Goal: Book appointment/travel/reservation

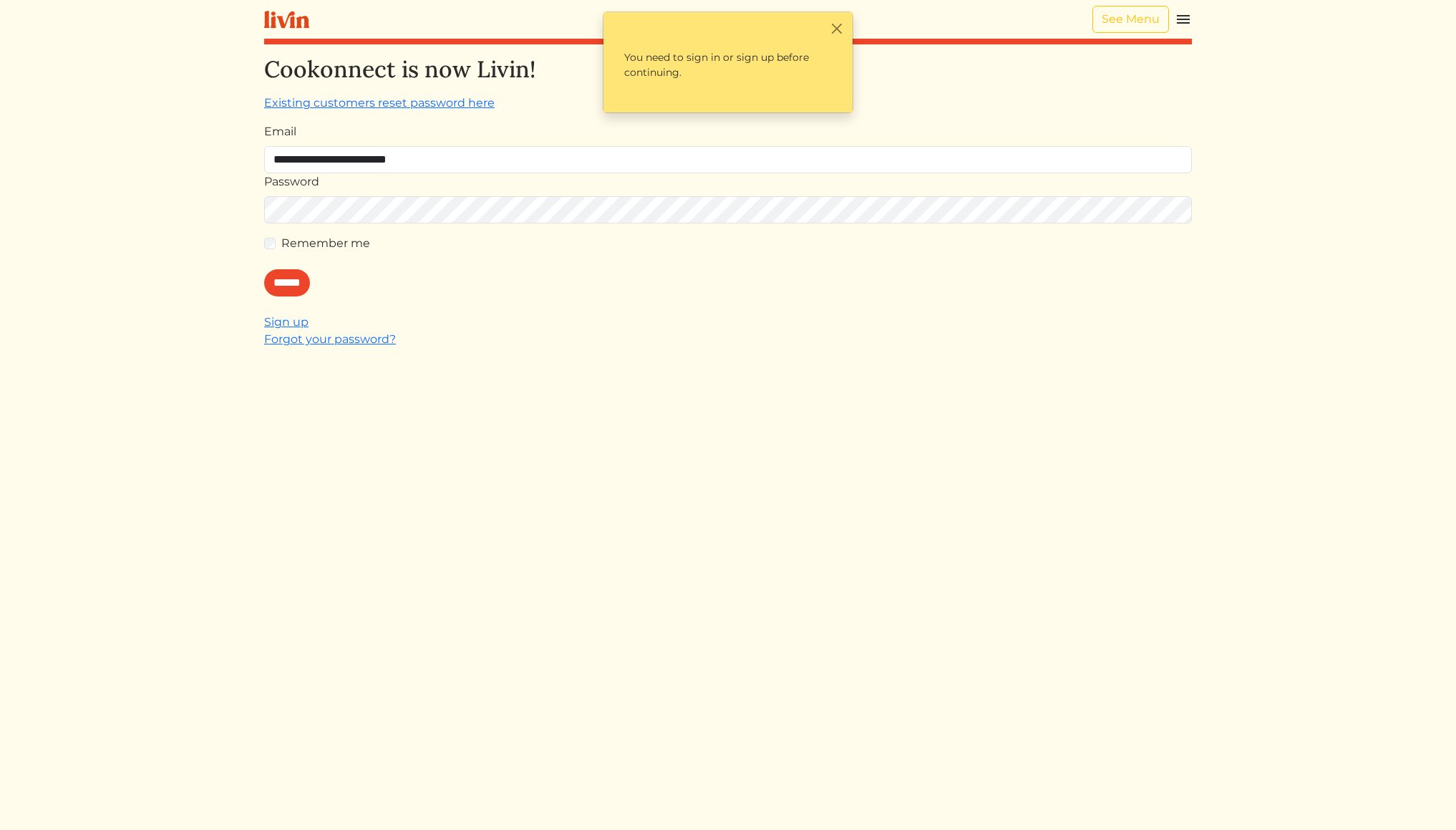
type input "**********"
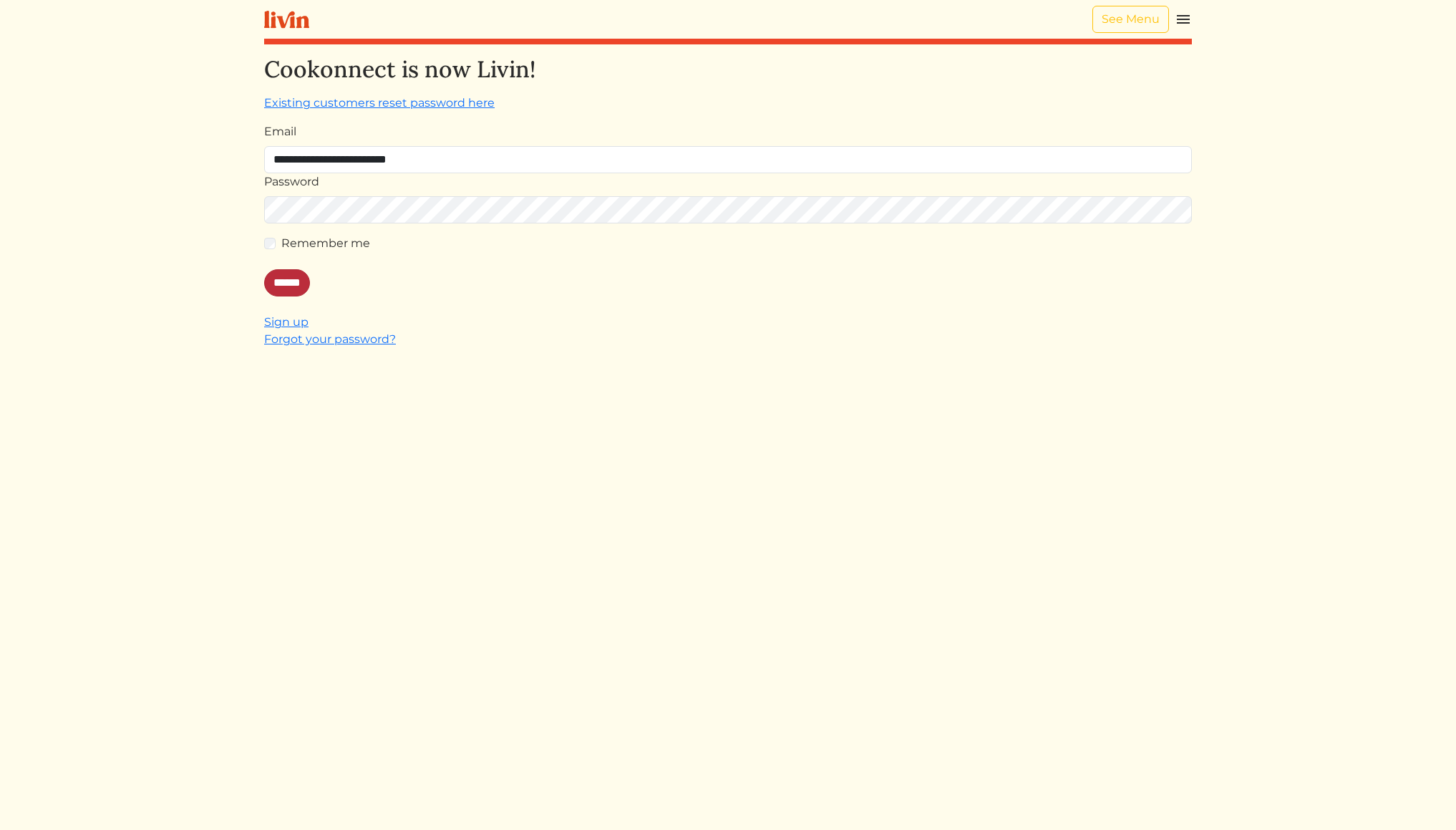
click at [293, 283] on input "******" at bounding box center [287, 283] width 46 height 27
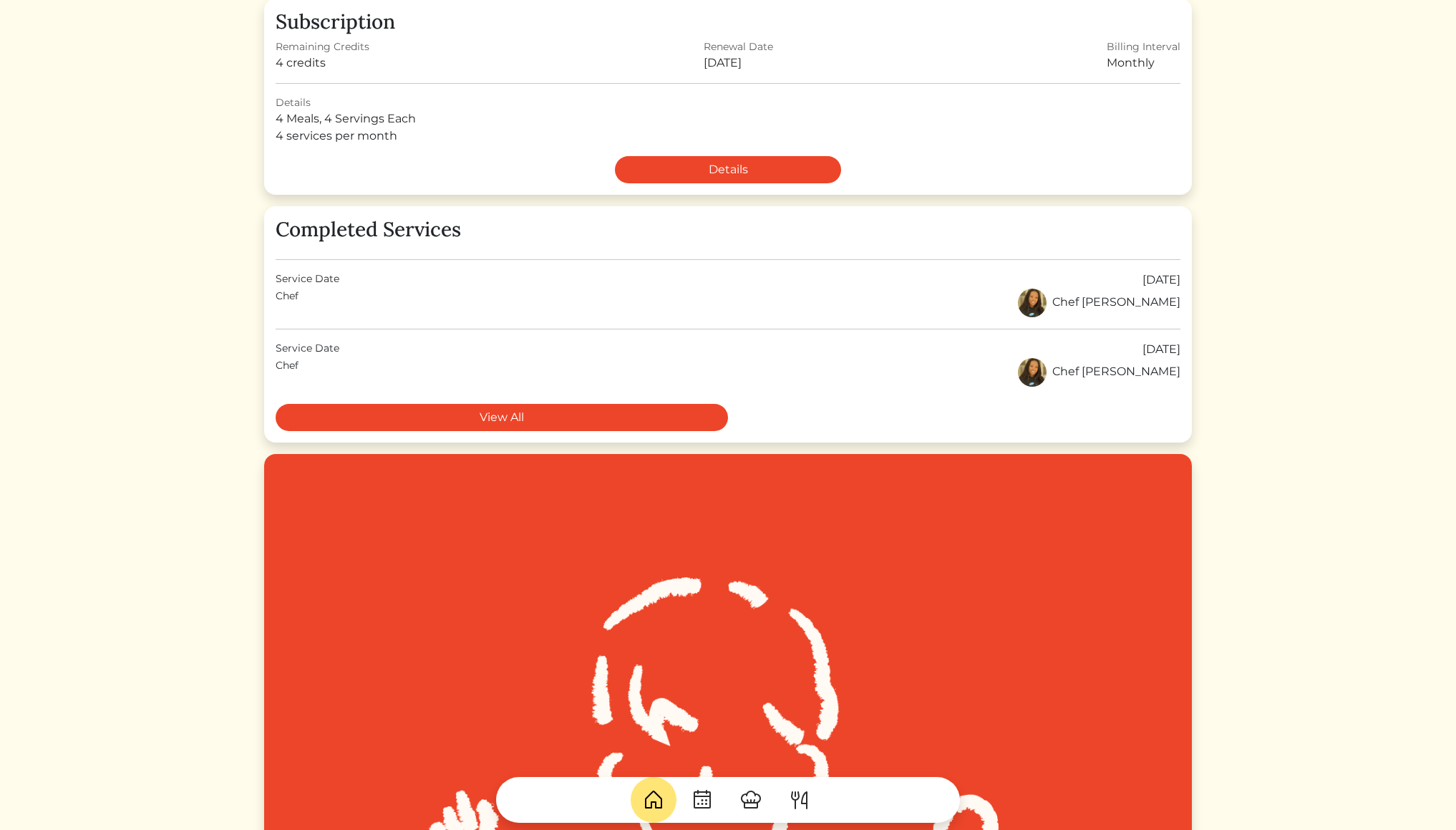
scroll to position [267, 0]
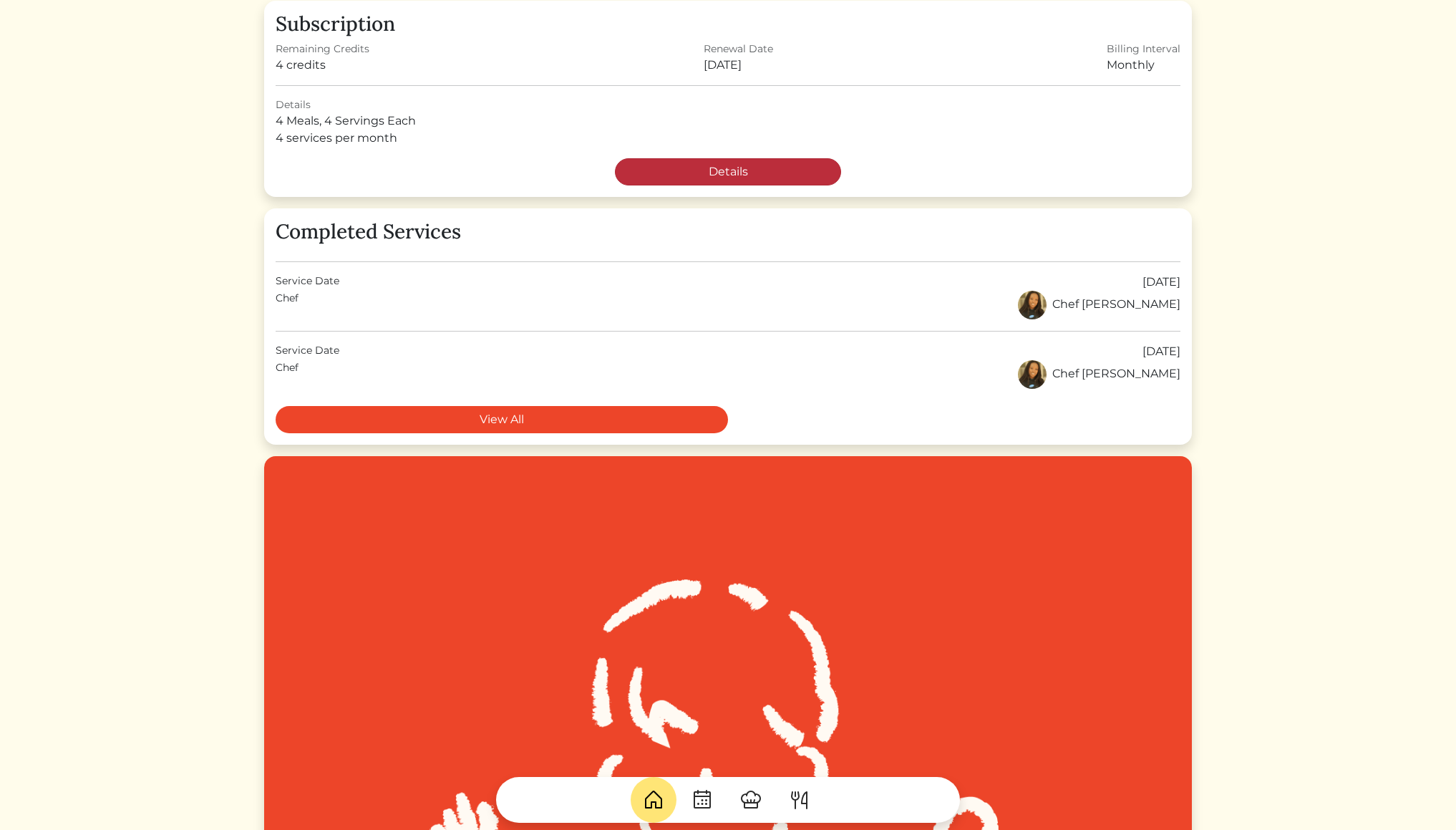
click at [809, 170] on link "Details" at bounding box center [727, 172] width 226 height 27
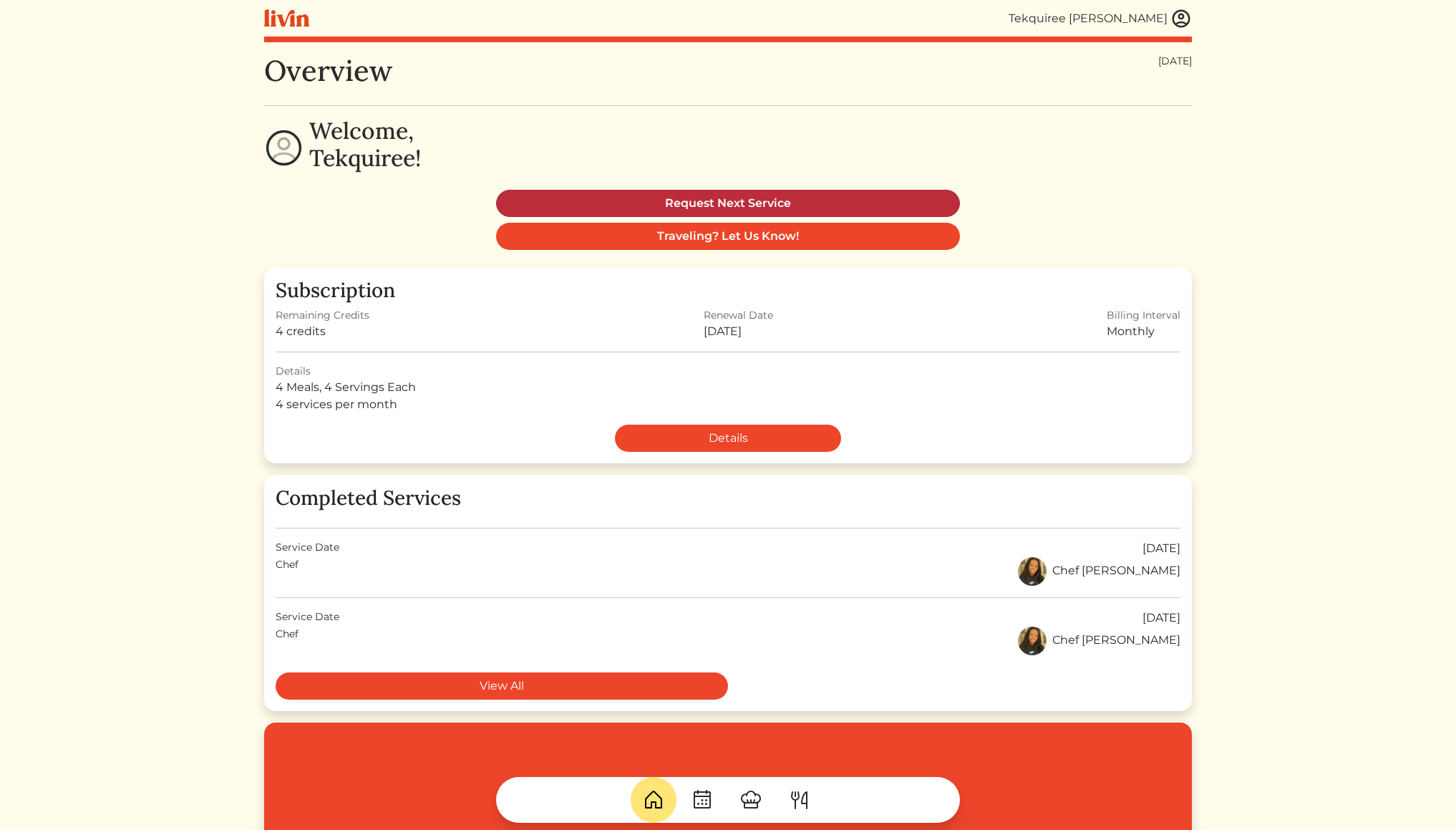
click at [679, 198] on link "Request Next Service" at bounding box center [728, 203] width 464 height 27
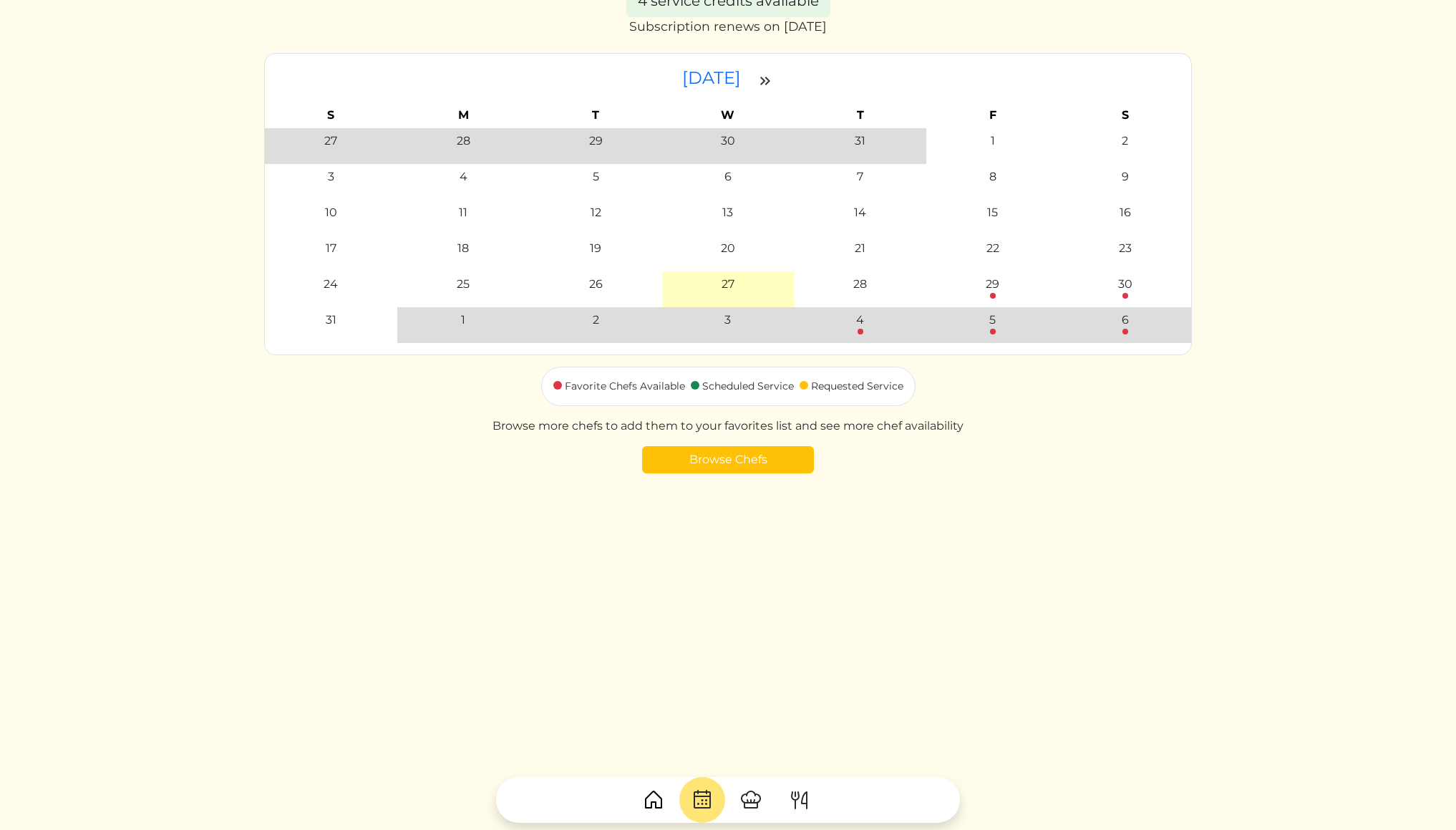
scroll to position [101, 0]
click at [774, 73] on img at bounding box center [765, 79] width 17 height 17
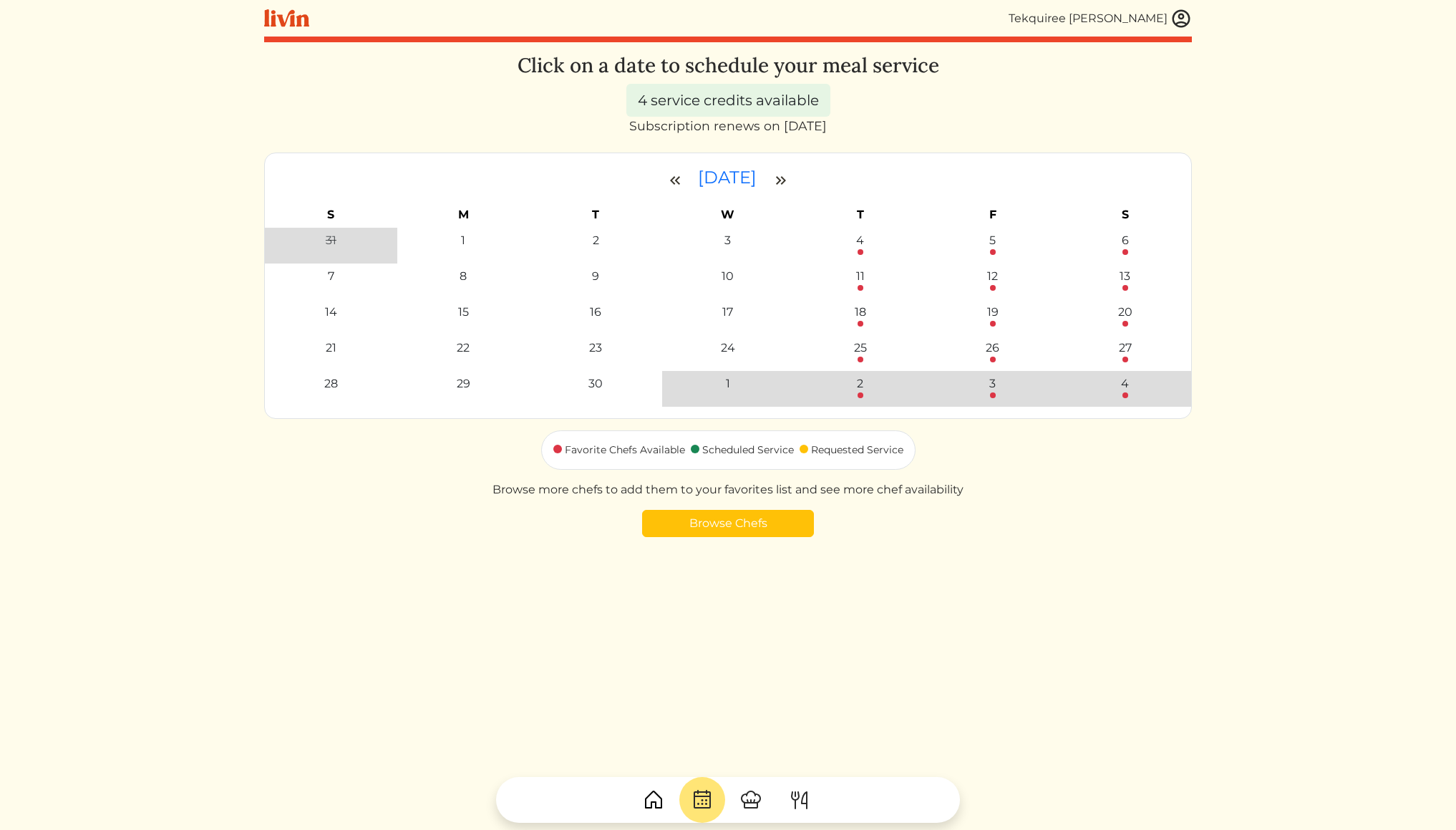
click at [667, 174] on img at bounding box center [675, 180] width 17 height 17
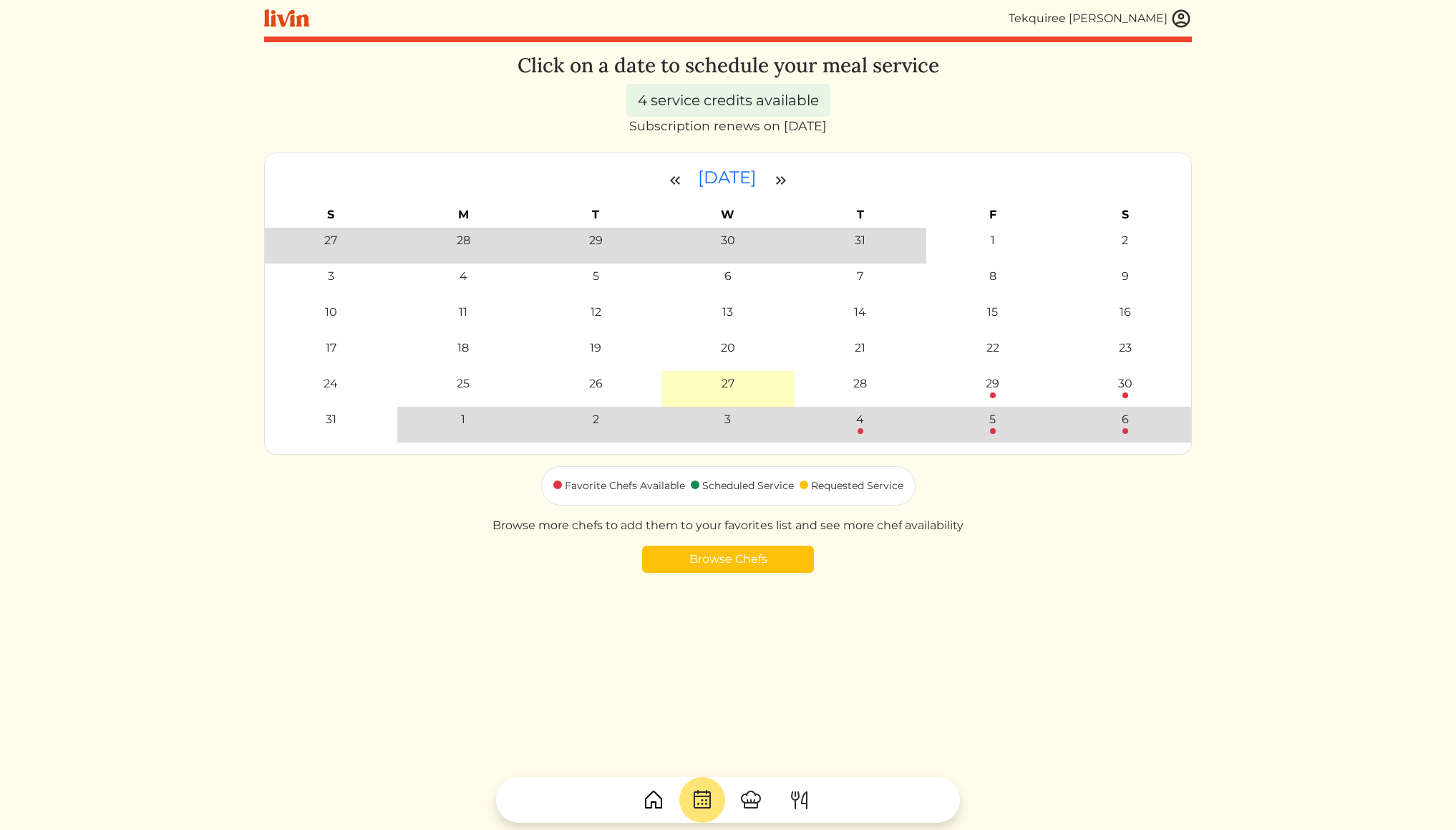
click at [788, 180] on img at bounding box center [780, 180] width 17 height 17
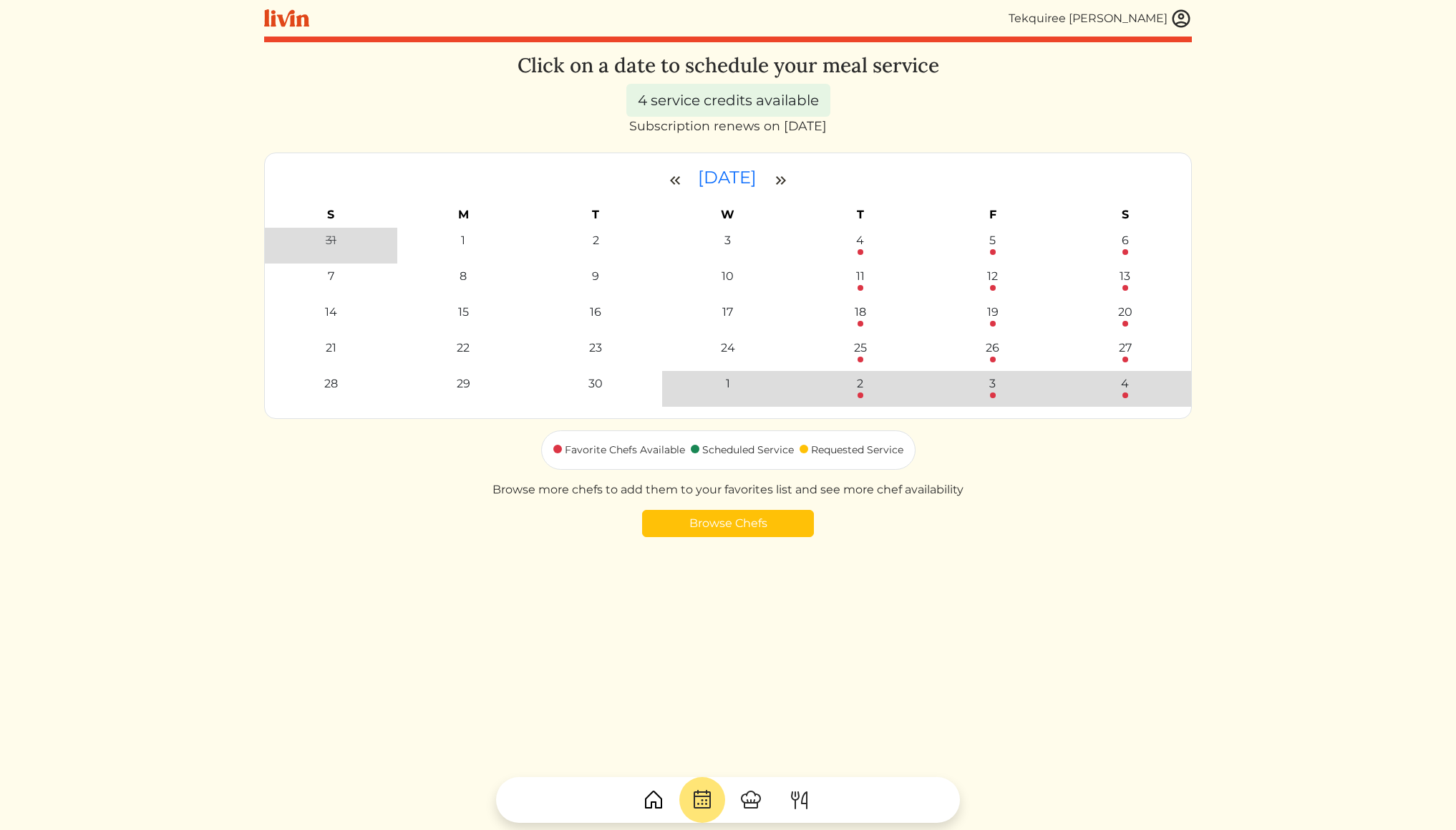
click at [667, 179] on img at bounding box center [675, 180] width 17 height 17
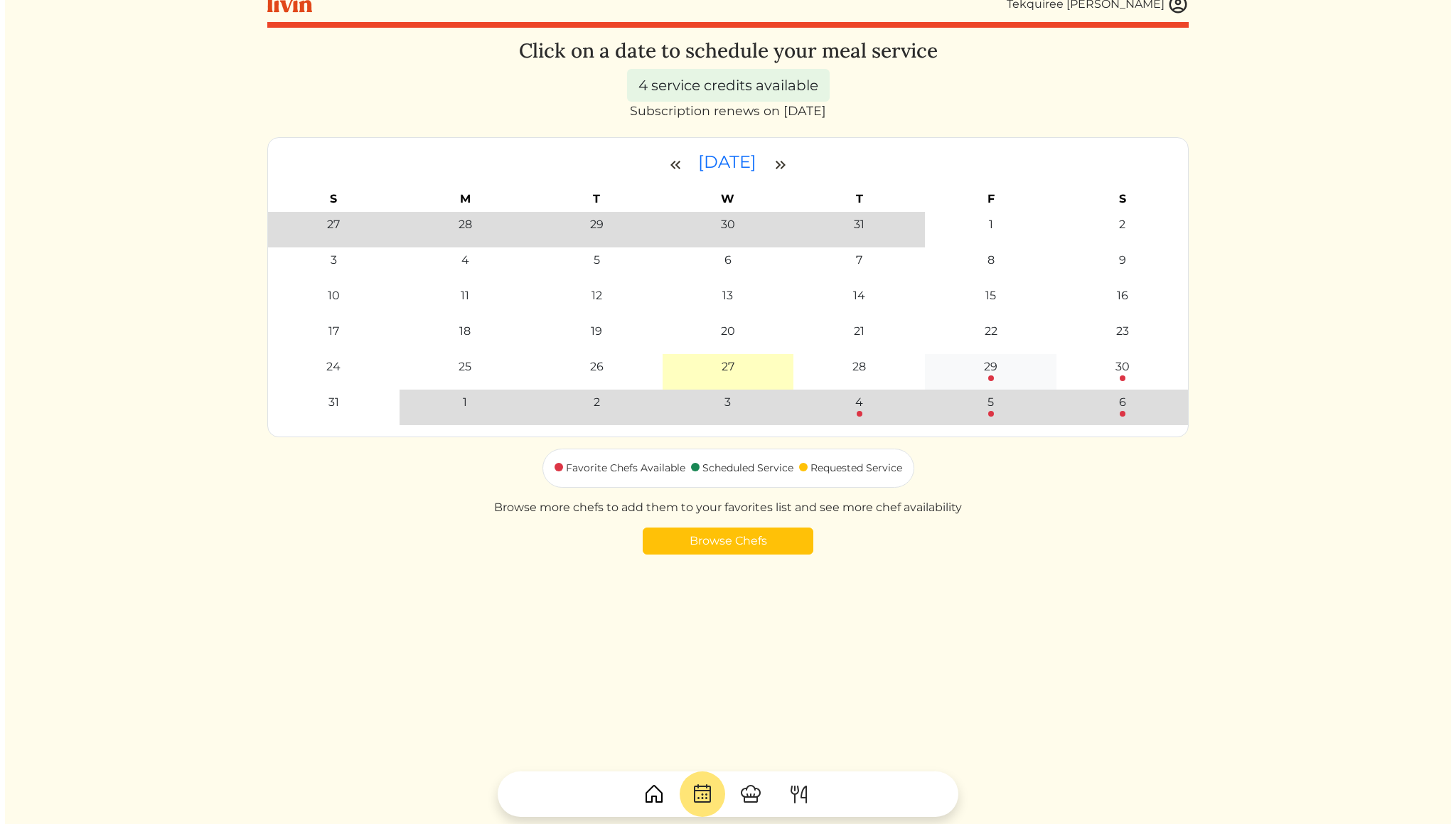
scroll to position [15, 0]
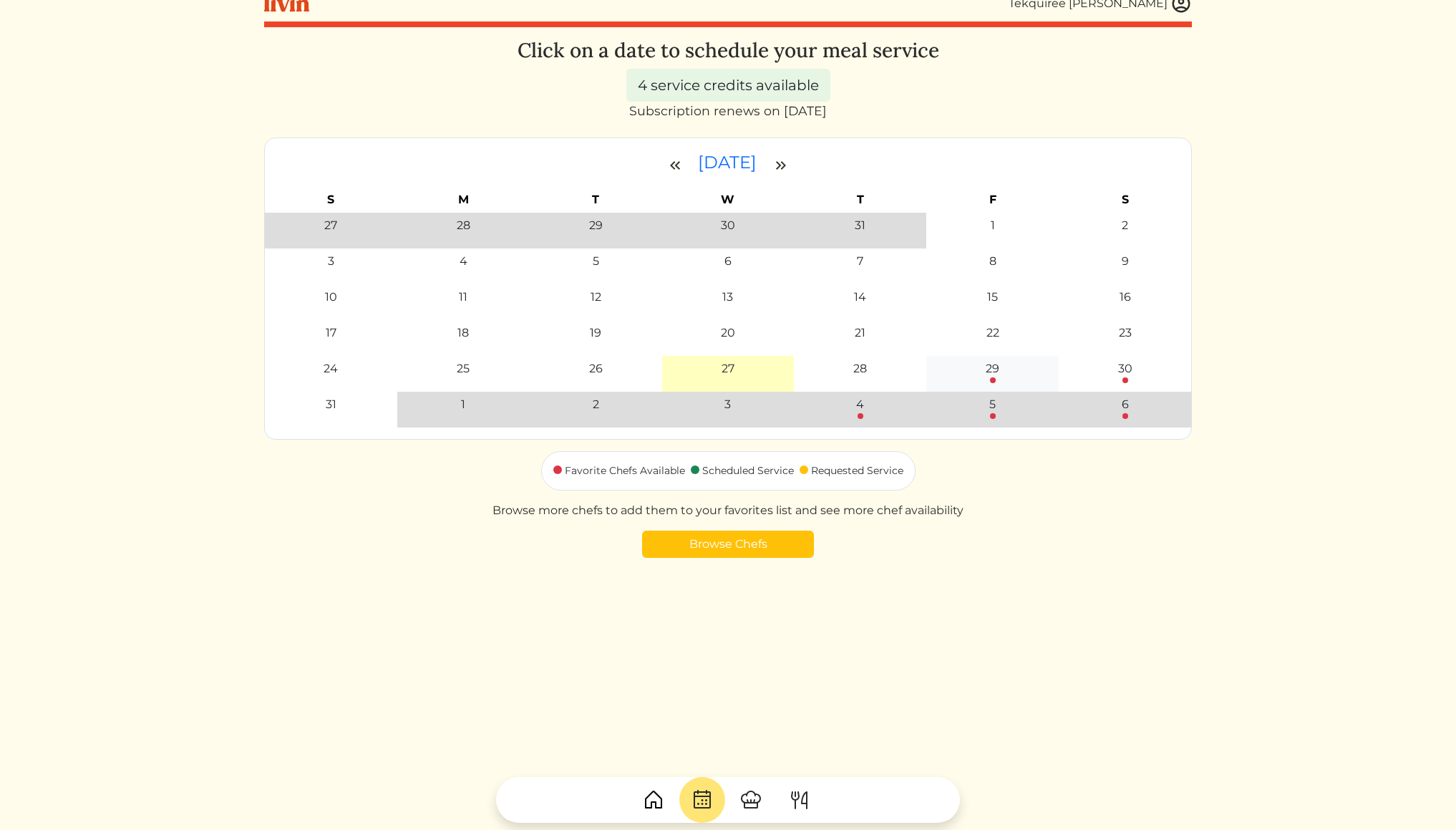
click at [997, 364] on div "29" at bounding box center [992, 368] width 13 height 17
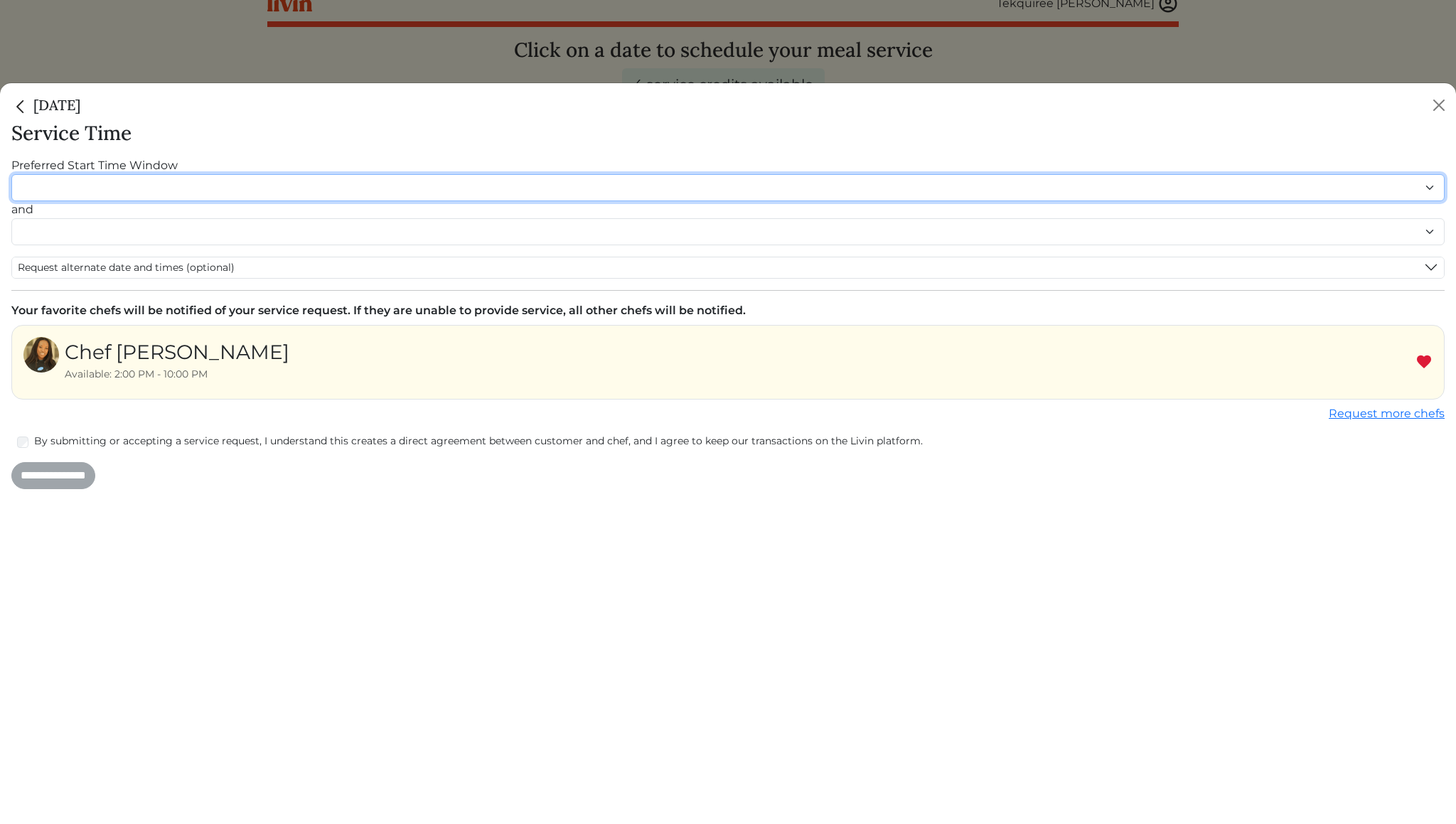
select select "********"
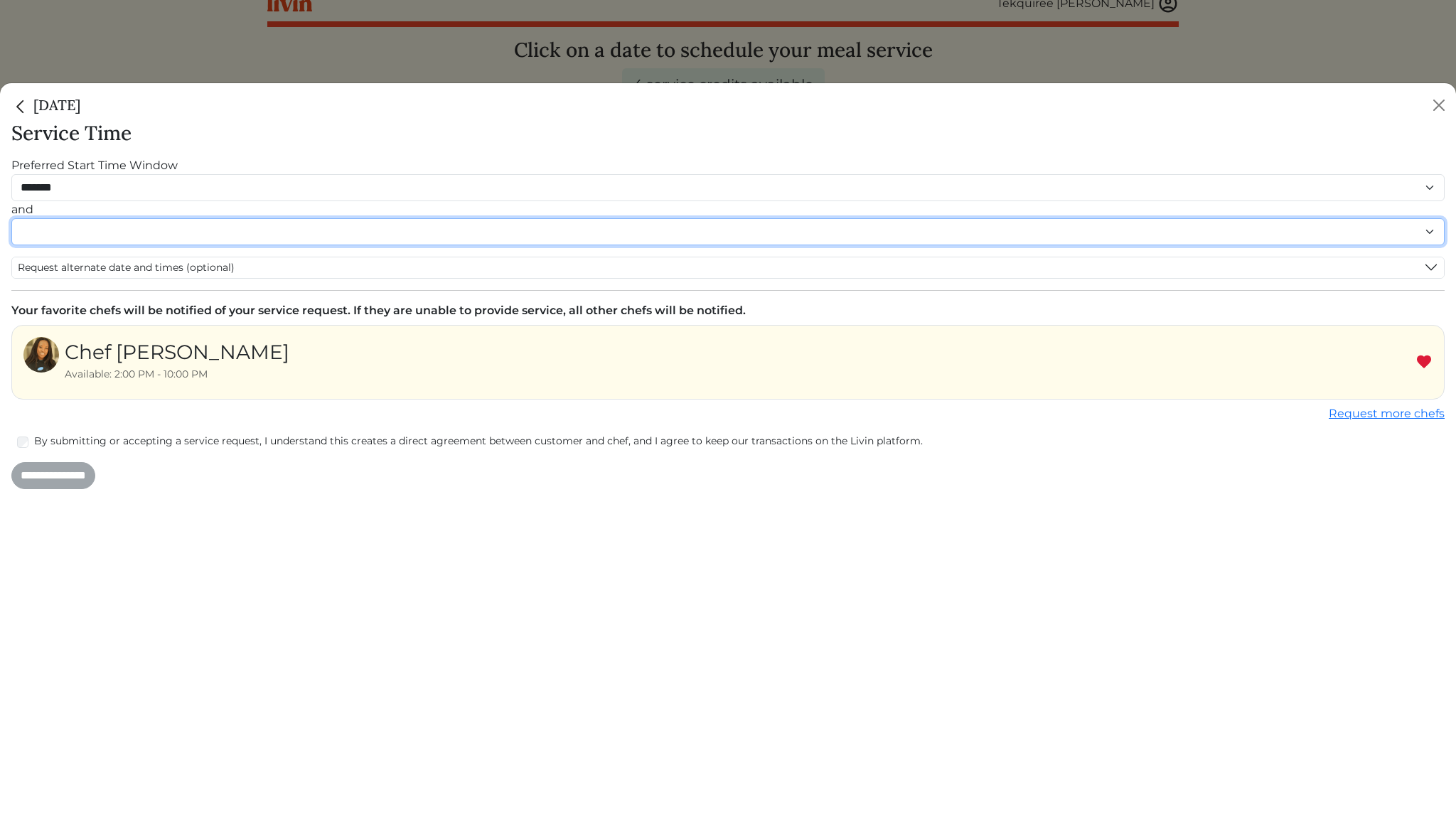
select select "********"
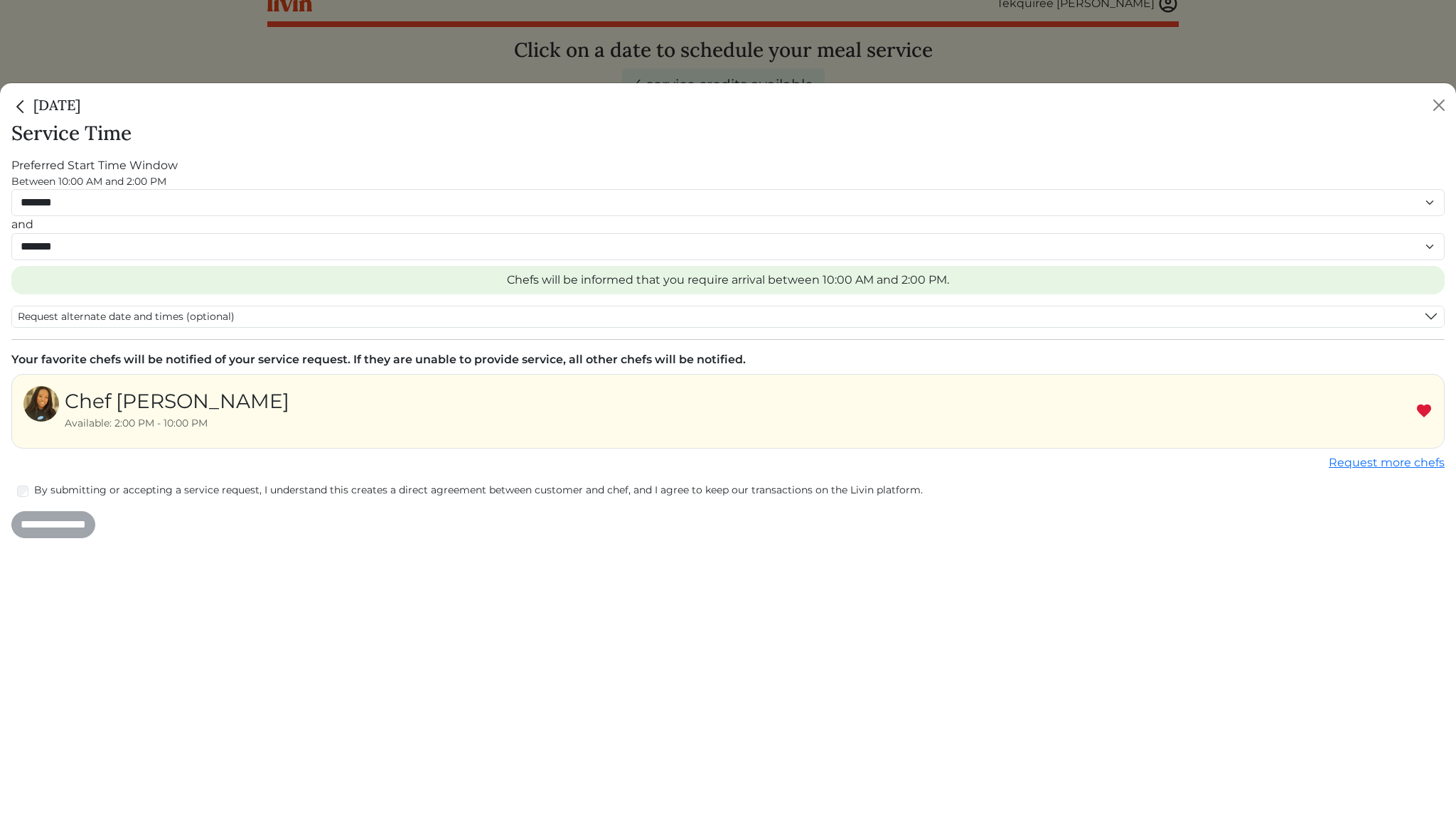
click at [339, 313] on button "Request alternate date and times (optional)" at bounding box center [728, 316] width 1431 height 20
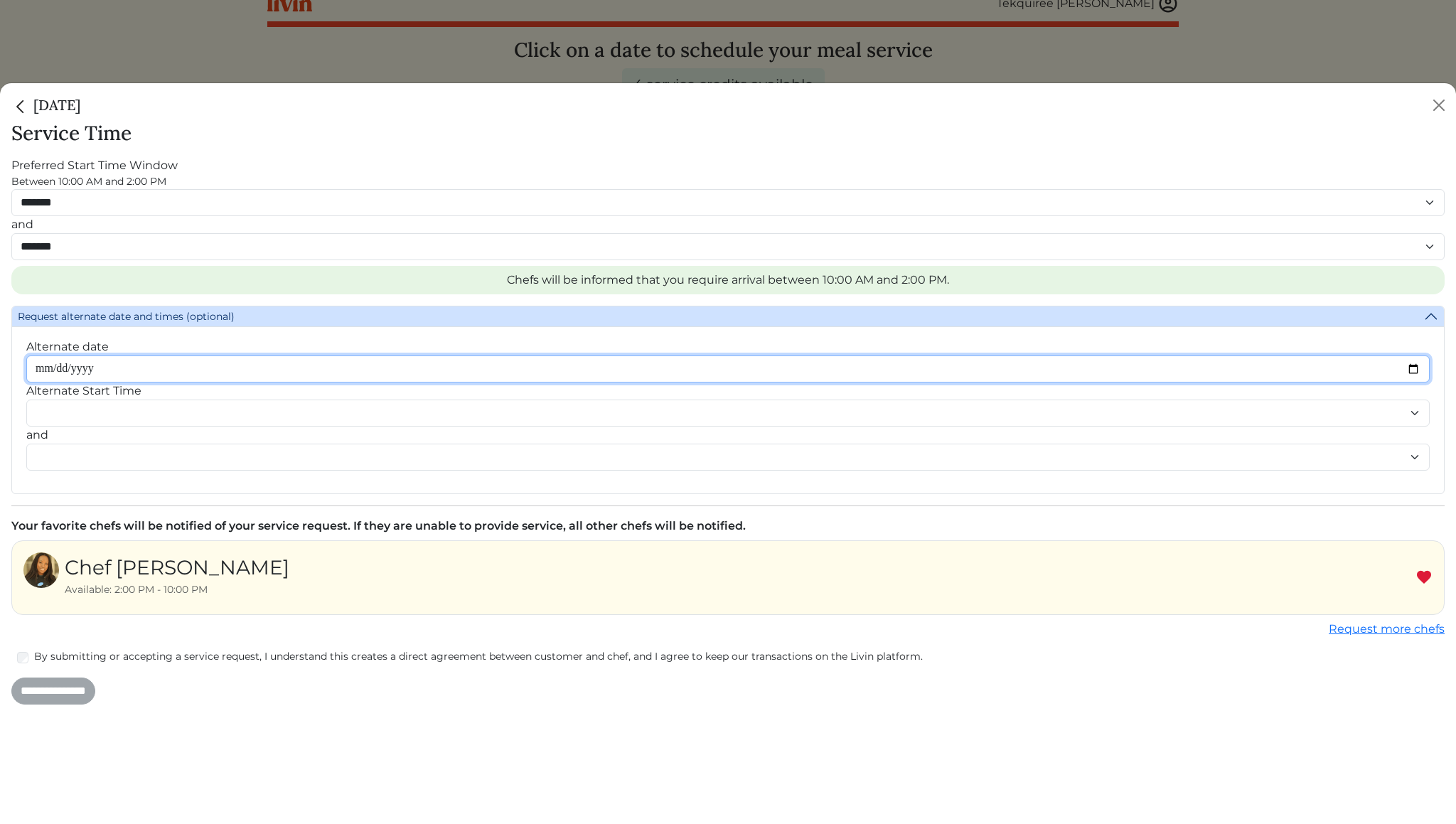
click at [73, 369] on input "Alternate date" at bounding box center [728, 368] width 1403 height 27
type input "**********"
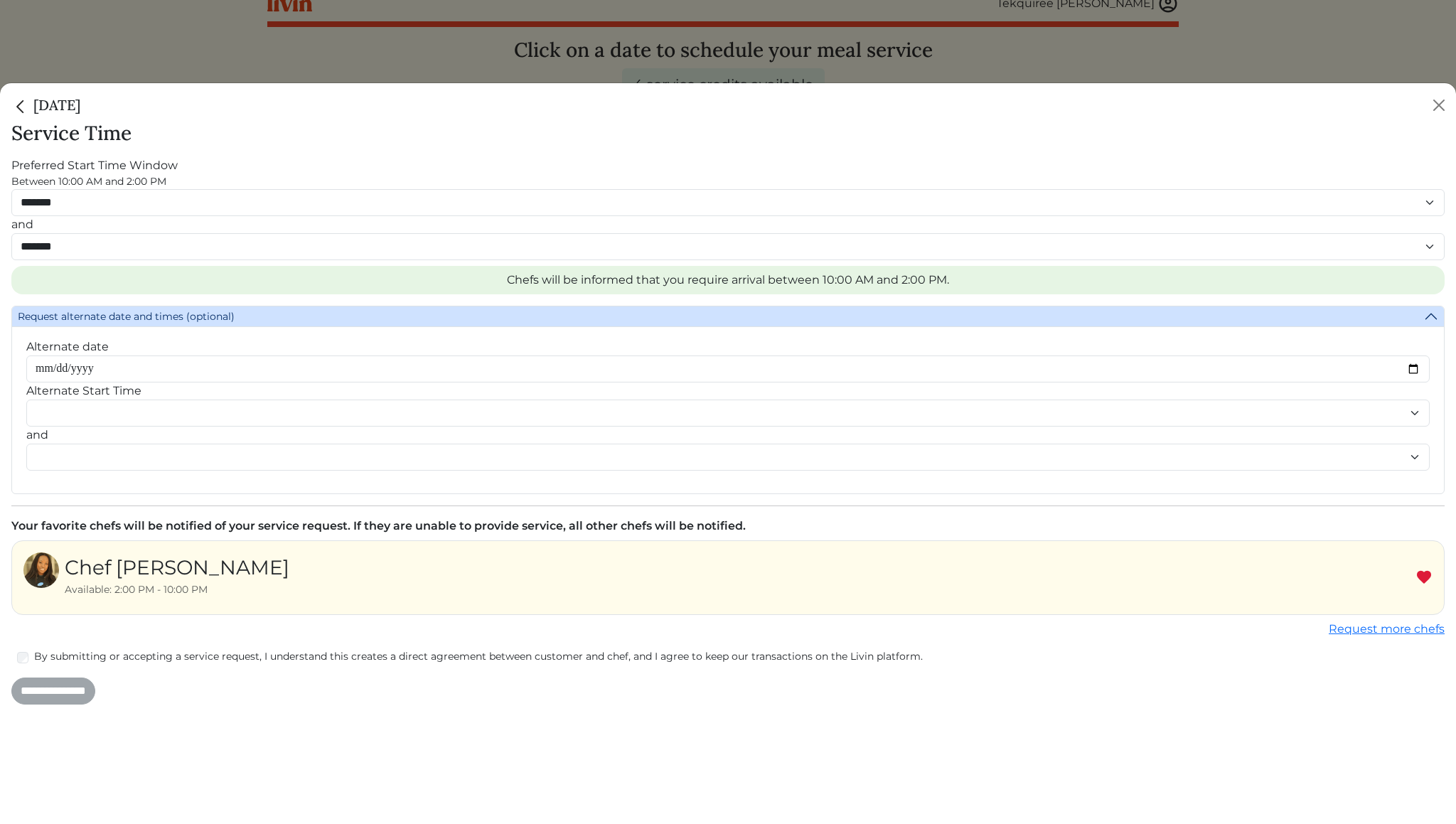
click at [373, 339] on div "**********" at bounding box center [728, 405] width 1403 height 132
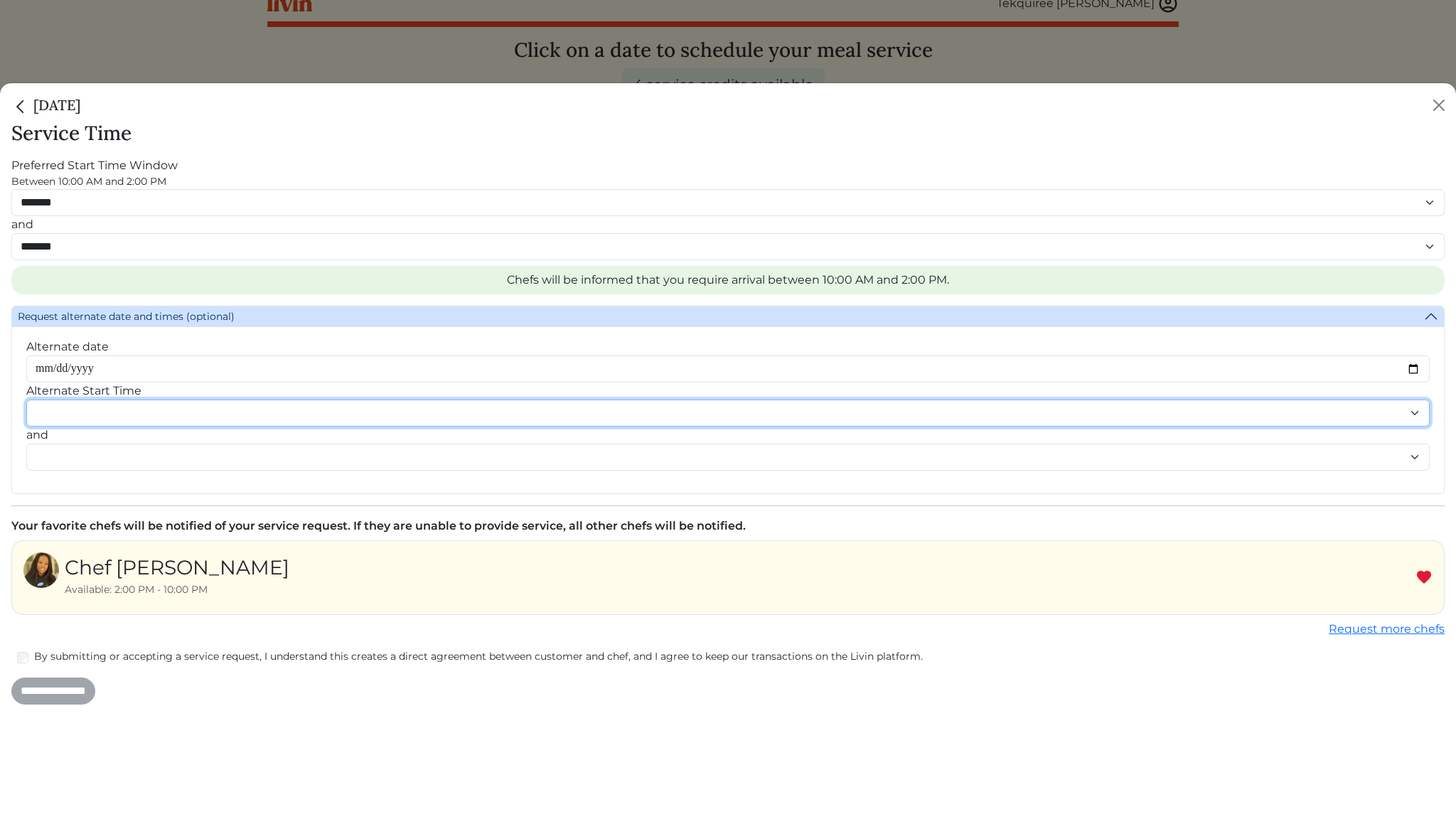
select select "********"
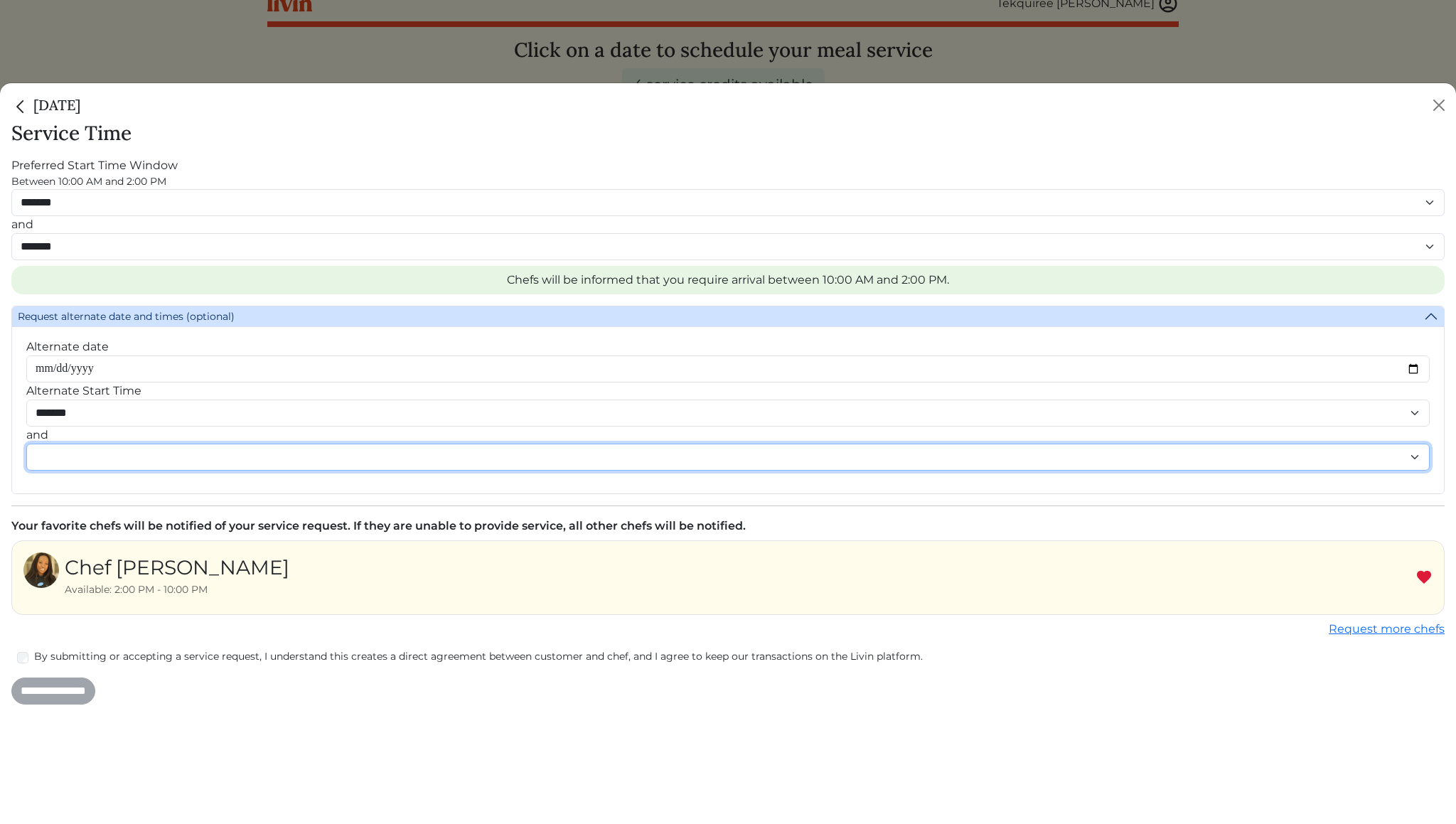
select select "********"
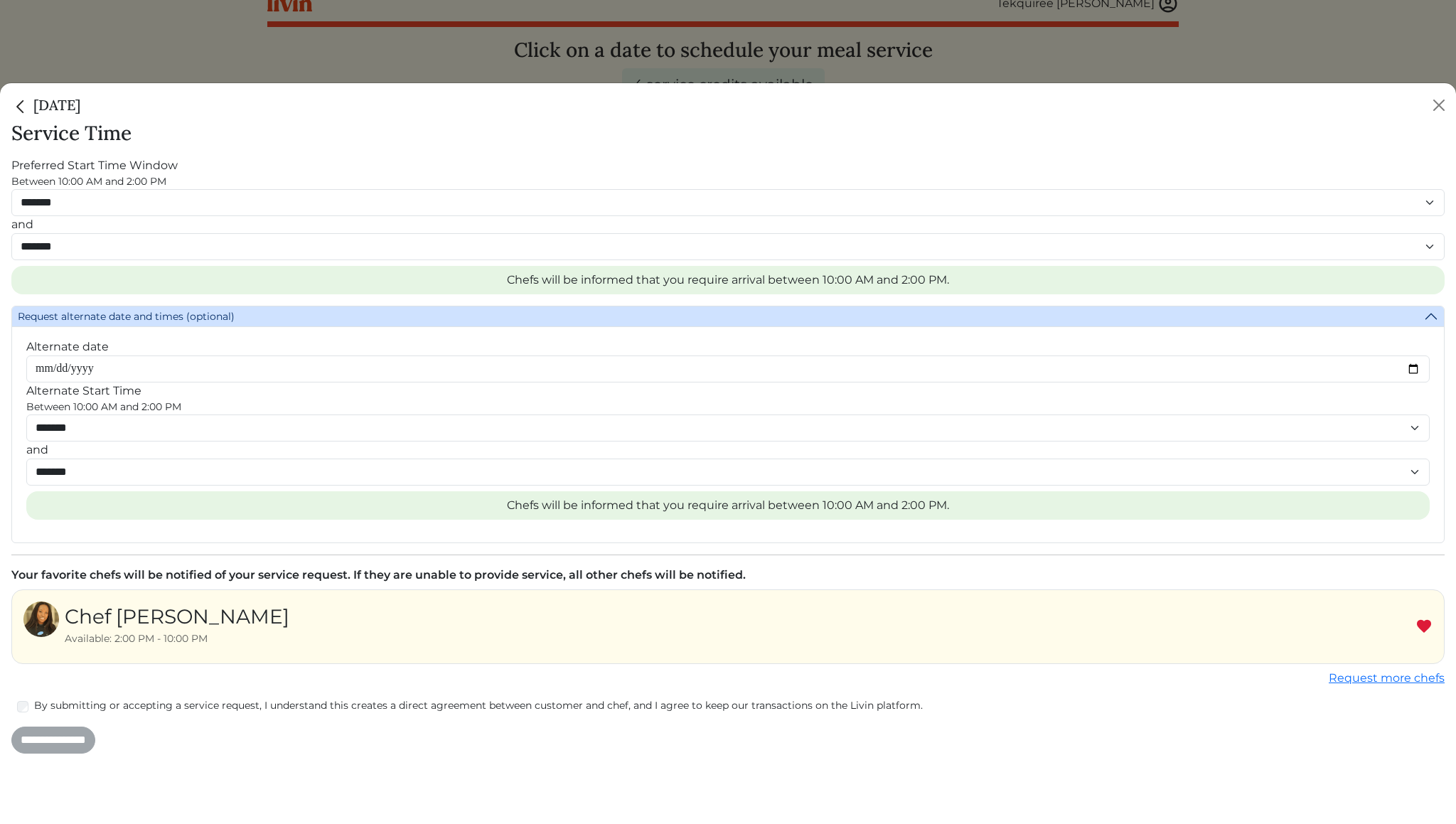
click at [1009, 134] on h3 "Service Time" at bounding box center [728, 133] width 1433 height 24
click at [91, 741] on input "**********" at bounding box center [53, 740] width 84 height 27
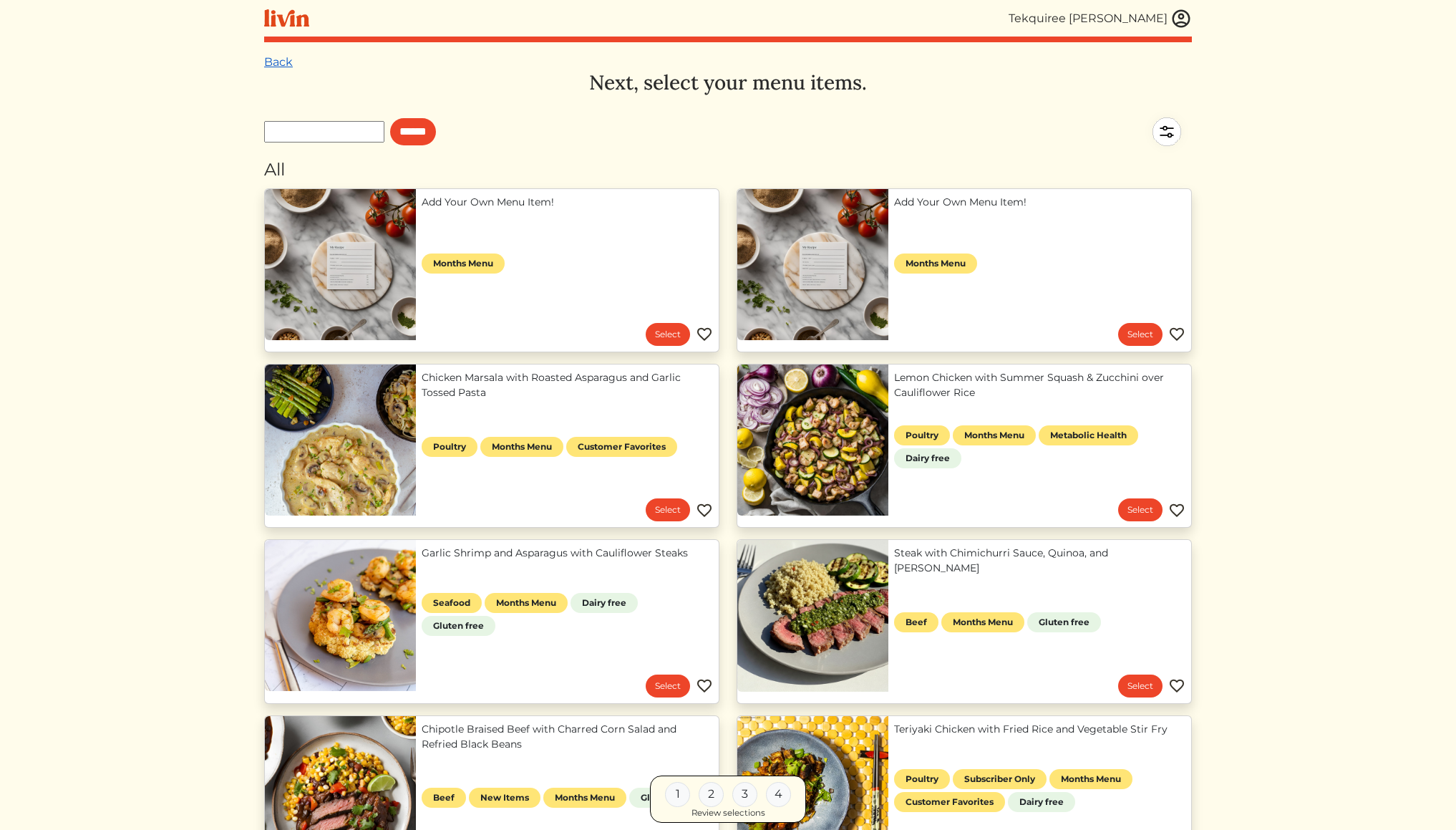
click at [280, 58] on link "Back" at bounding box center [278, 61] width 28 height 13
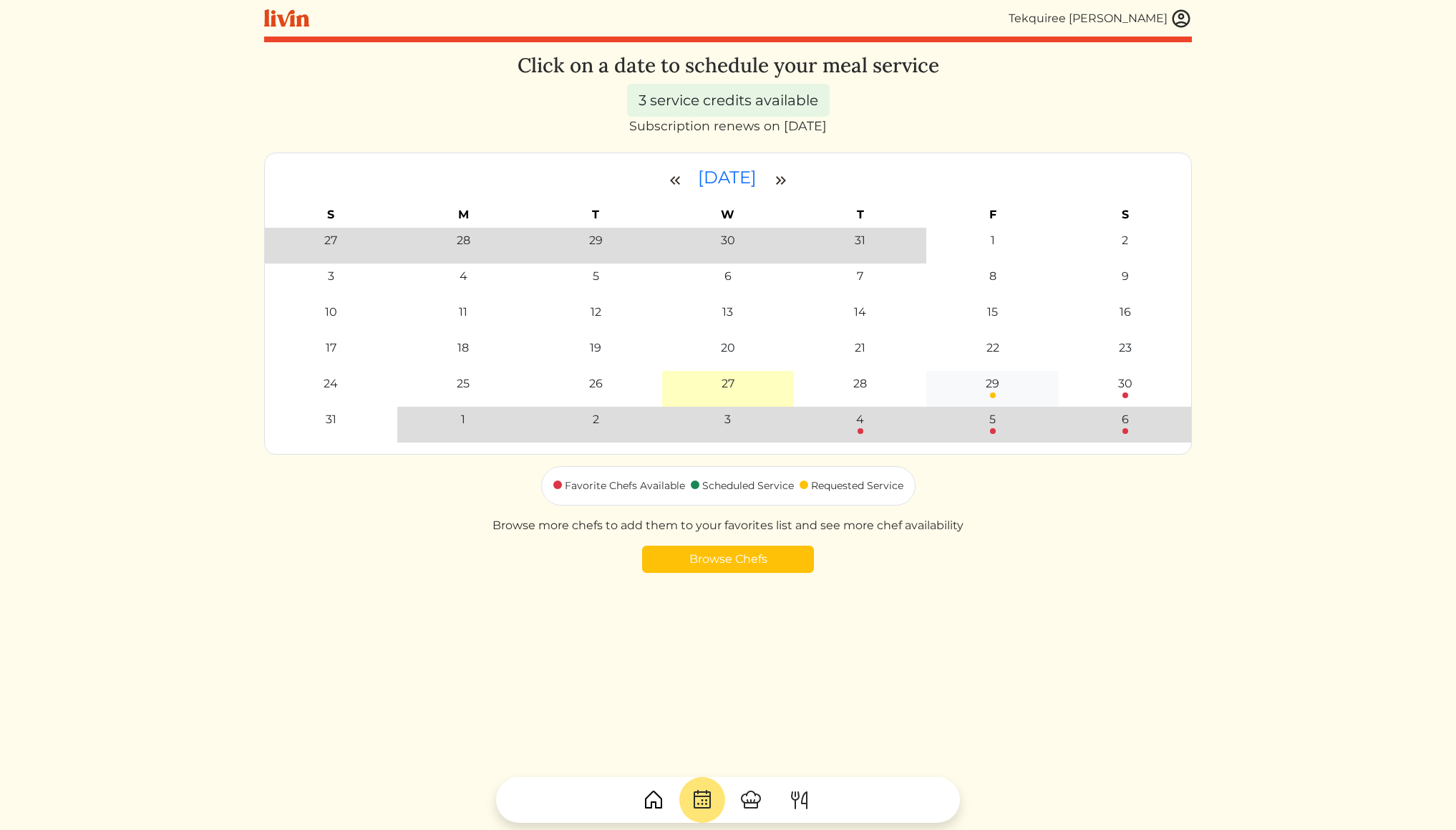
click at [996, 393] on link "29" at bounding box center [992, 387] width 13 height 23
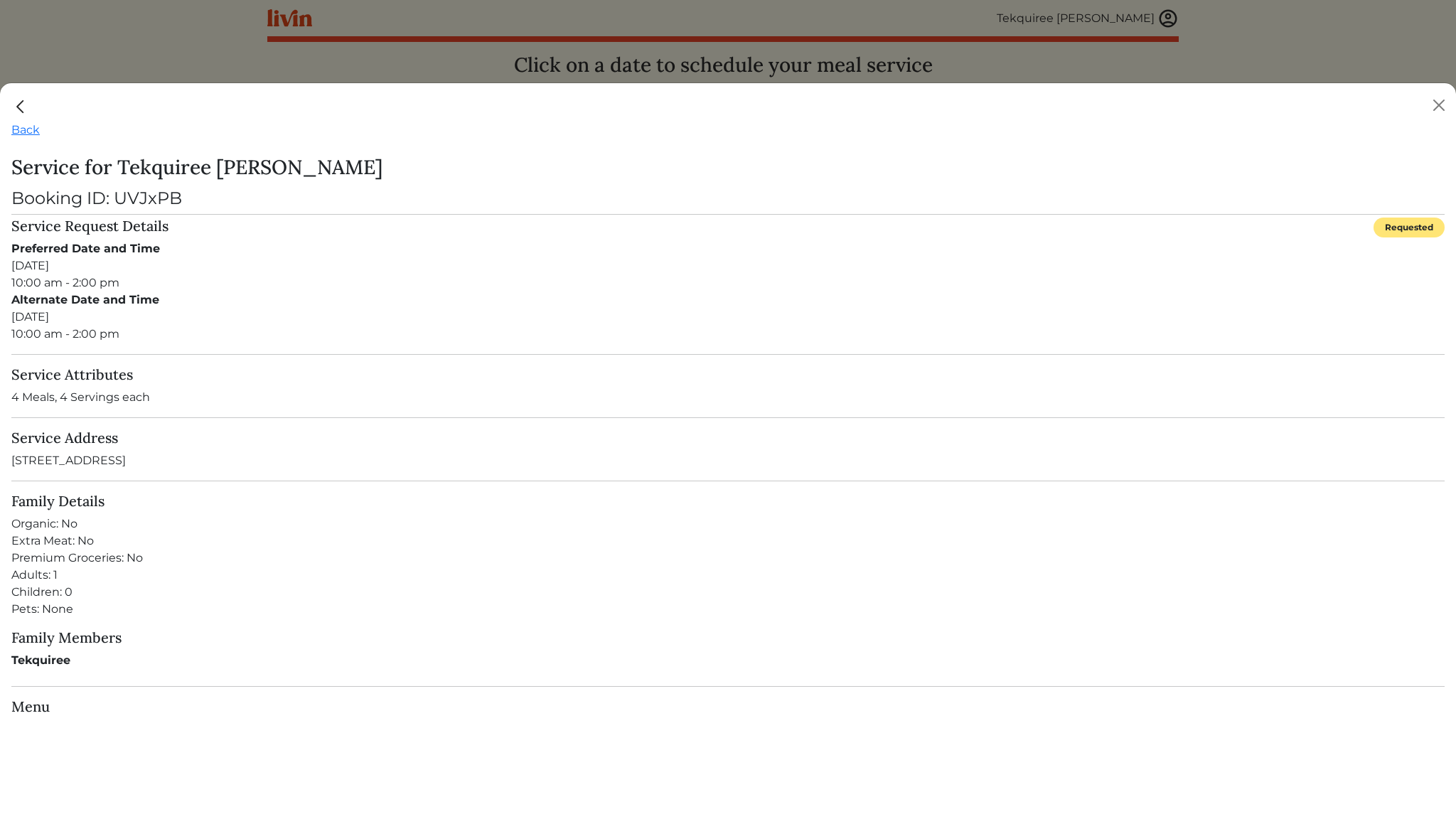
click at [24, 106] on img "Close" at bounding box center [20, 106] width 18 height 18
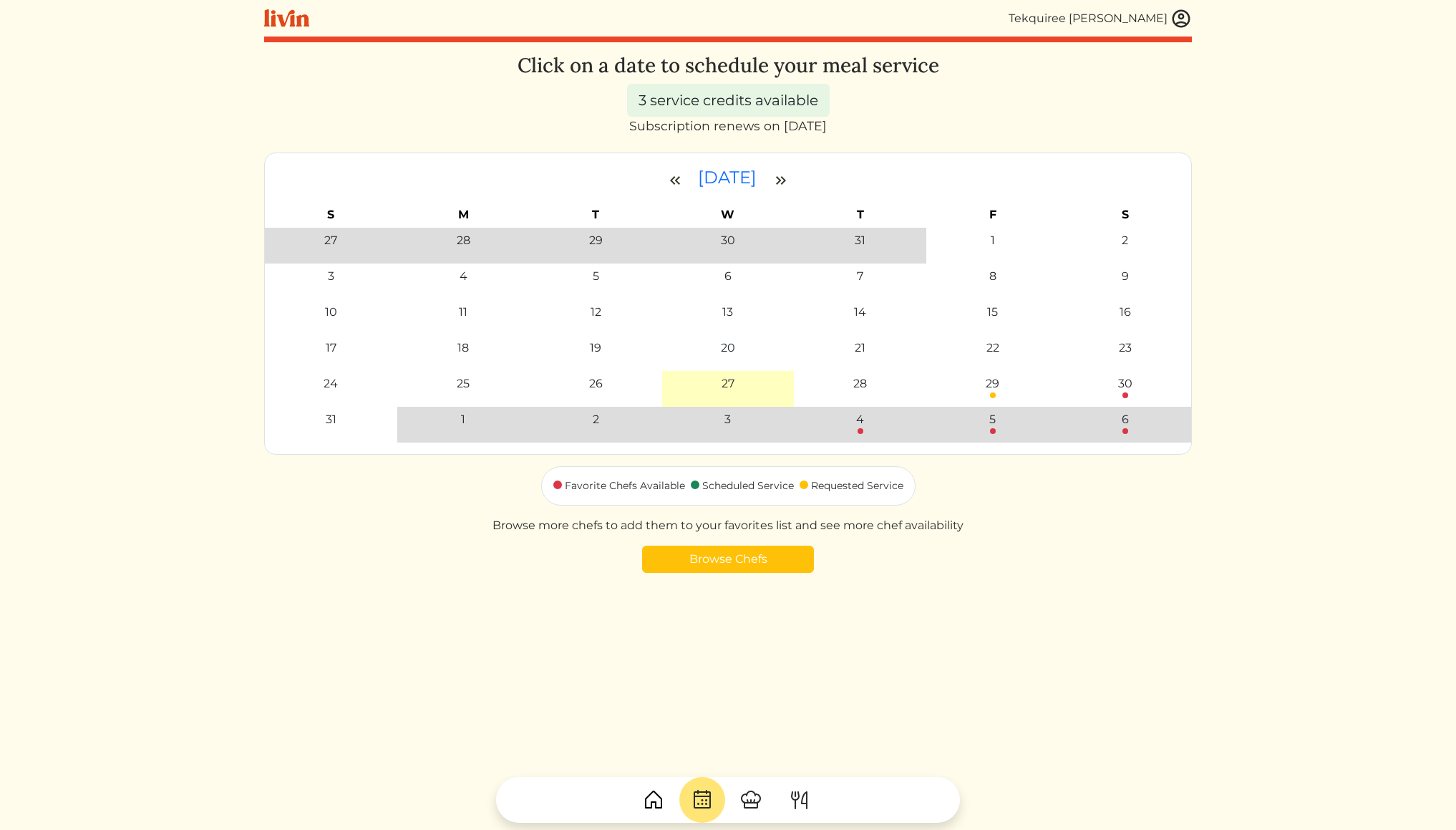
click at [663, 809] on img at bounding box center [654, 800] width 23 height 23
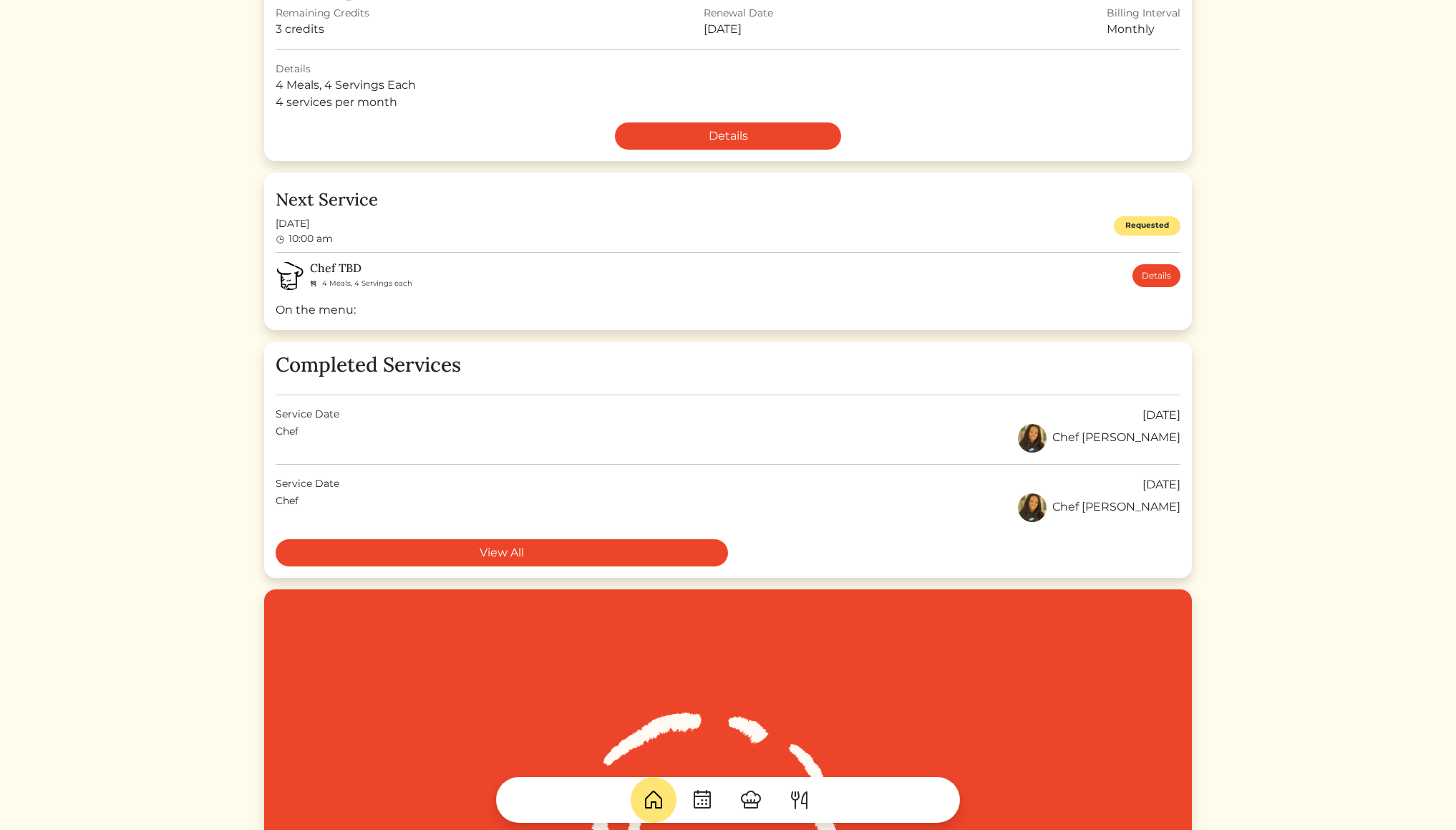
scroll to position [306, 0]
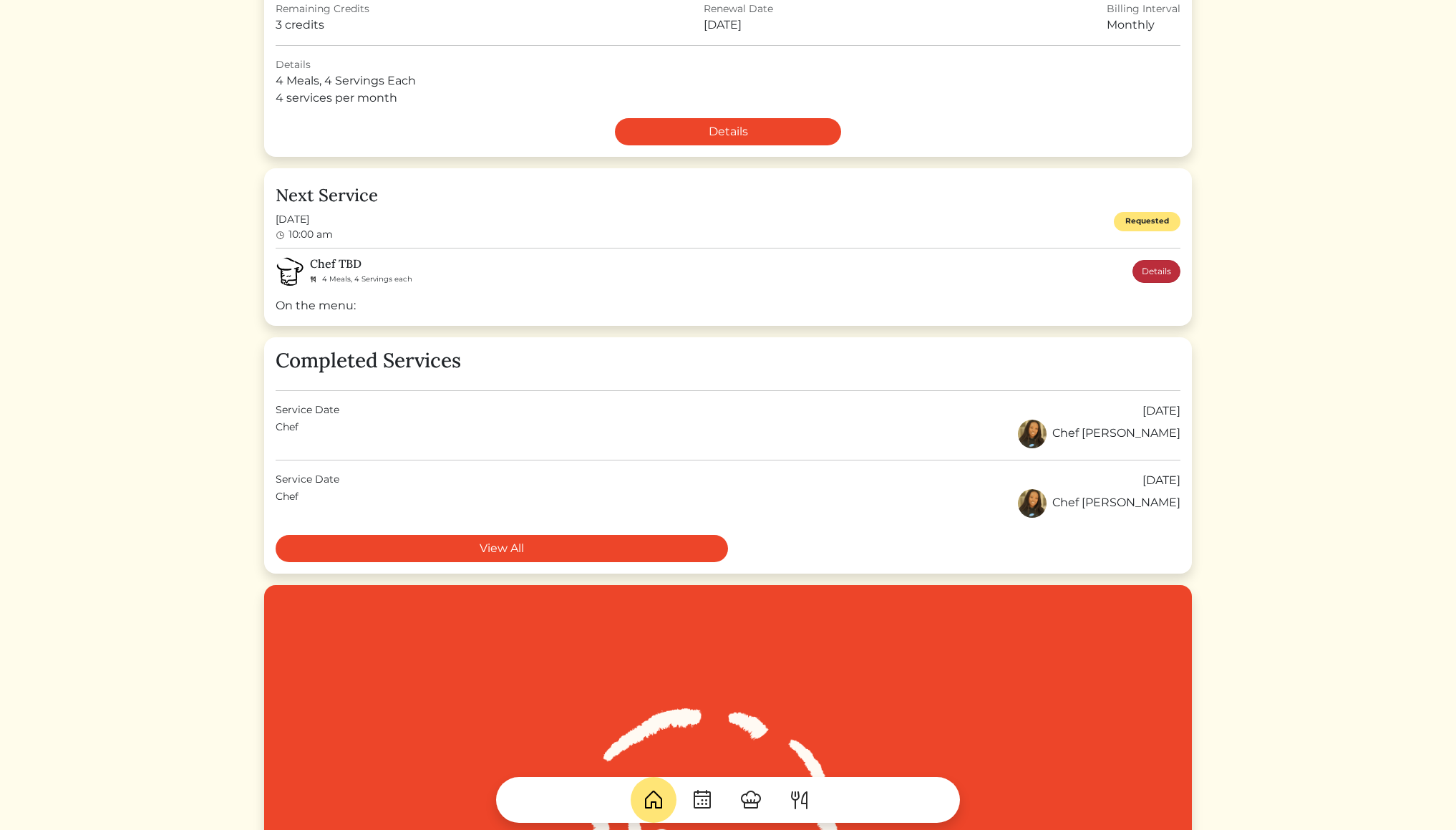
click at [1164, 268] on link "Details" at bounding box center [1157, 271] width 48 height 23
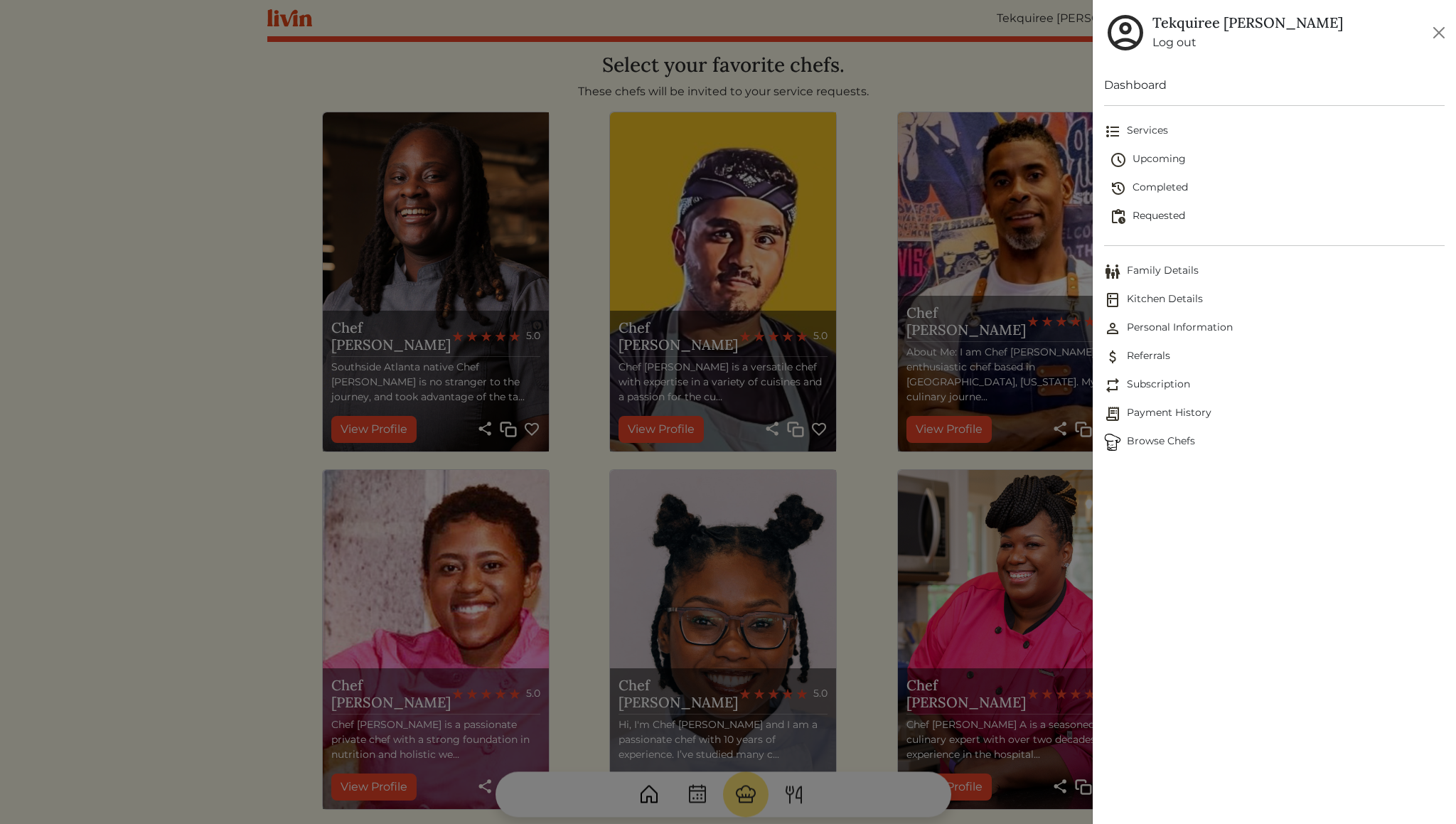
click at [1163, 214] on span "Requested" at bounding box center [1277, 216] width 335 height 17
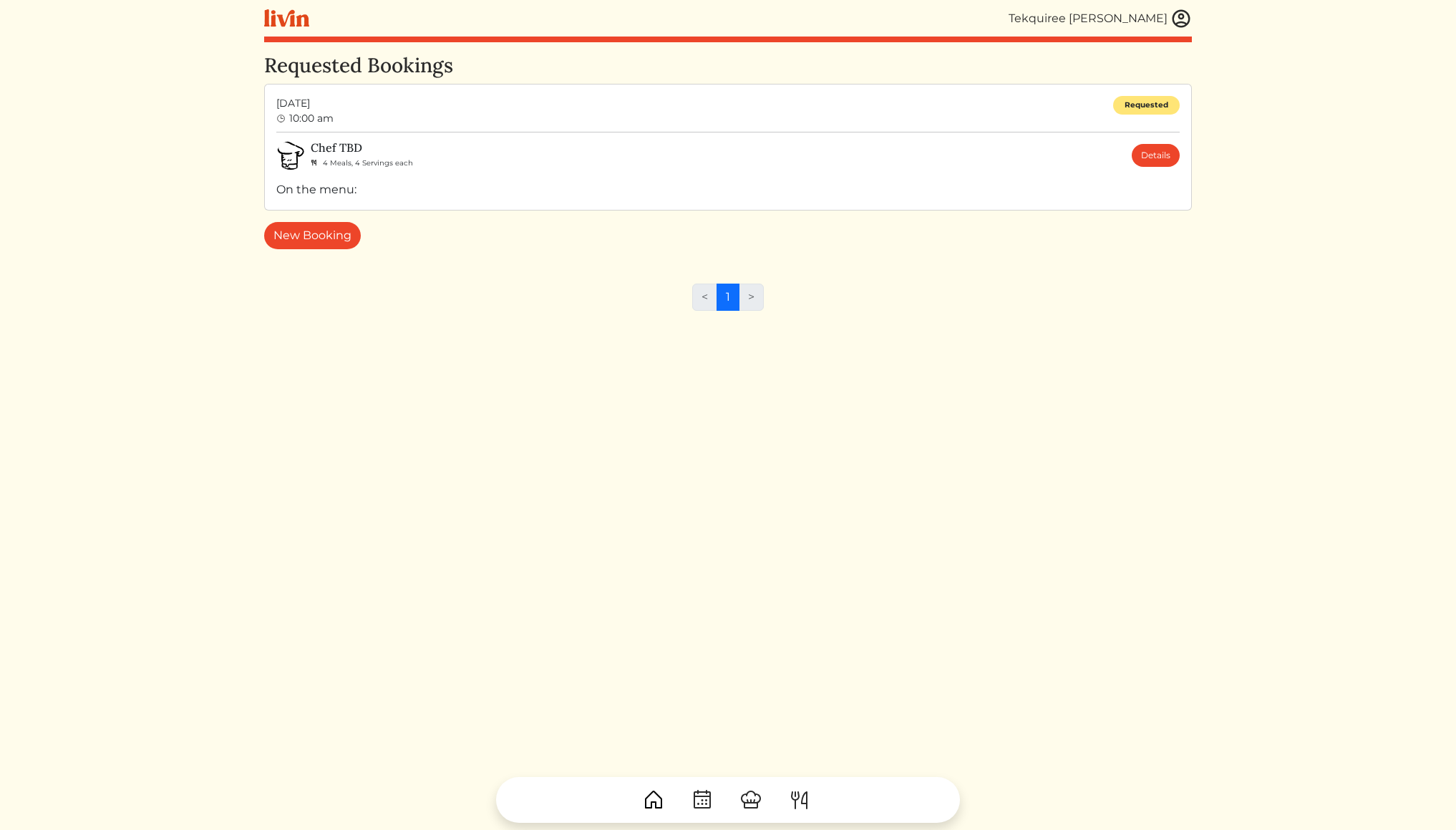
click at [334, 107] on span "[DATE]" at bounding box center [305, 103] width 58 height 15
click at [337, 174] on div "Chef TBD 4 Meals, 4 Servings each Details On the menu:" at bounding box center [728, 169] width 903 height 58
click at [334, 182] on div "On the menu:" at bounding box center [728, 190] width 903 height 17
click at [1153, 17] on div "Tekquiree [PERSON_NAME]" at bounding box center [1088, 18] width 159 height 17
click at [1189, 28] on link at bounding box center [1181, 19] width 21 height 21
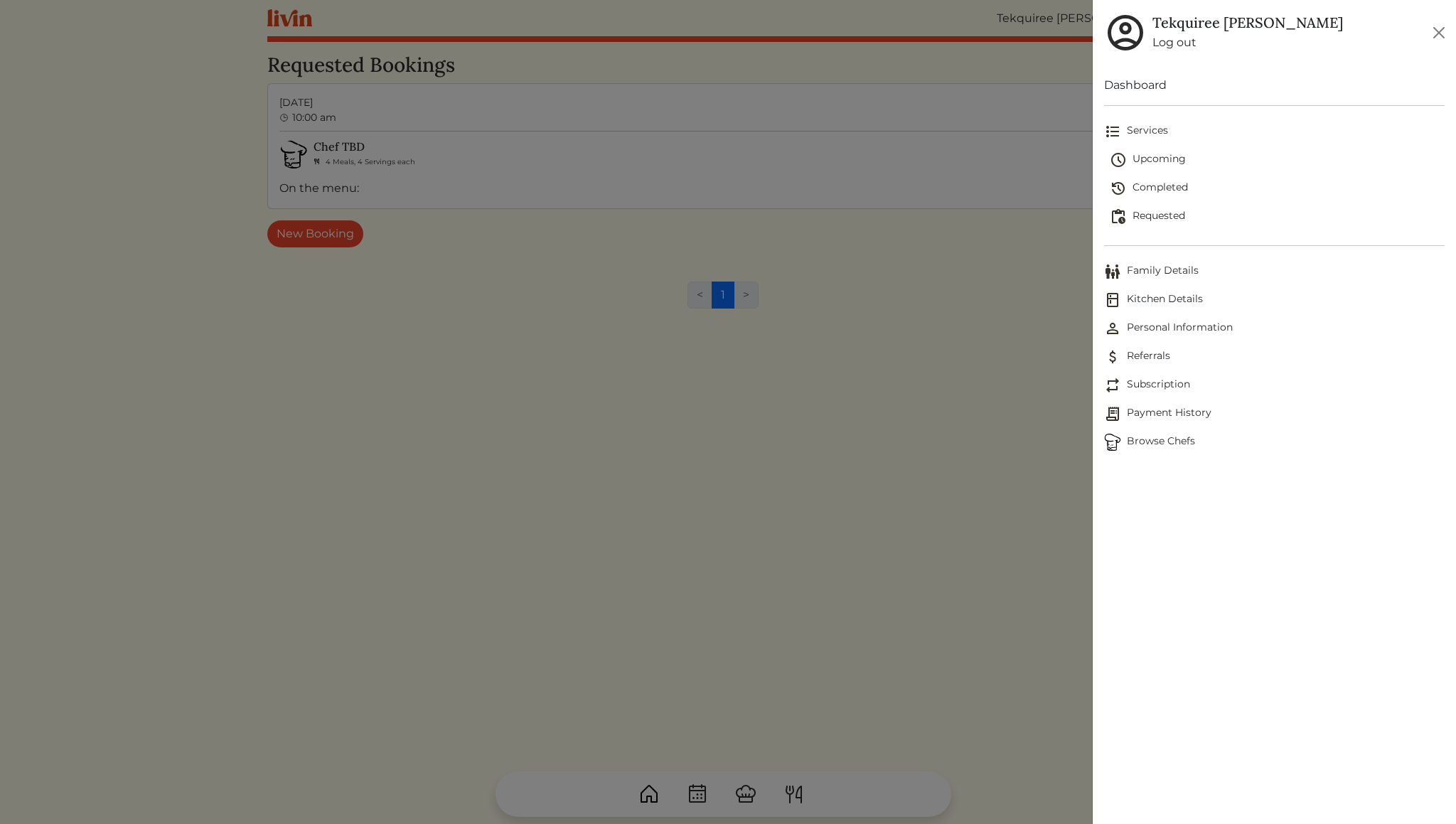
click at [1163, 159] on span "Upcoming" at bounding box center [1277, 159] width 335 height 17
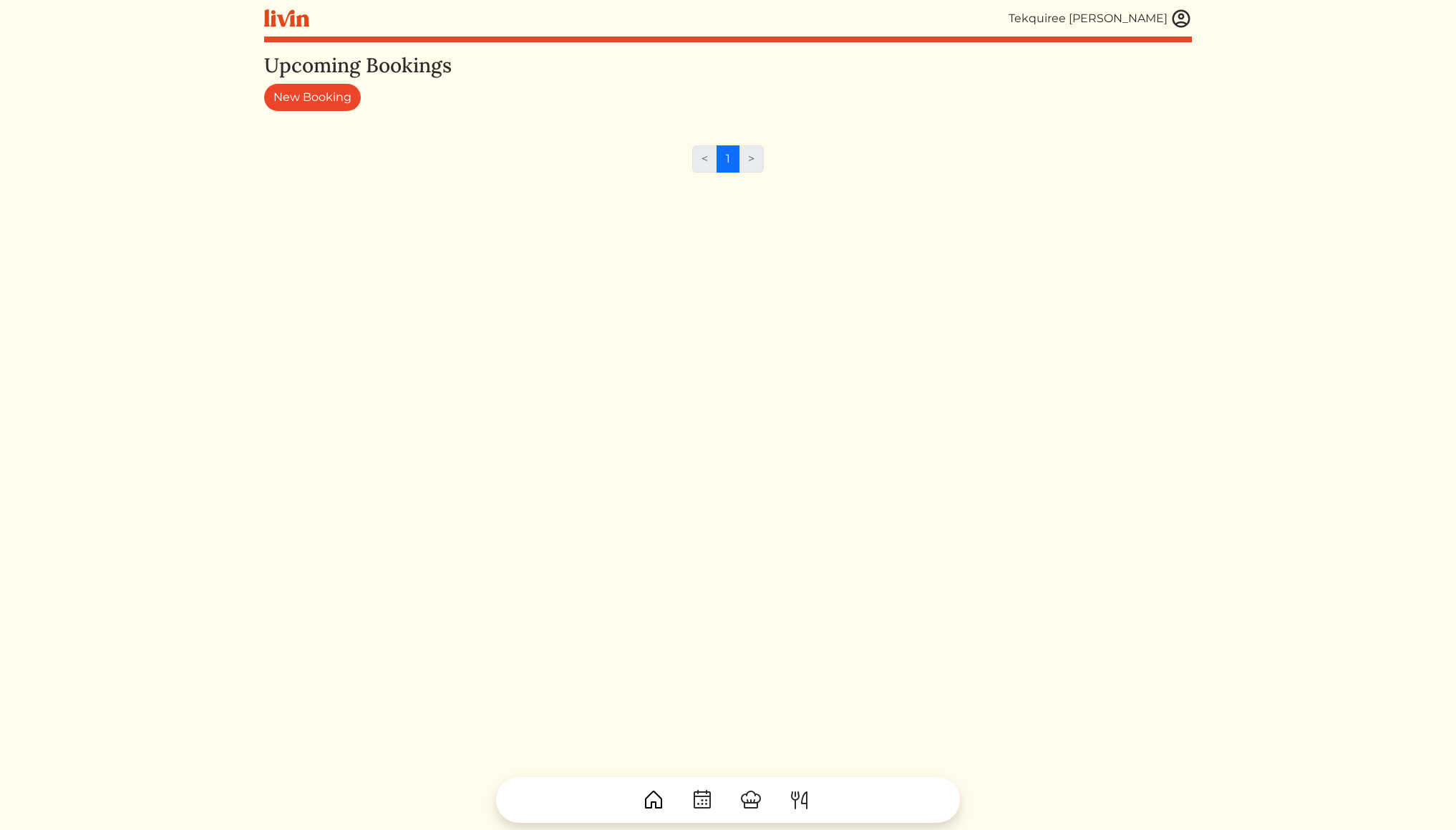
click at [703, 795] on img at bounding box center [702, 800] width 23 height 23
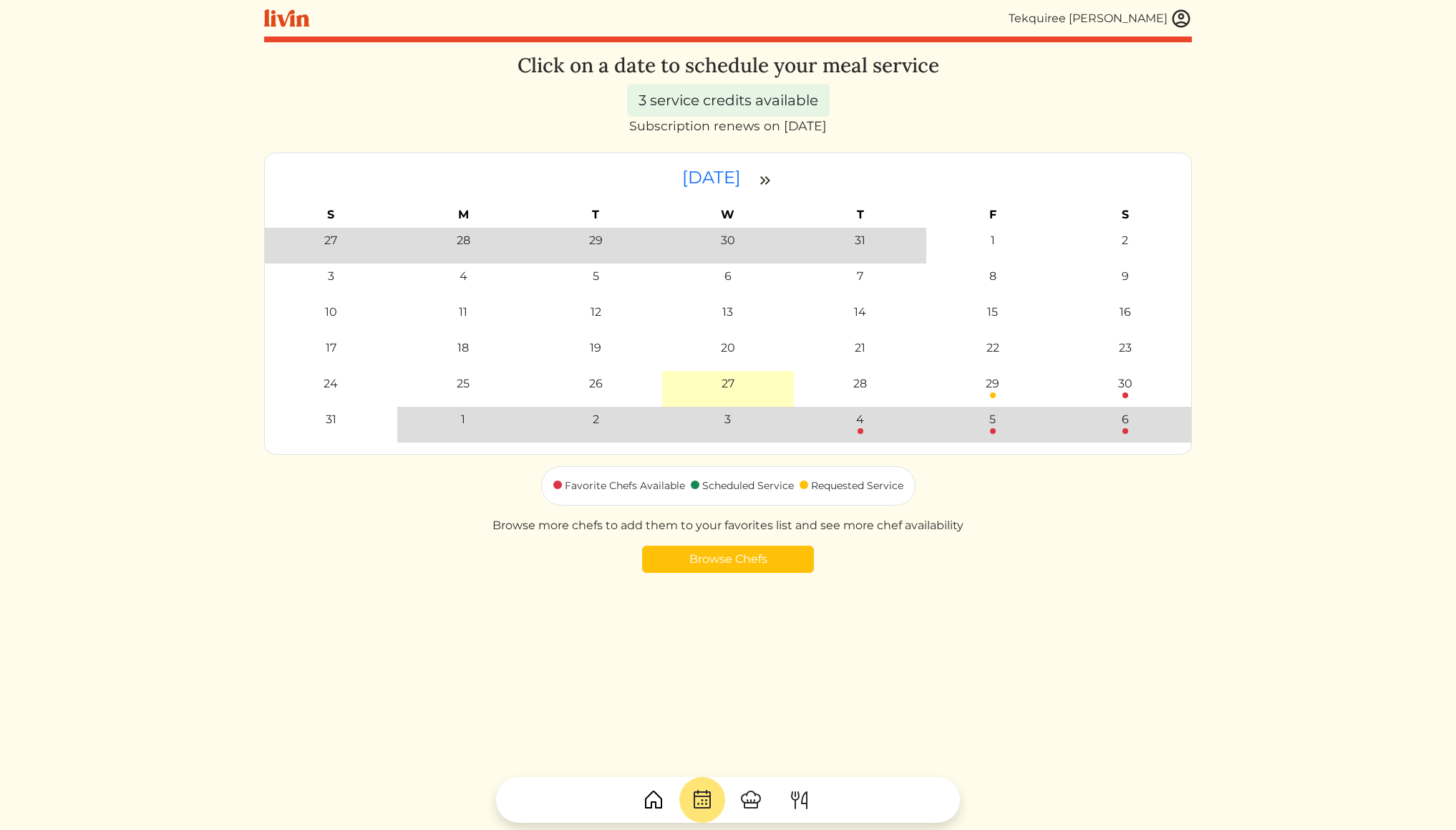
click at [801, 802] on img at bounding box center [800, 800] width 23 height 23
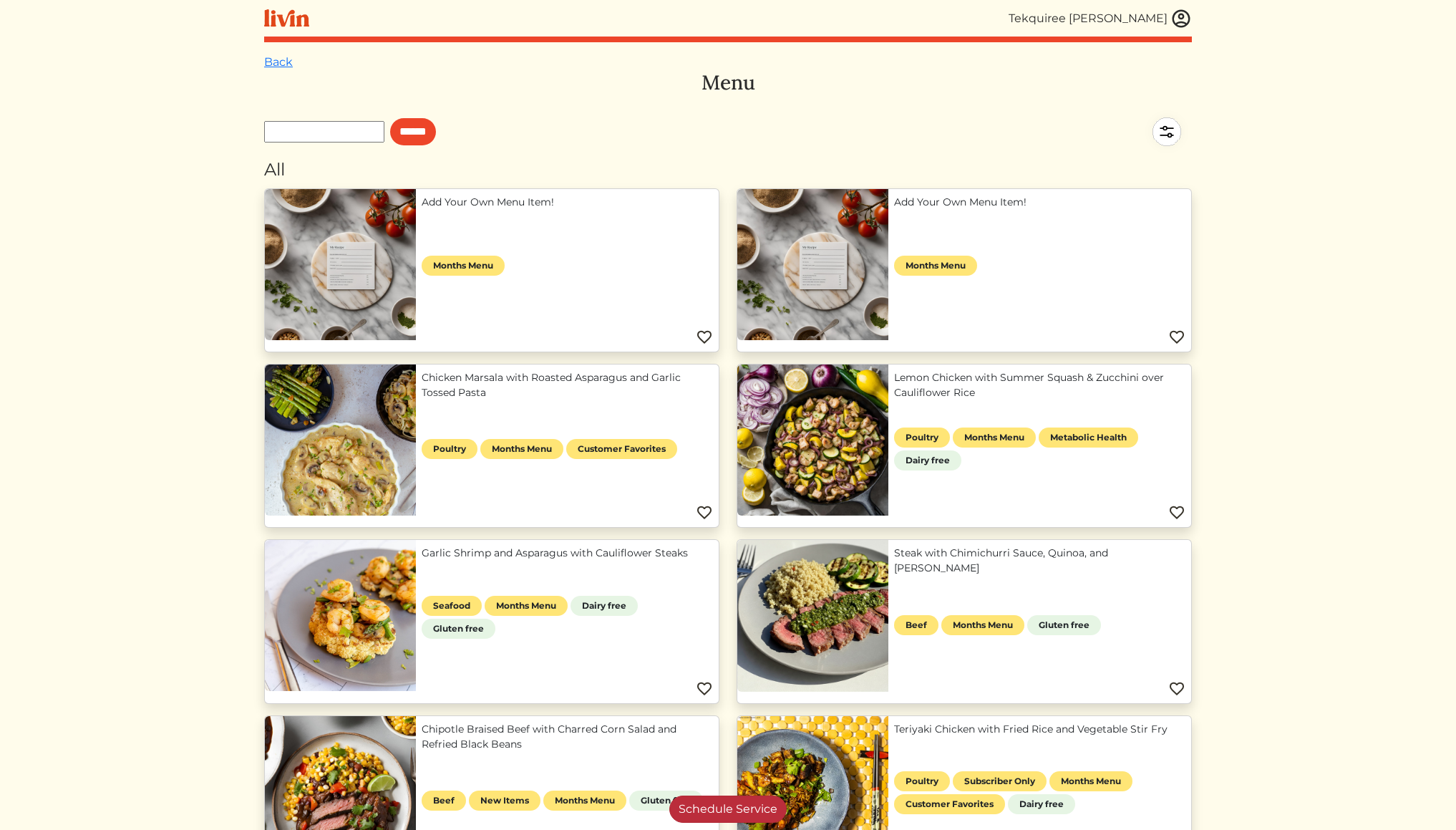
click at [713, 811] on link "Schedule Service" at bounding box center [728, 809] width 118 height 27
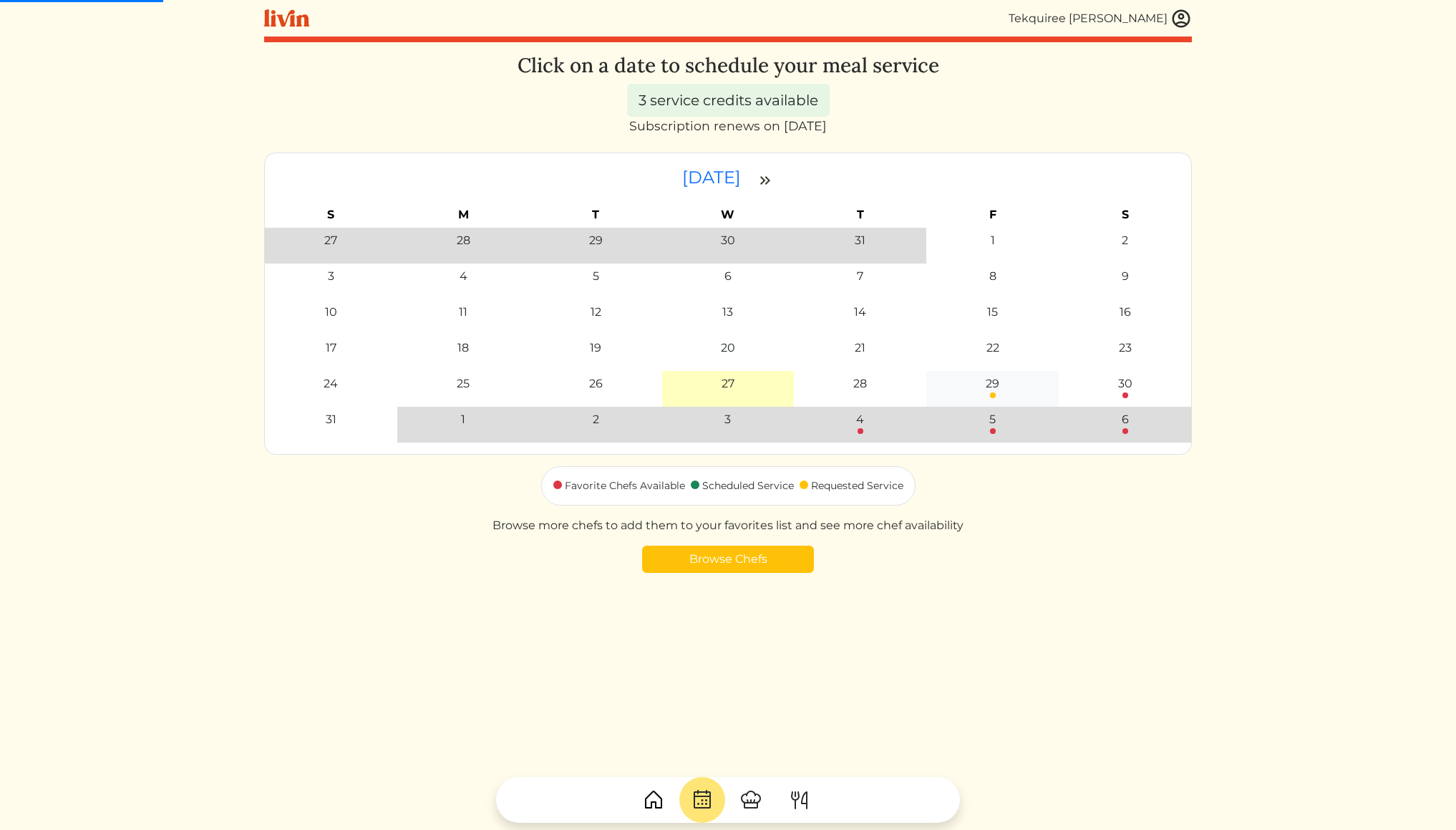
click at [992, 387] on div "29" at bounding box center [992, 384] width 13 height 17
click at [992, 384] on div "29" at bounding box center [992, 384] width 13 height 17
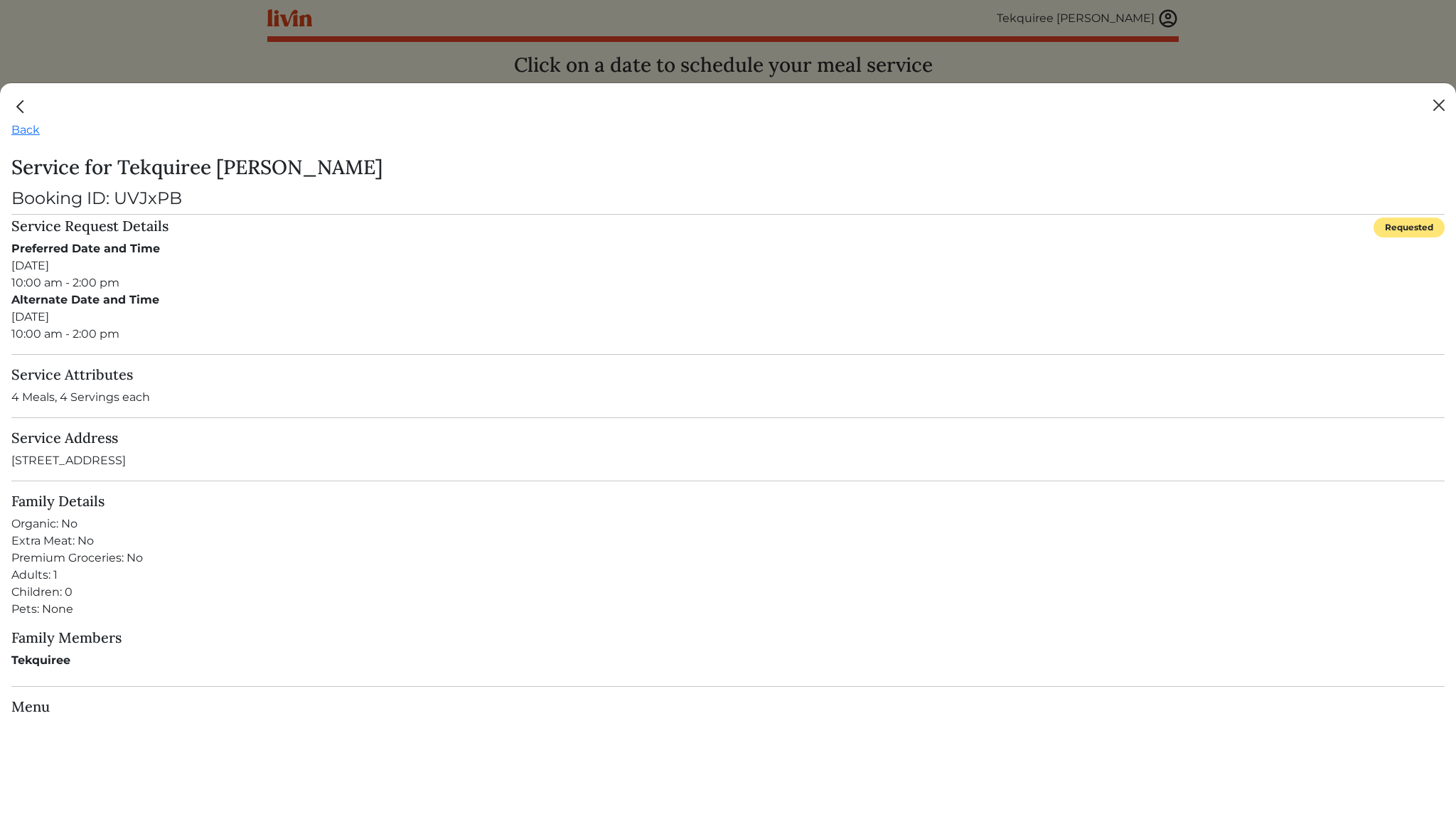
click at [1442, 110] on button "Close" at bounding box center [1438, 106] width 23 height 23
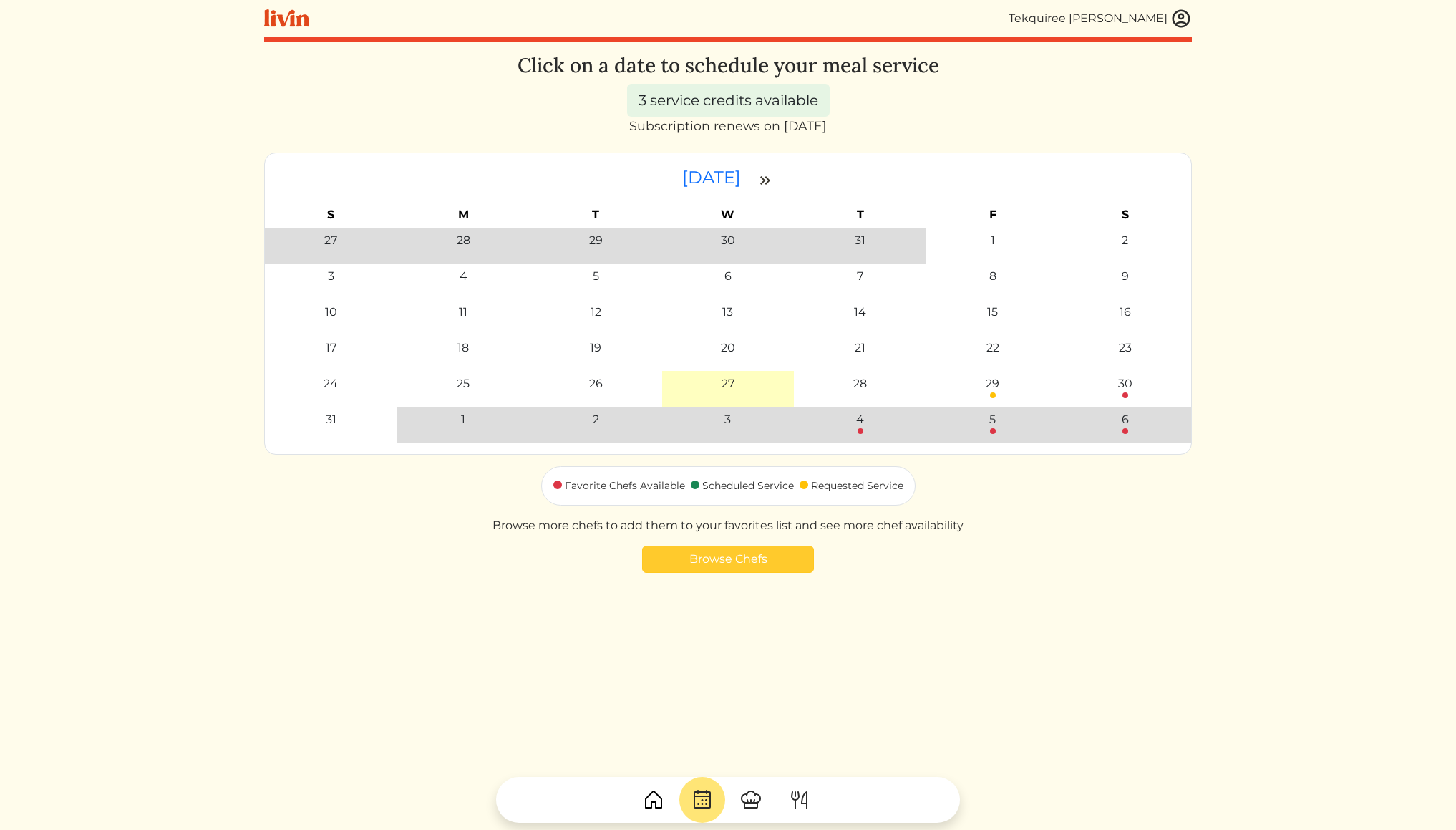
click at [758, 559] on link "Browse Chefs" at bounding box center [728, 559] width 172 height 27
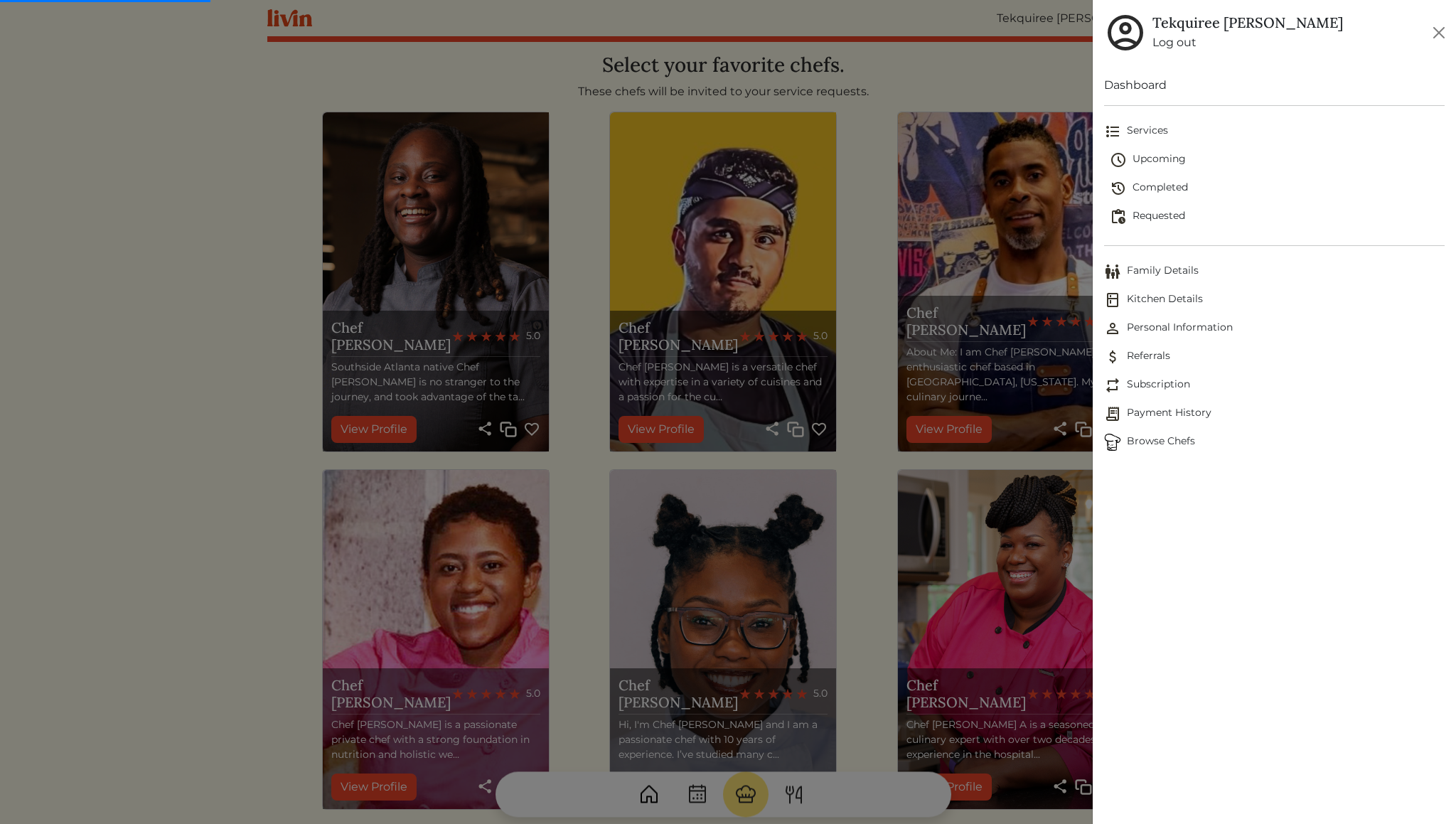
click at [1175, 157] on span "Upcoming" at bounding box center [1277, 159] width 335 height 17
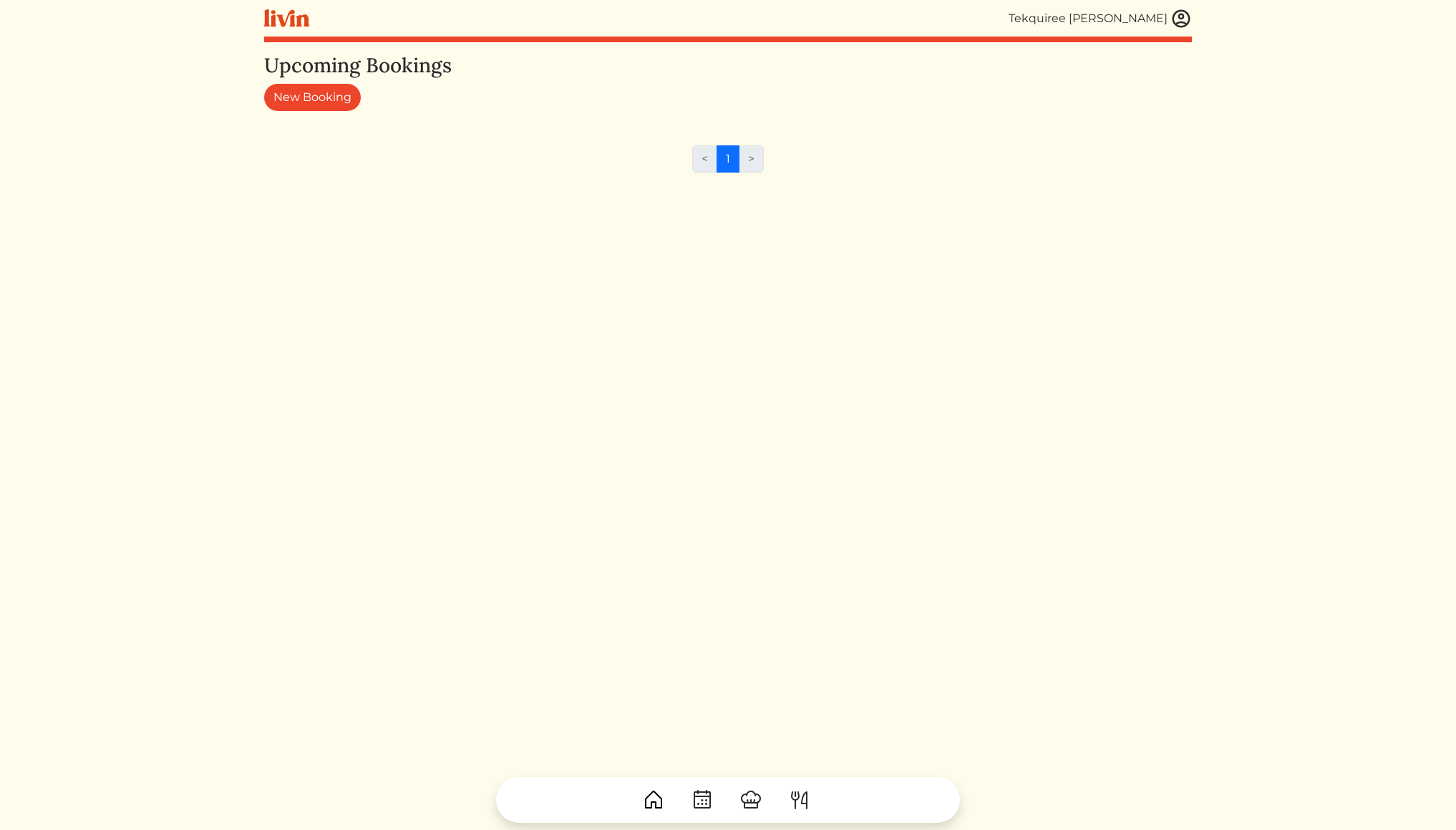
click at [793, 800] on img at bounding box center [800, 800] width 23 height 23
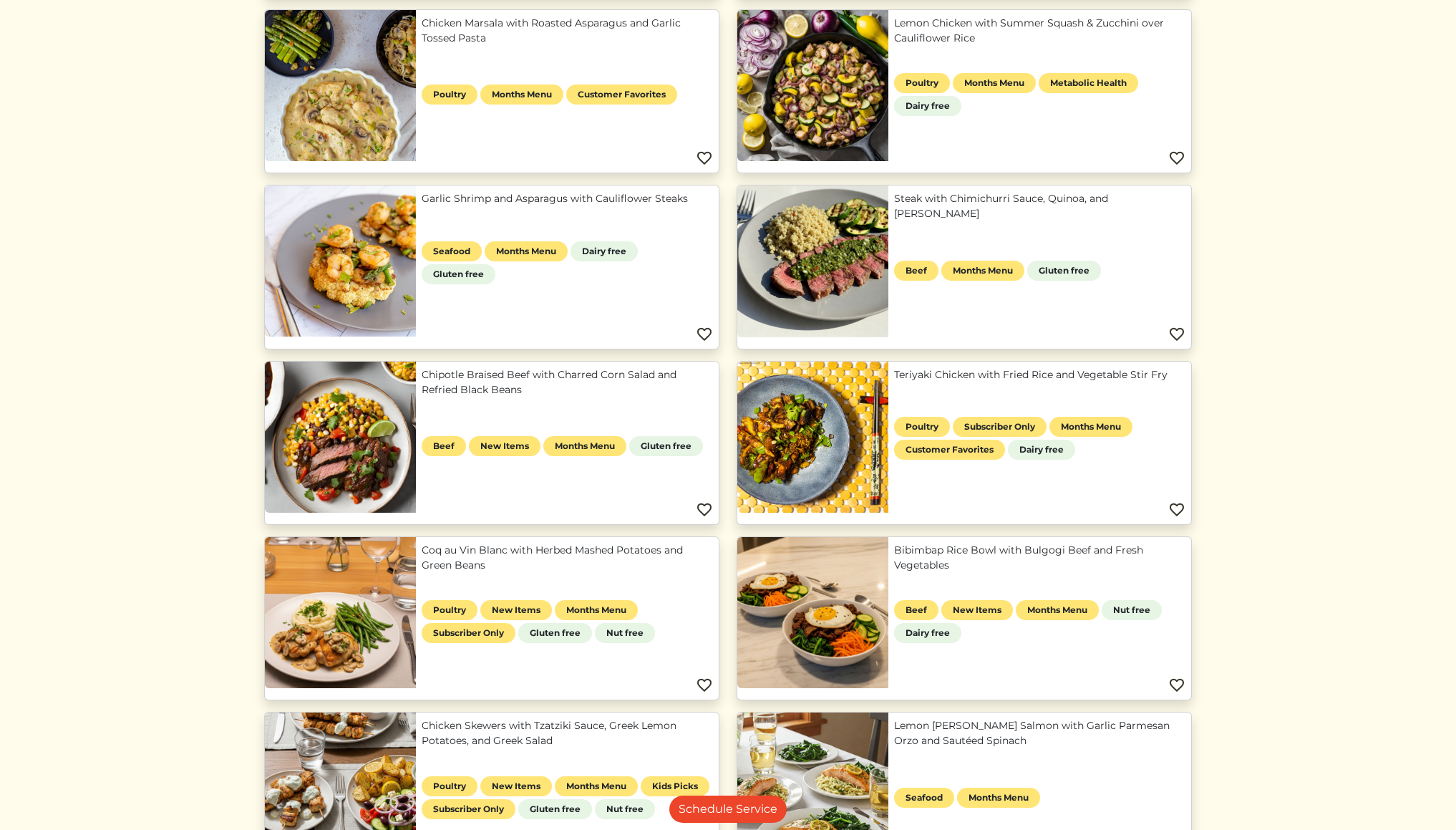
scroll to position [357, 0]
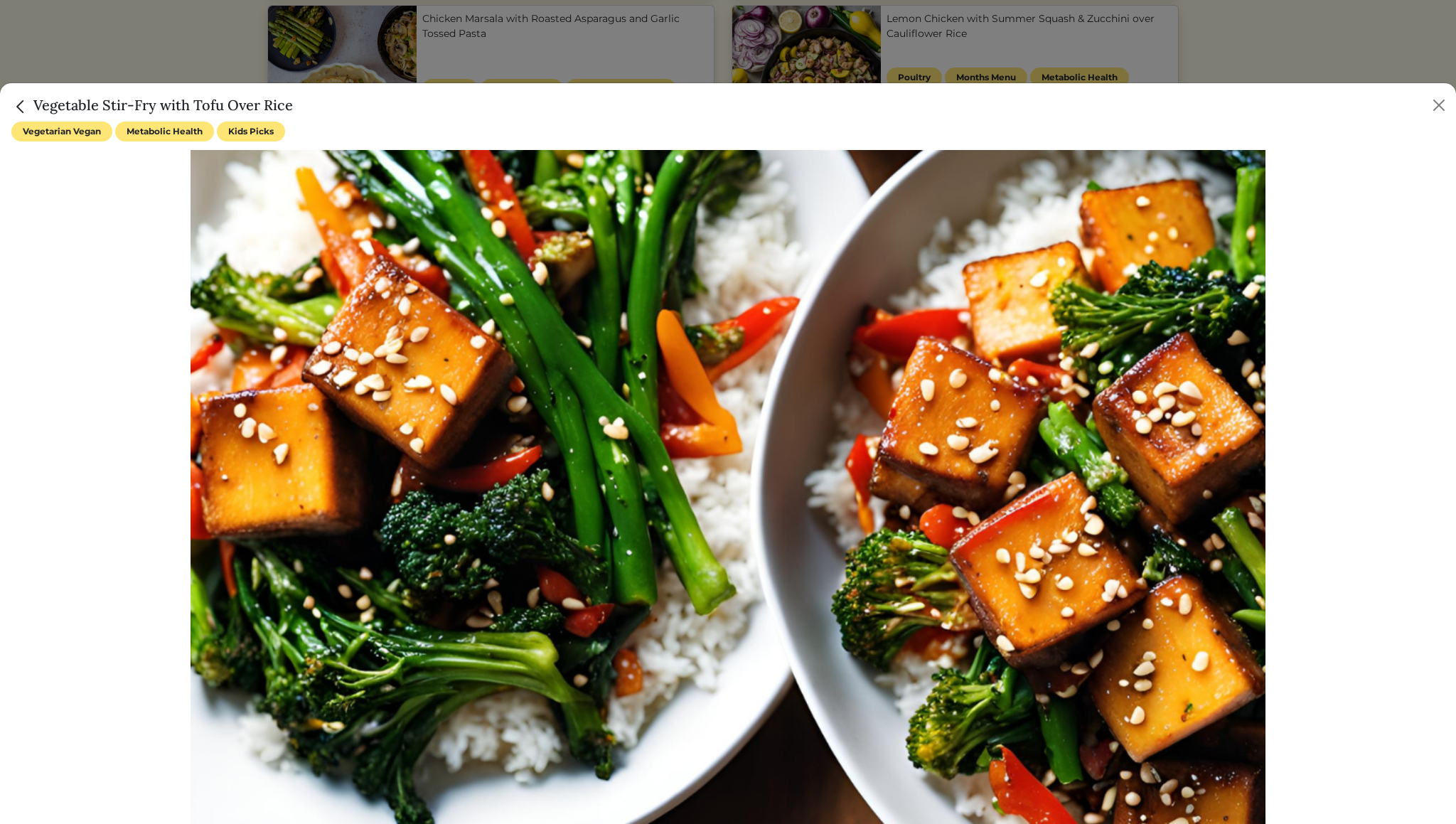
click at [17, 107] on img "Close" at bounding box center [20, 106] width 18 height 18
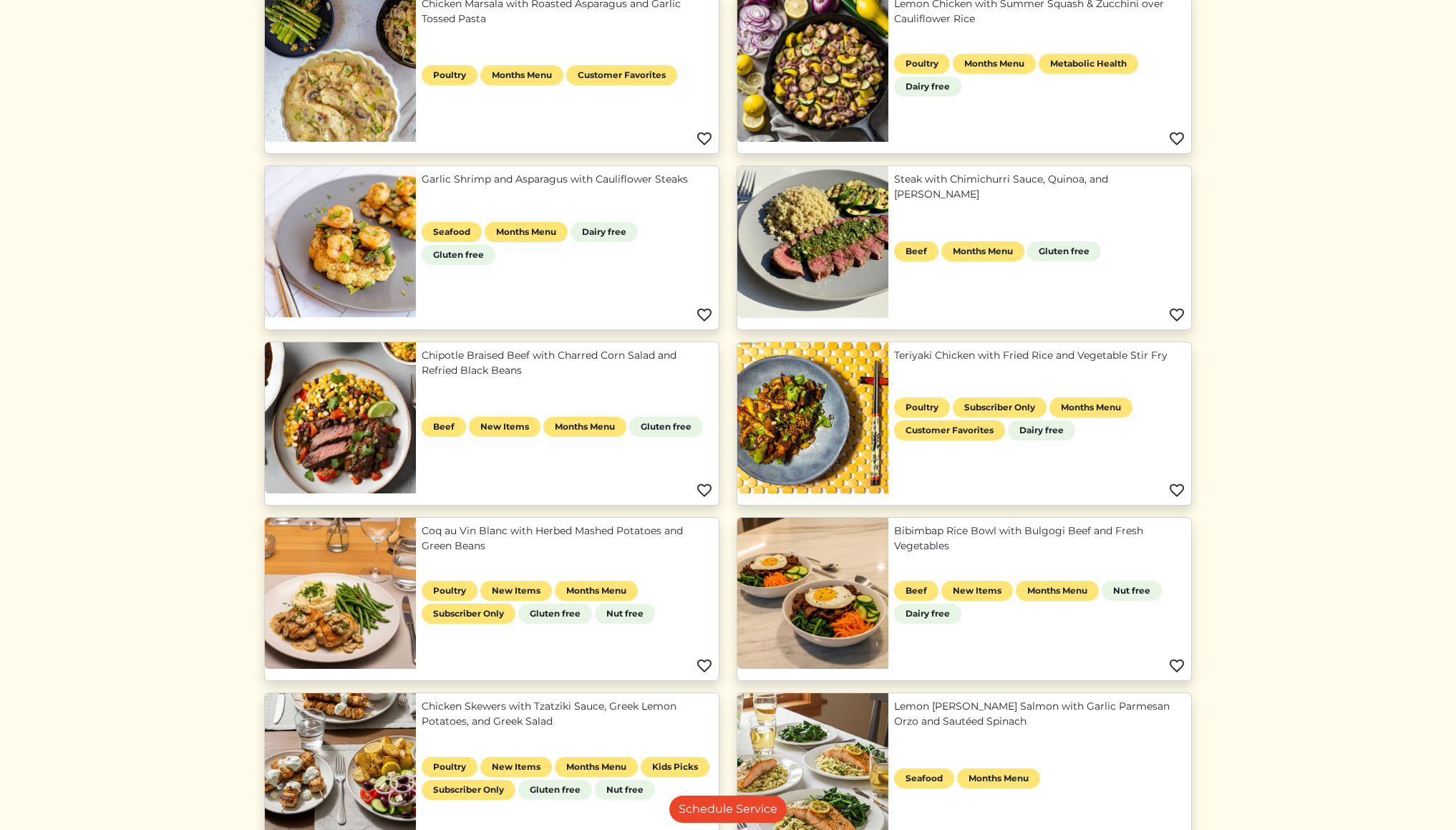
scroll to position [368, 0]
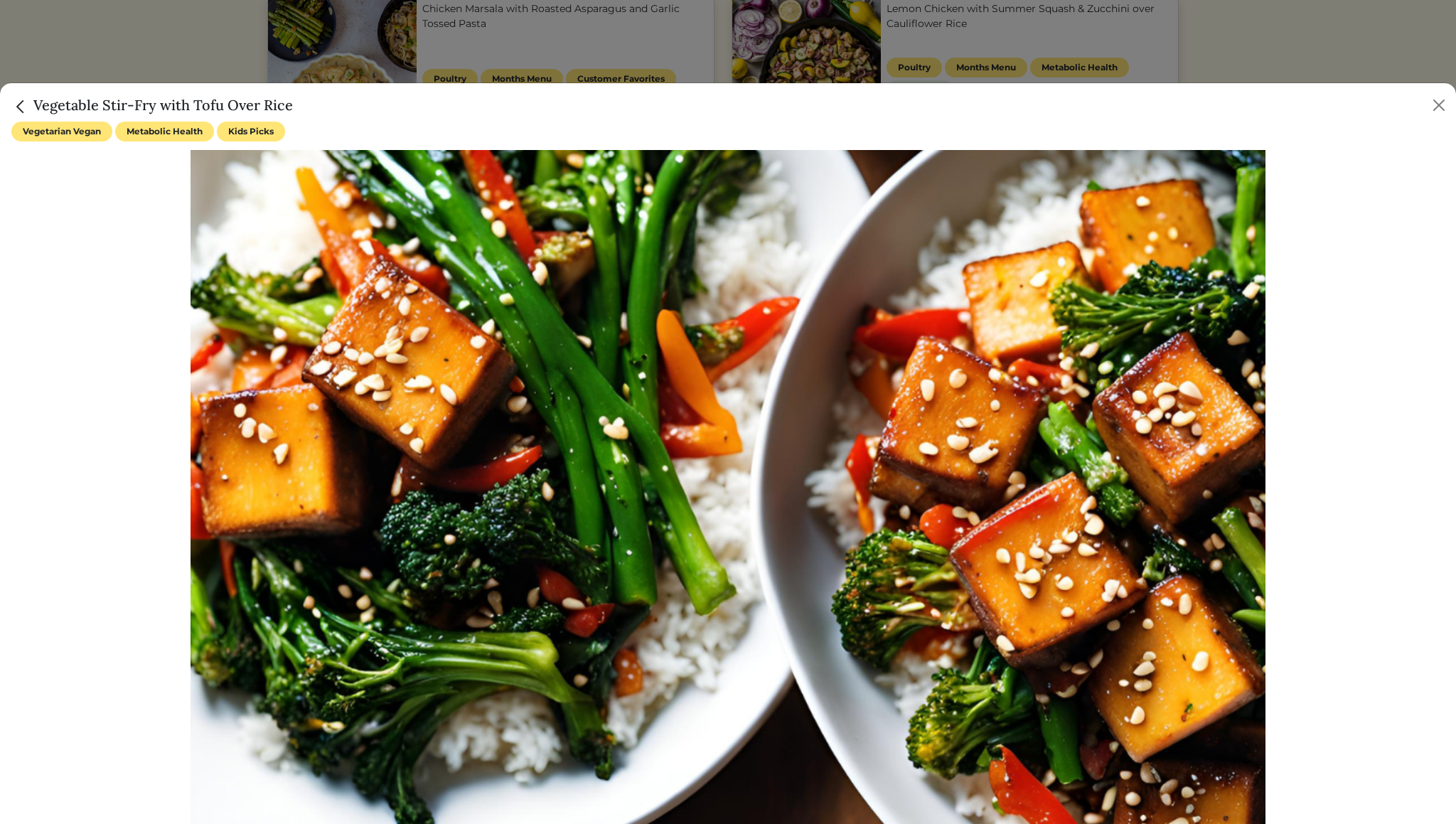
click at [20, 109] on img "Close" at bounding box center [20, 106] width 18 height 18
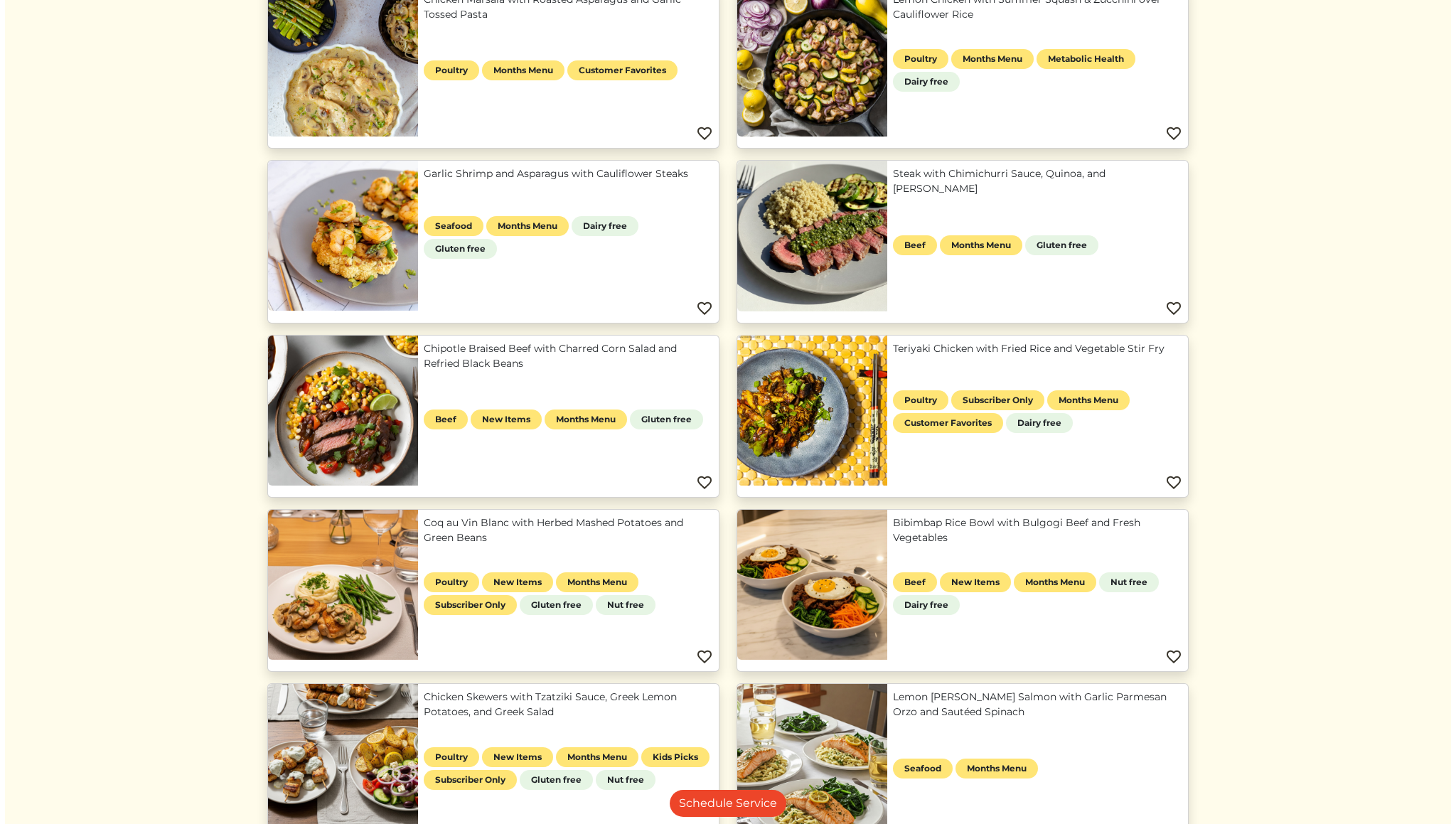
scroll to position [375, 0]
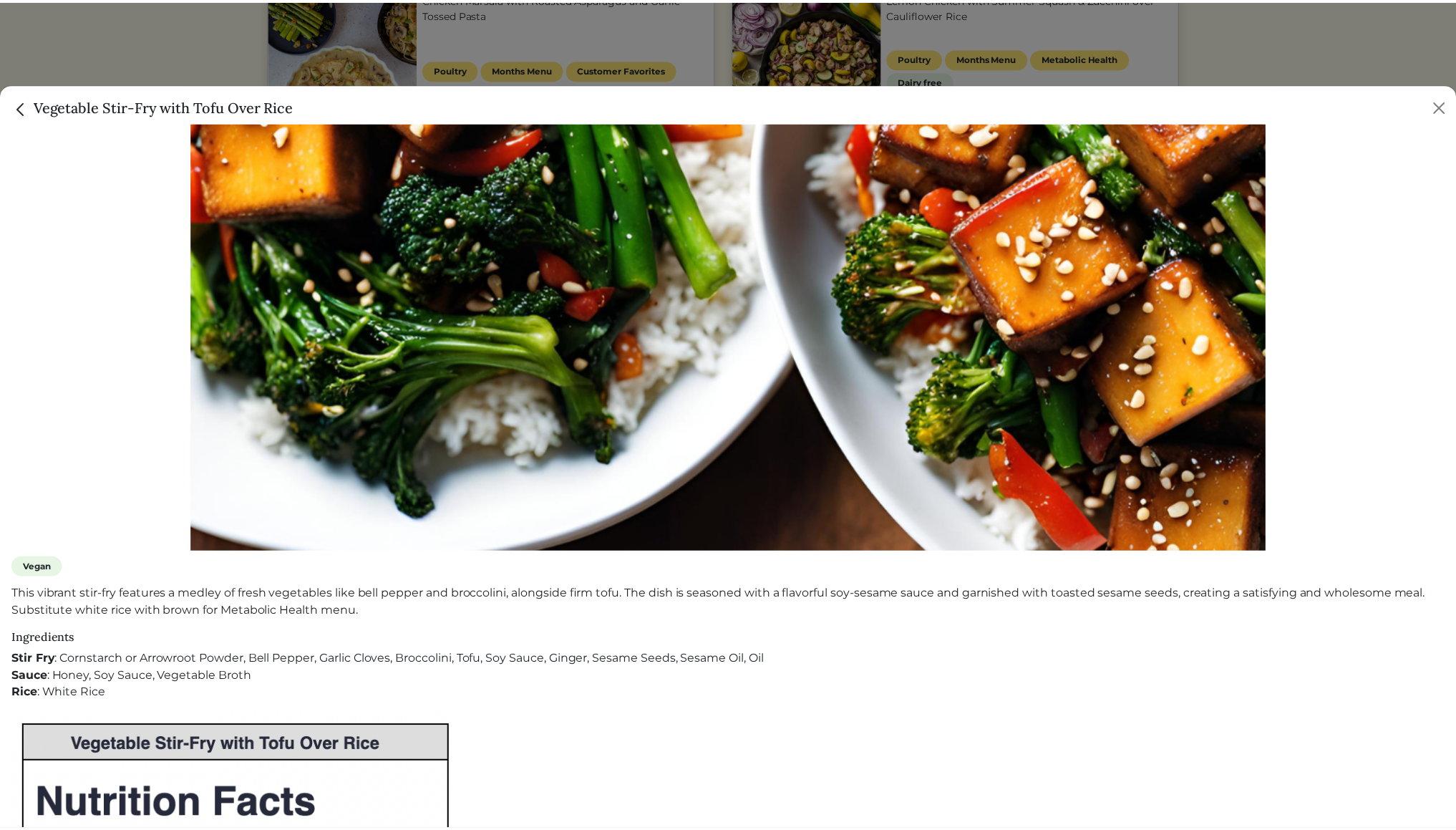
scroll to position [321, 0]
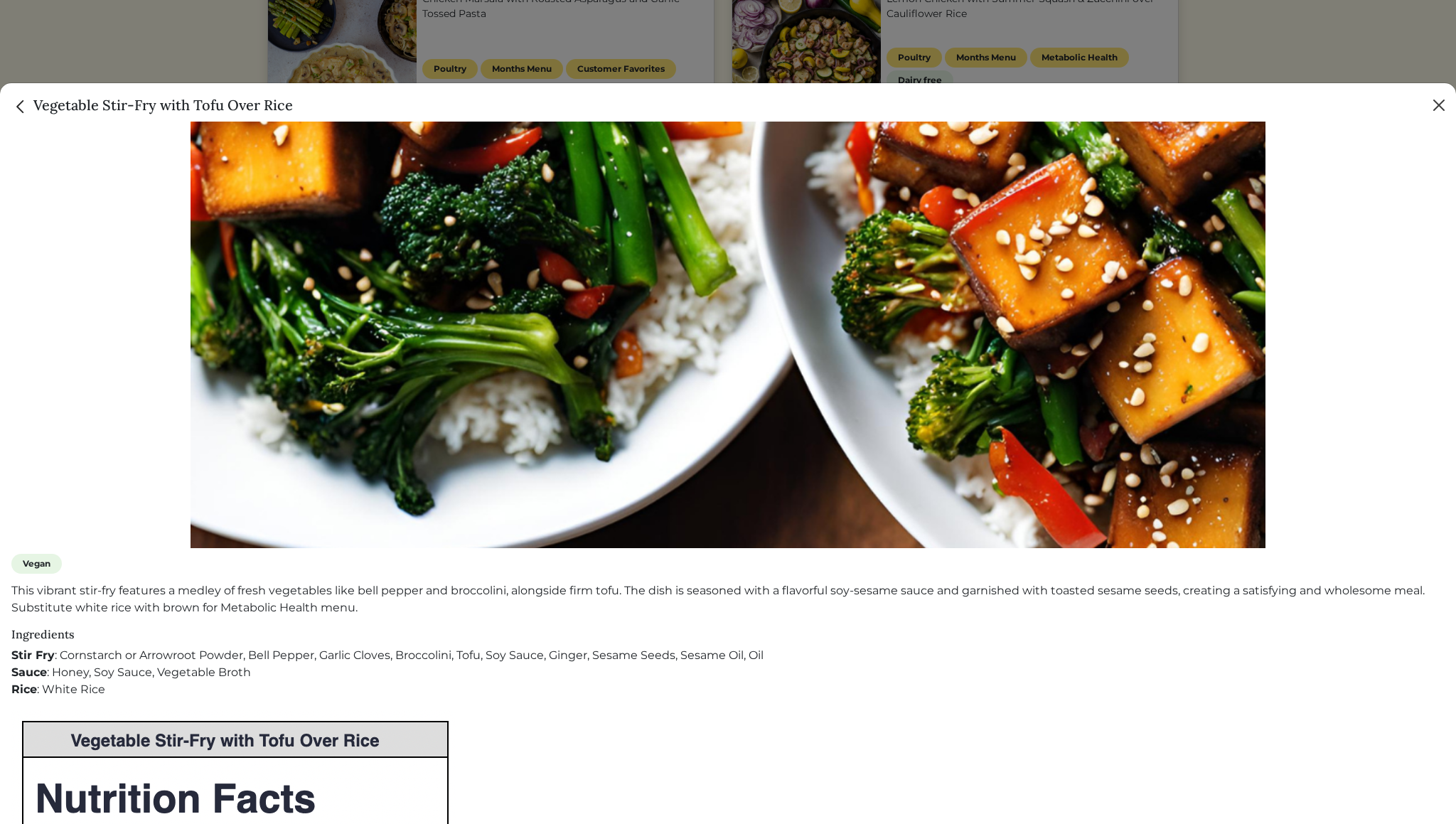
click at [1431, 109] on button "Close" at bounding box center [1438, 106] width 23 height 23
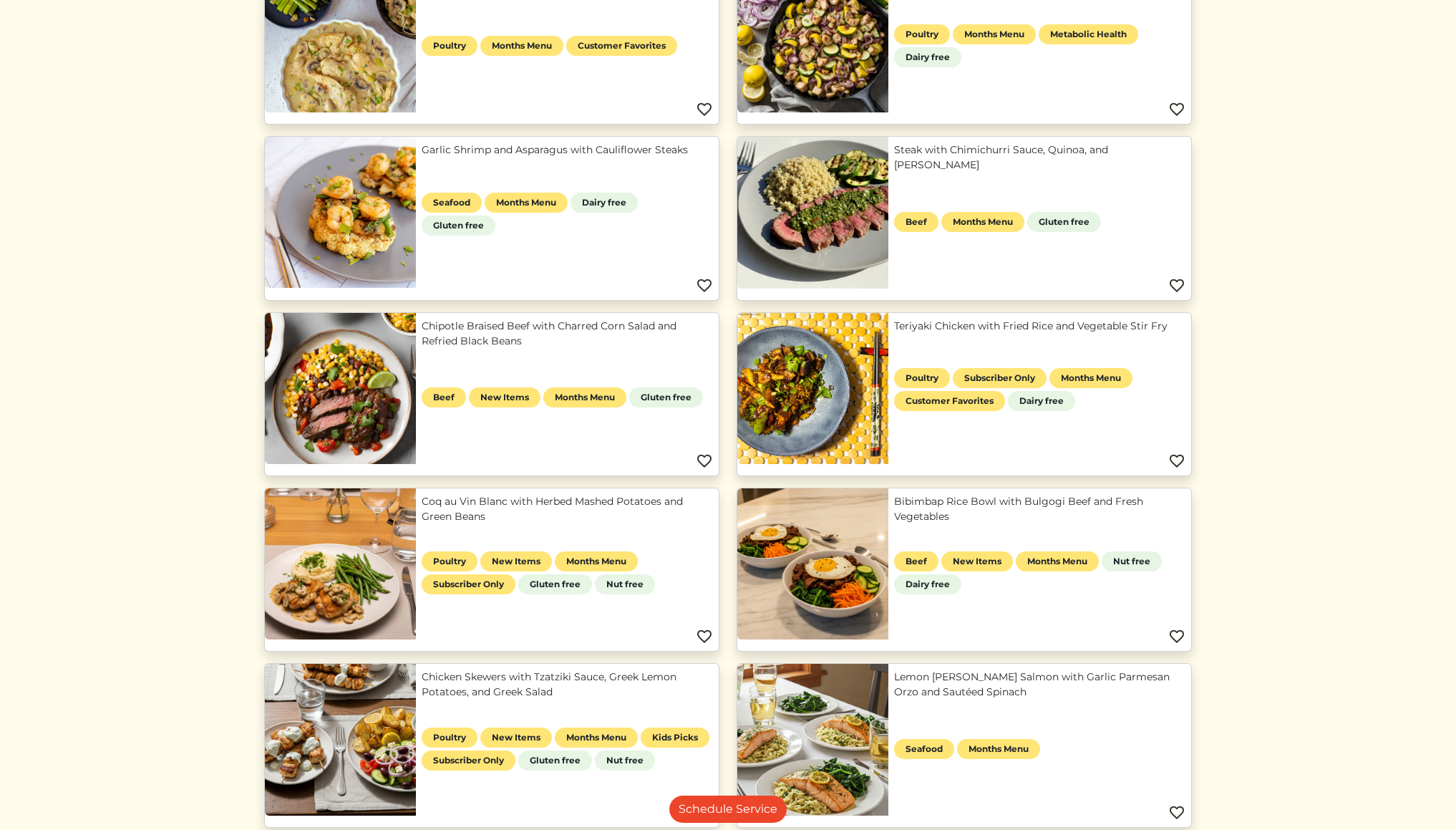
scroll to position [406, 0]
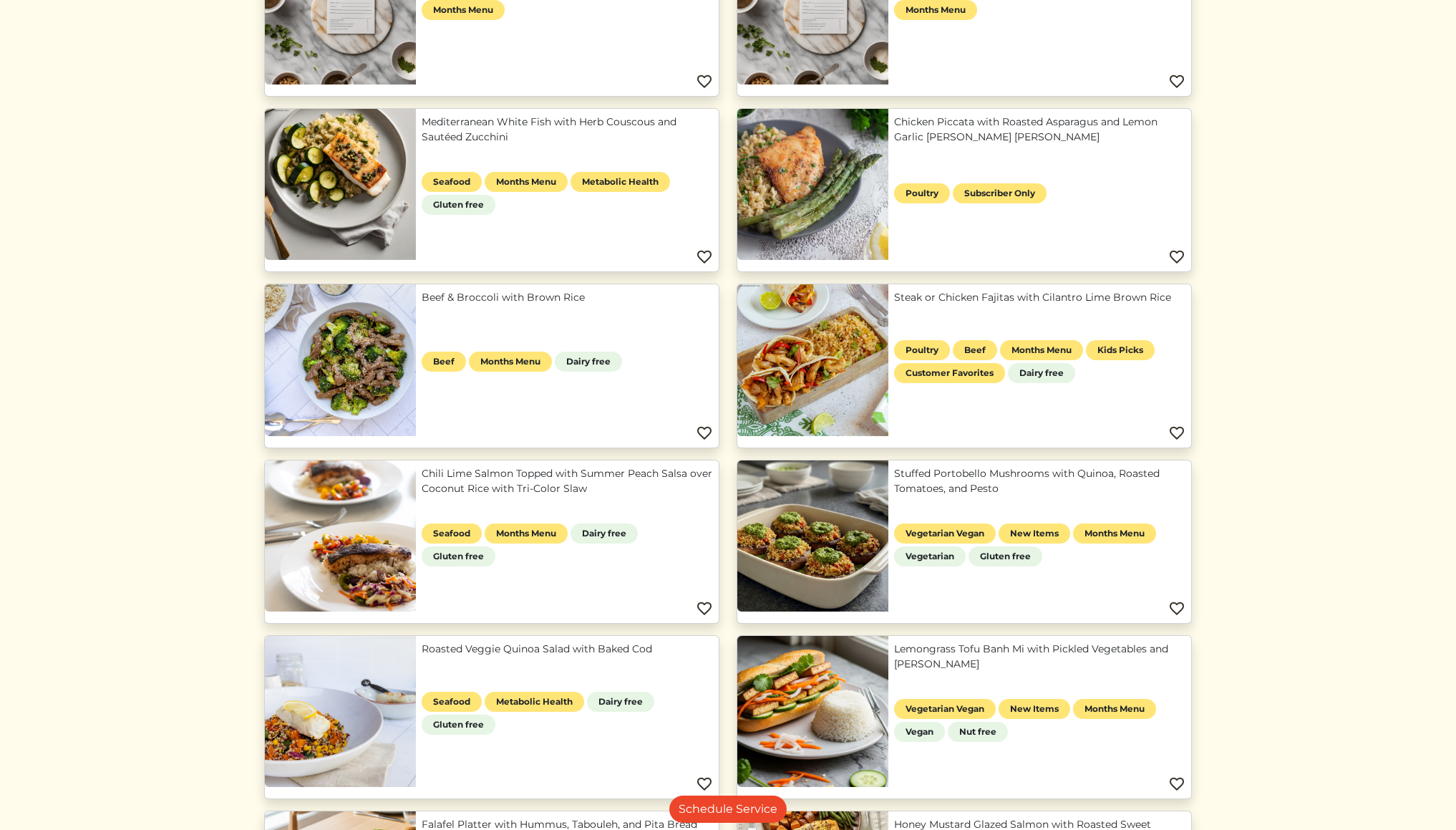
scroll to position [275, 0]
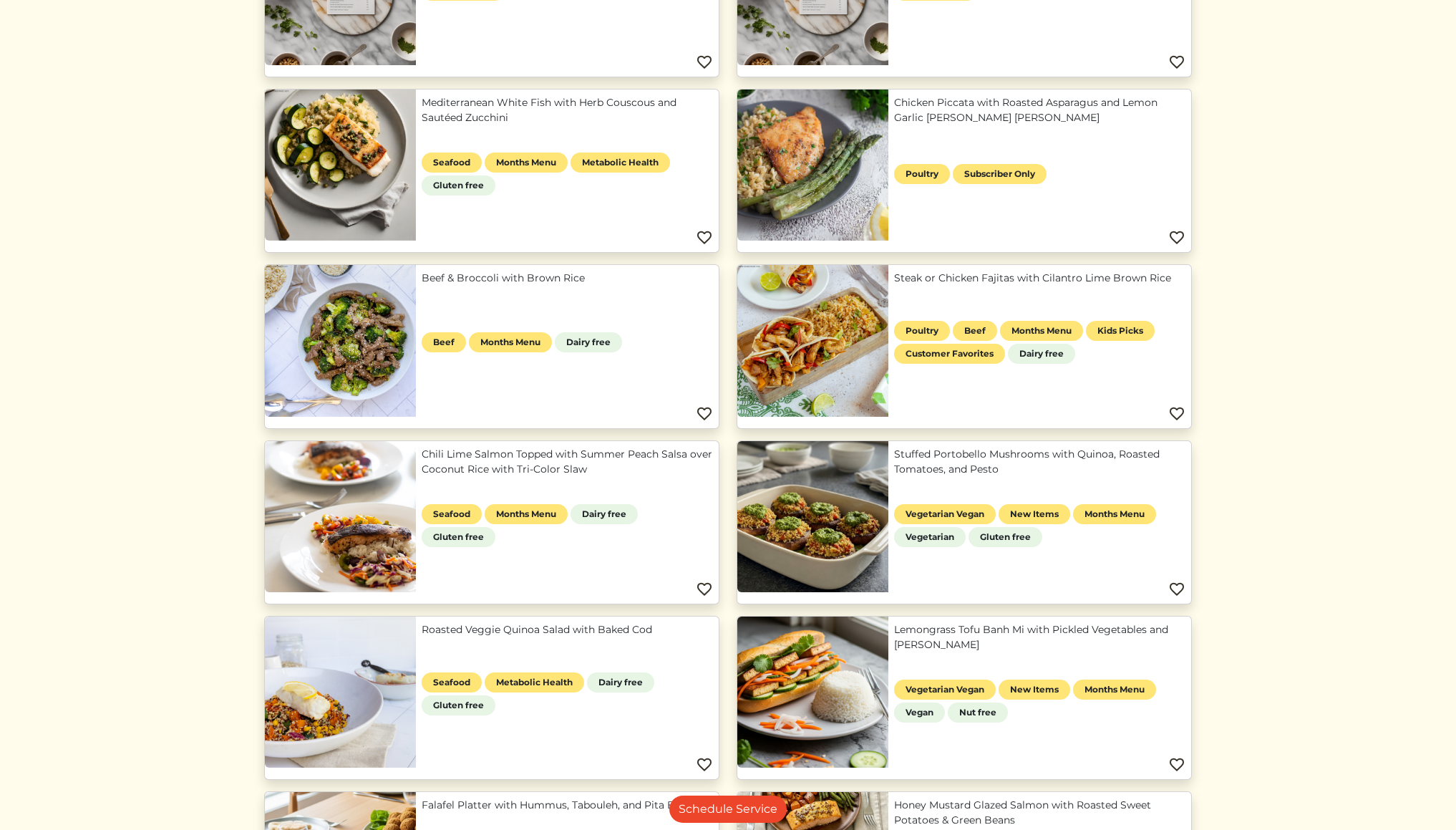
click at [1178, 581] on img at bounding box center [1176, 589] width 17 height 17
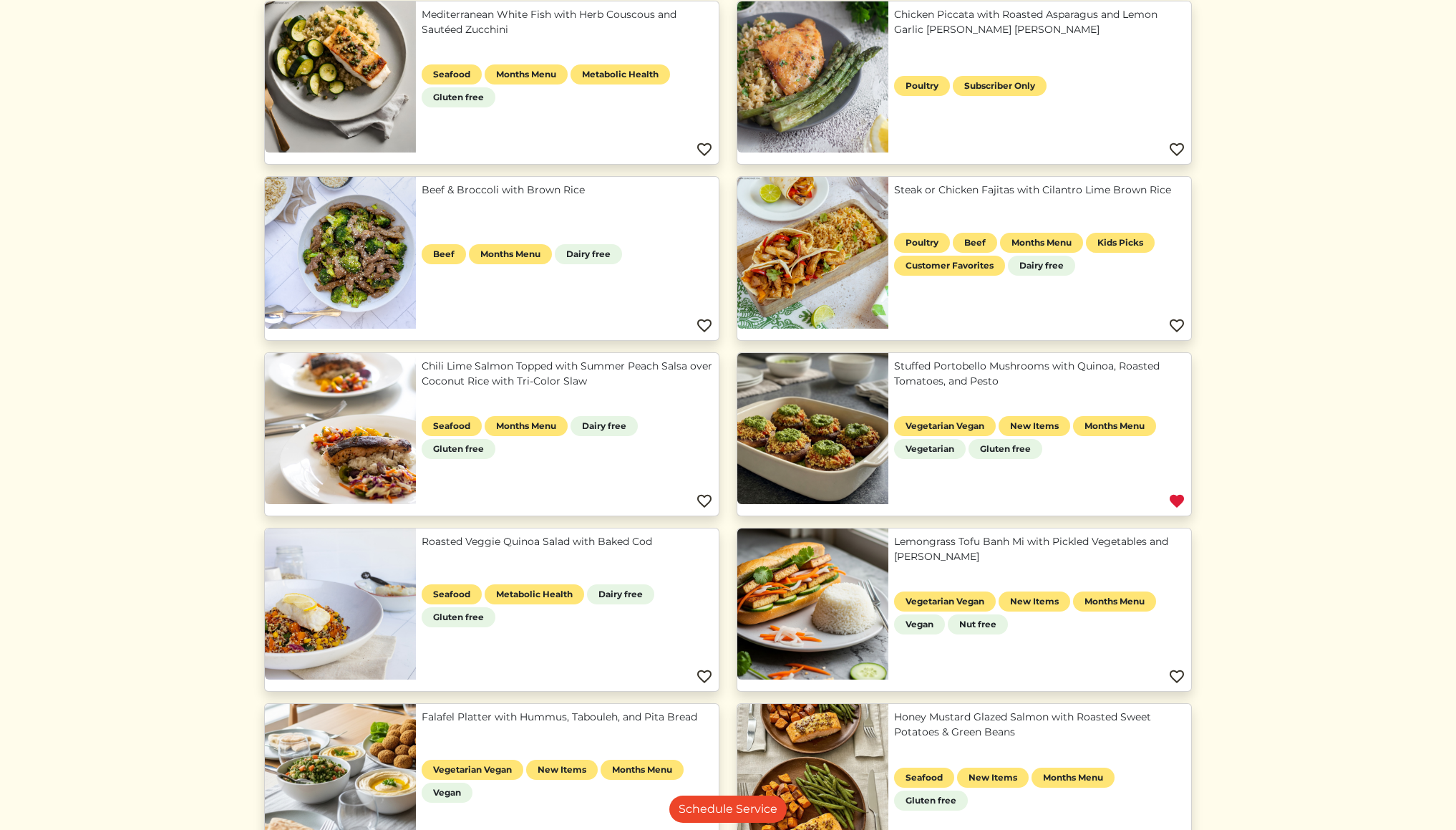
scroll to position [362, 0]
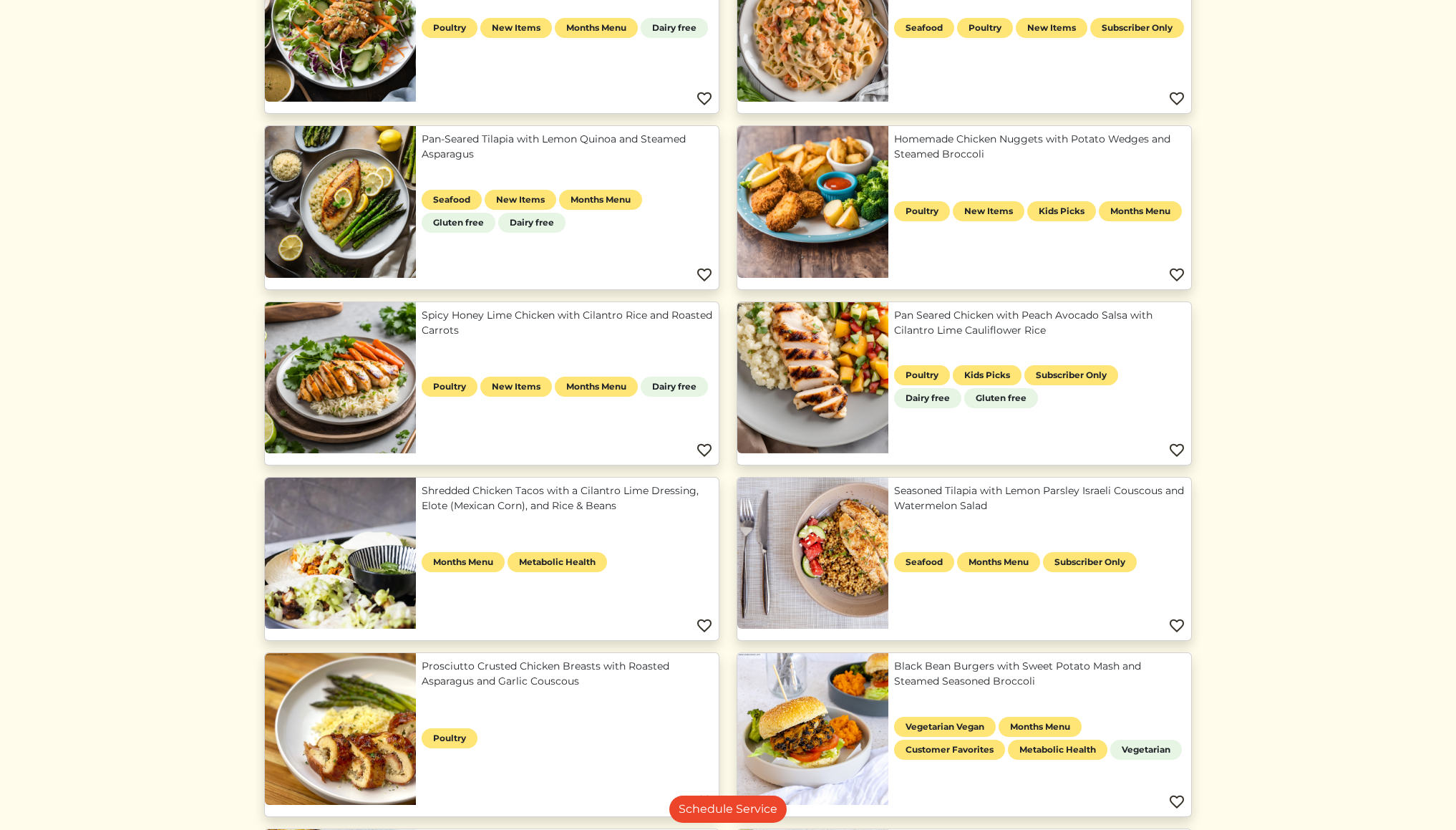
scroll to position [413, 0]
click at [1178, 795] on img at bounding box center [1176, 803] width 17 height 17
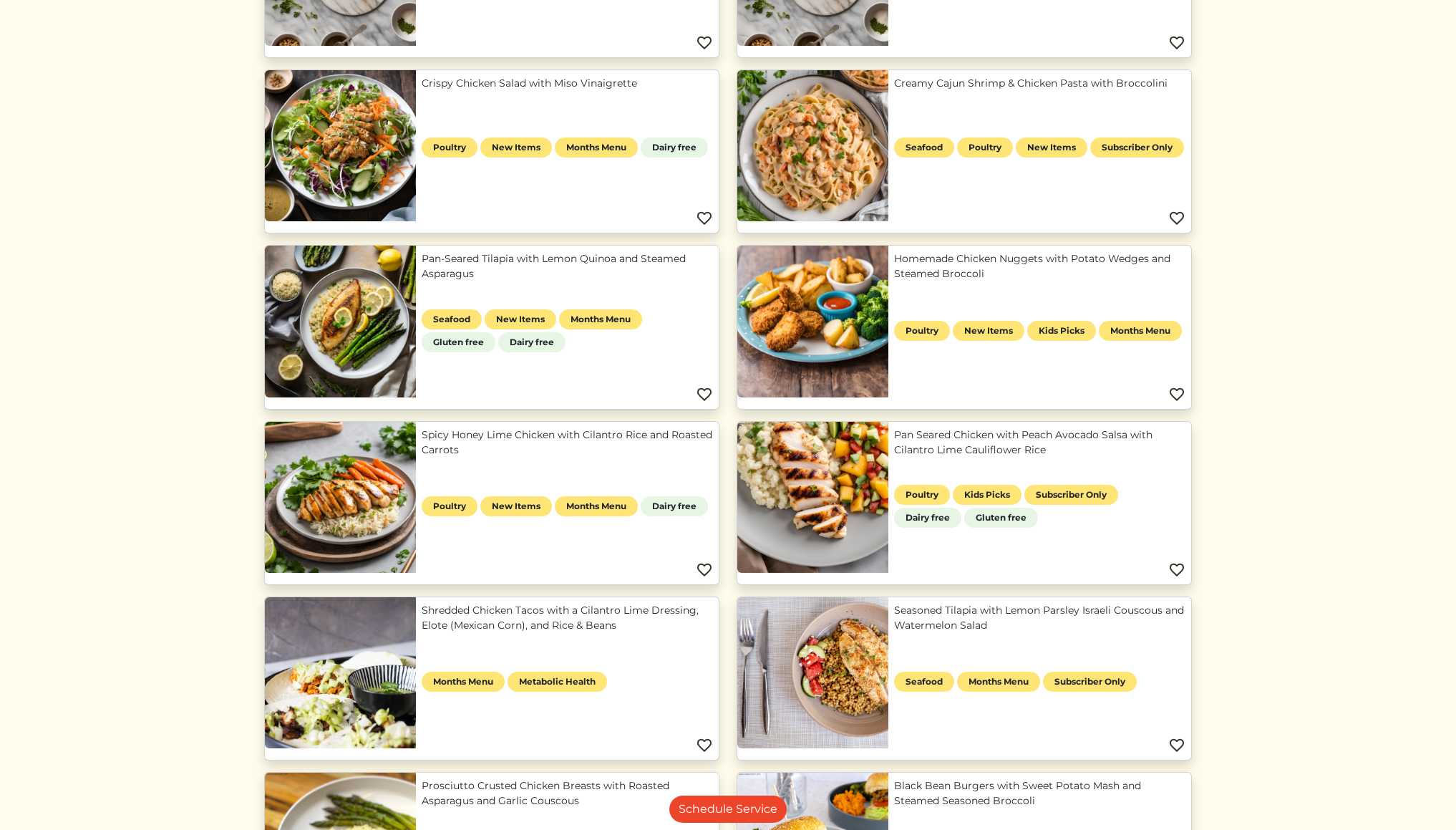
scroll to position [298, 0]
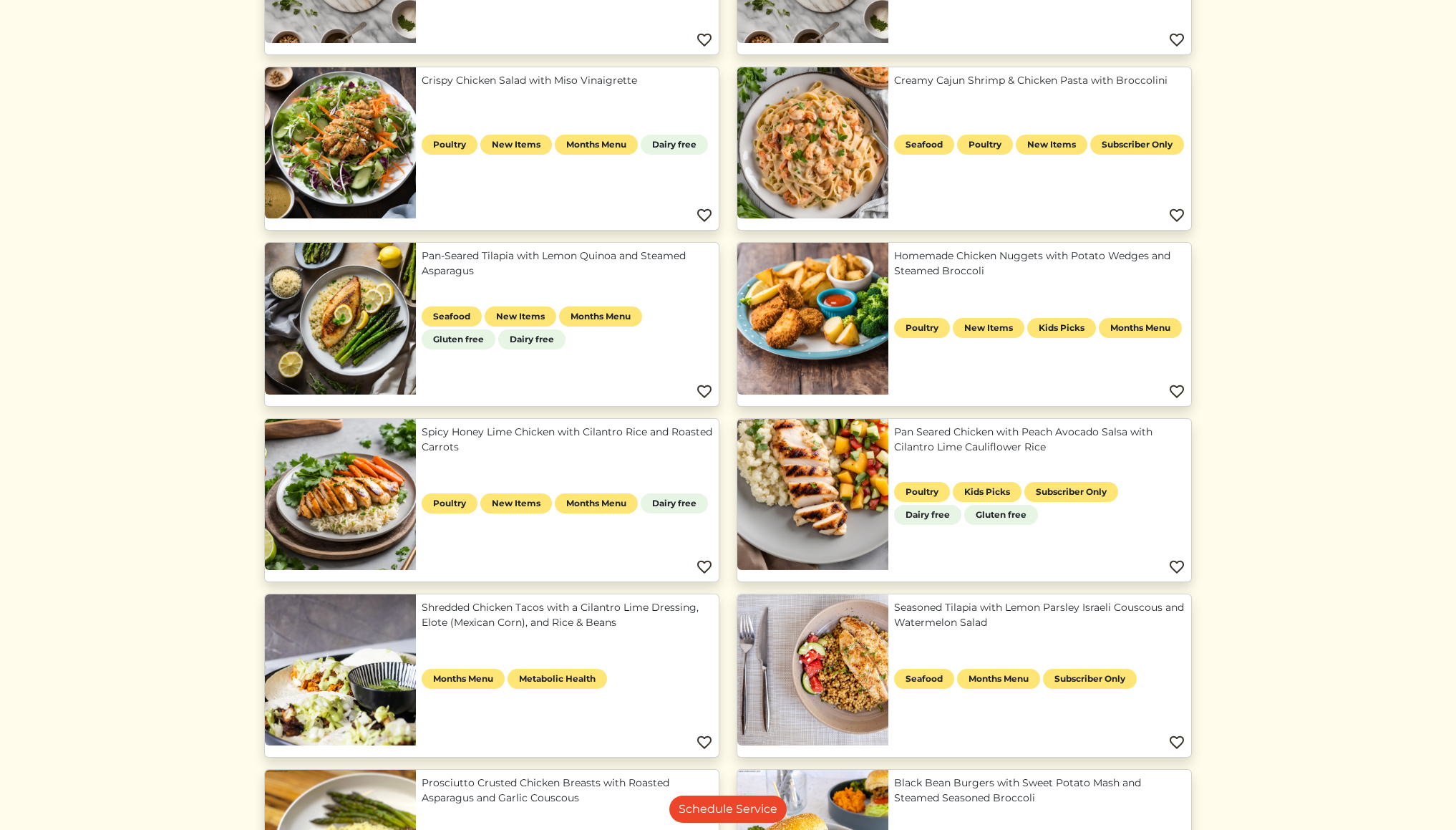
click at [1180, 384] on img at bounding box center [1176, 392] width 17 height 17
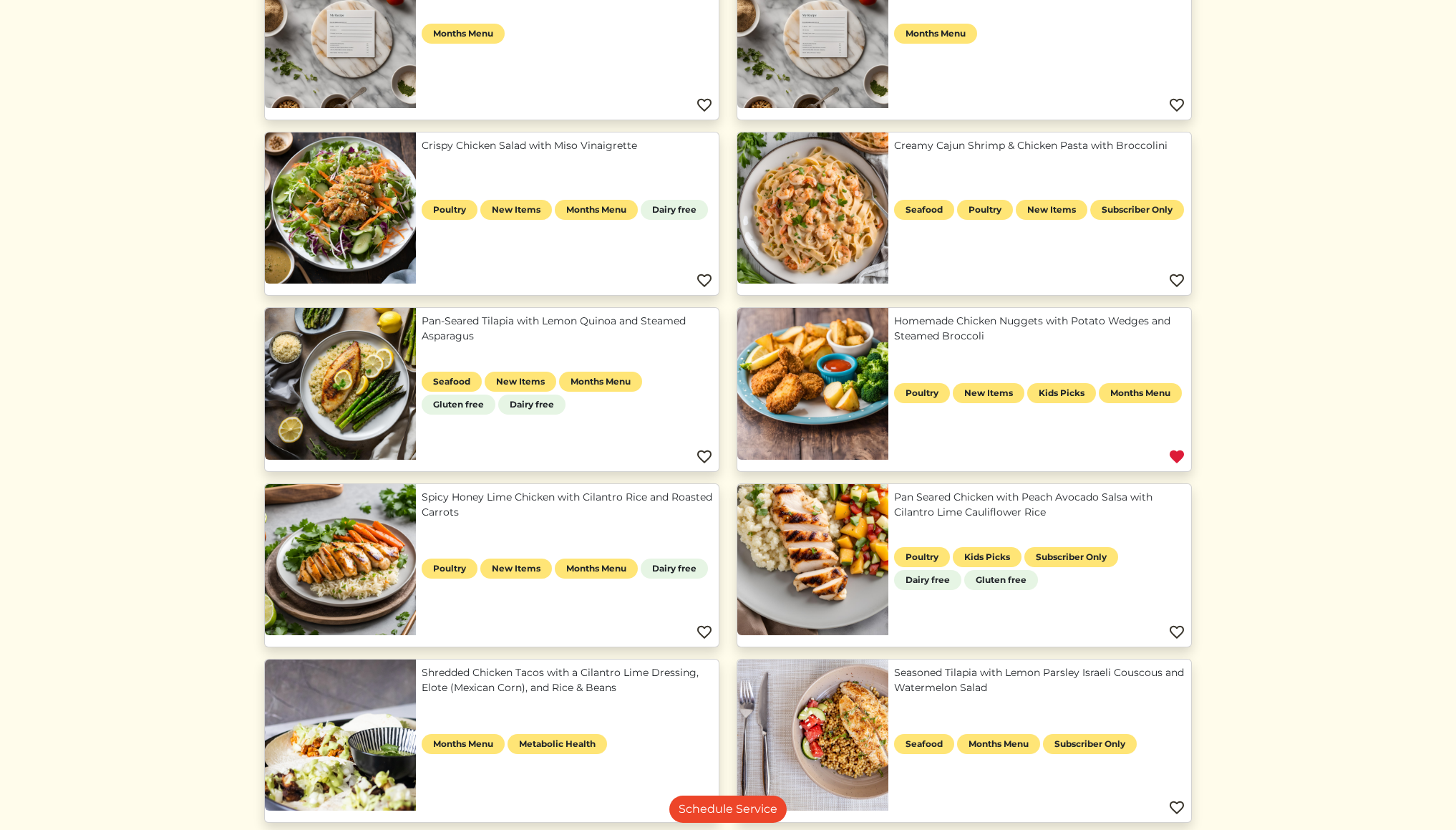
scroll to position [234, 0]
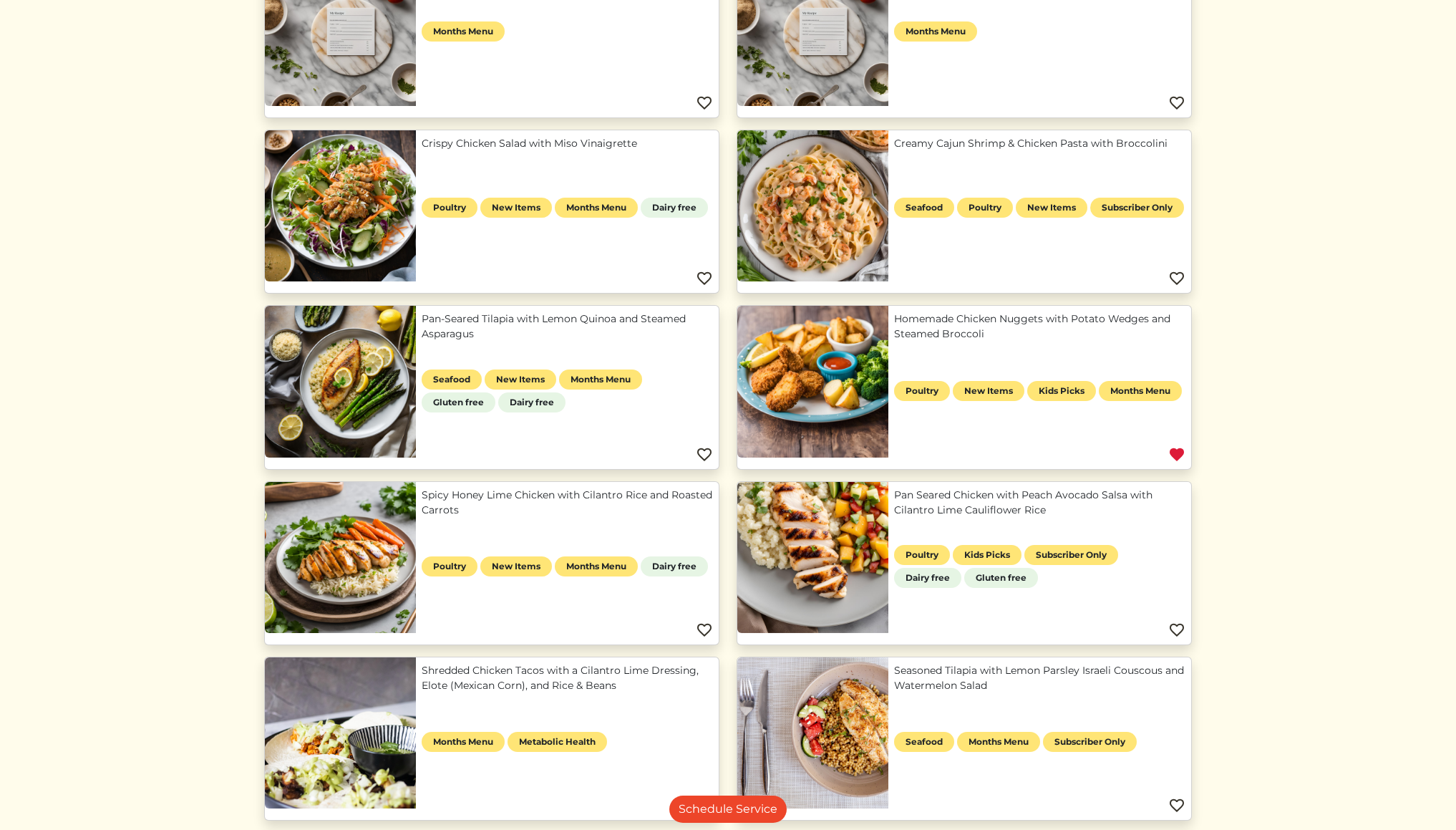
click at [1179, 275] on img at bounding box center [1176, 278] width 17 height 17
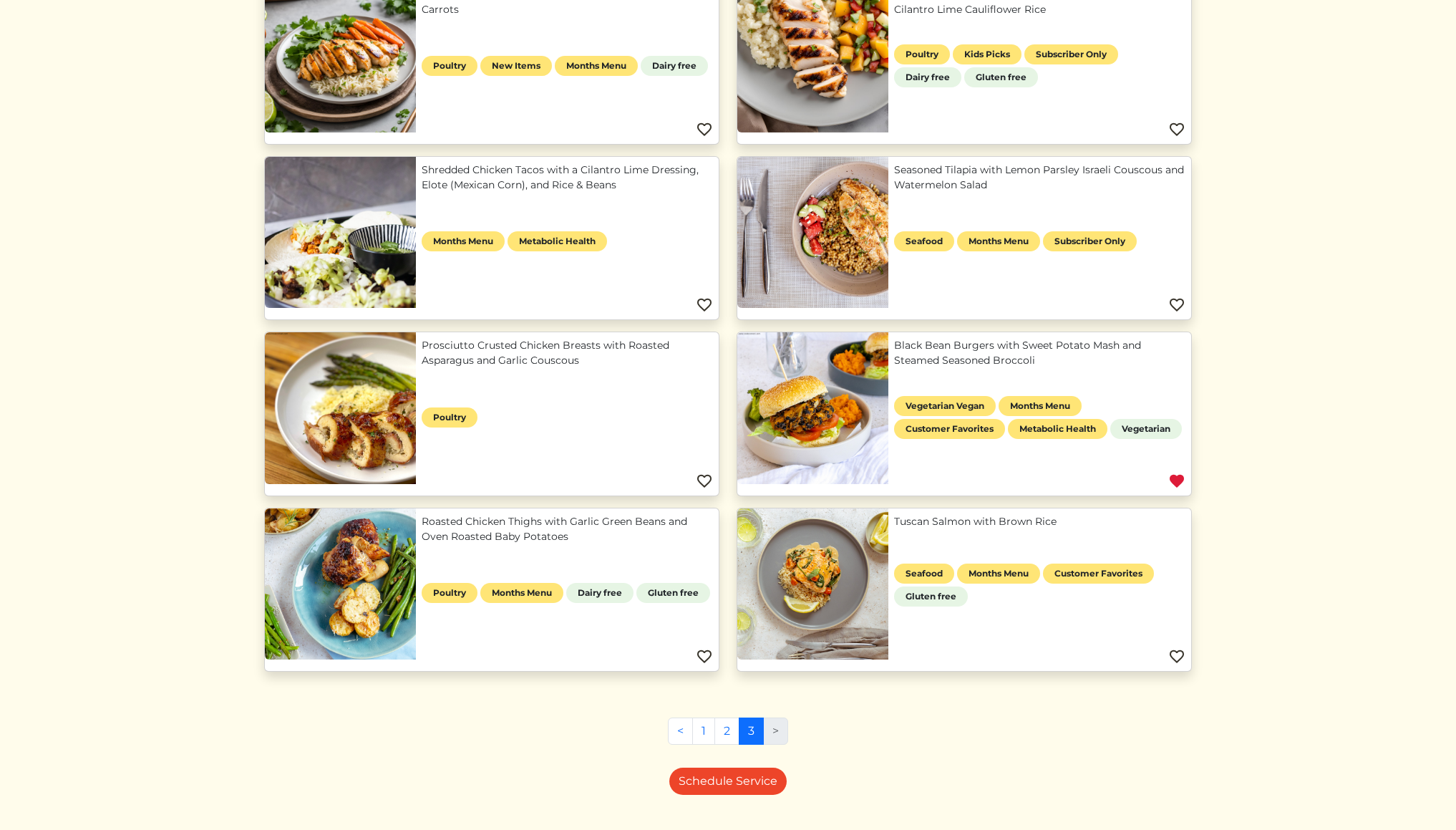
scroll to position [739, 0]
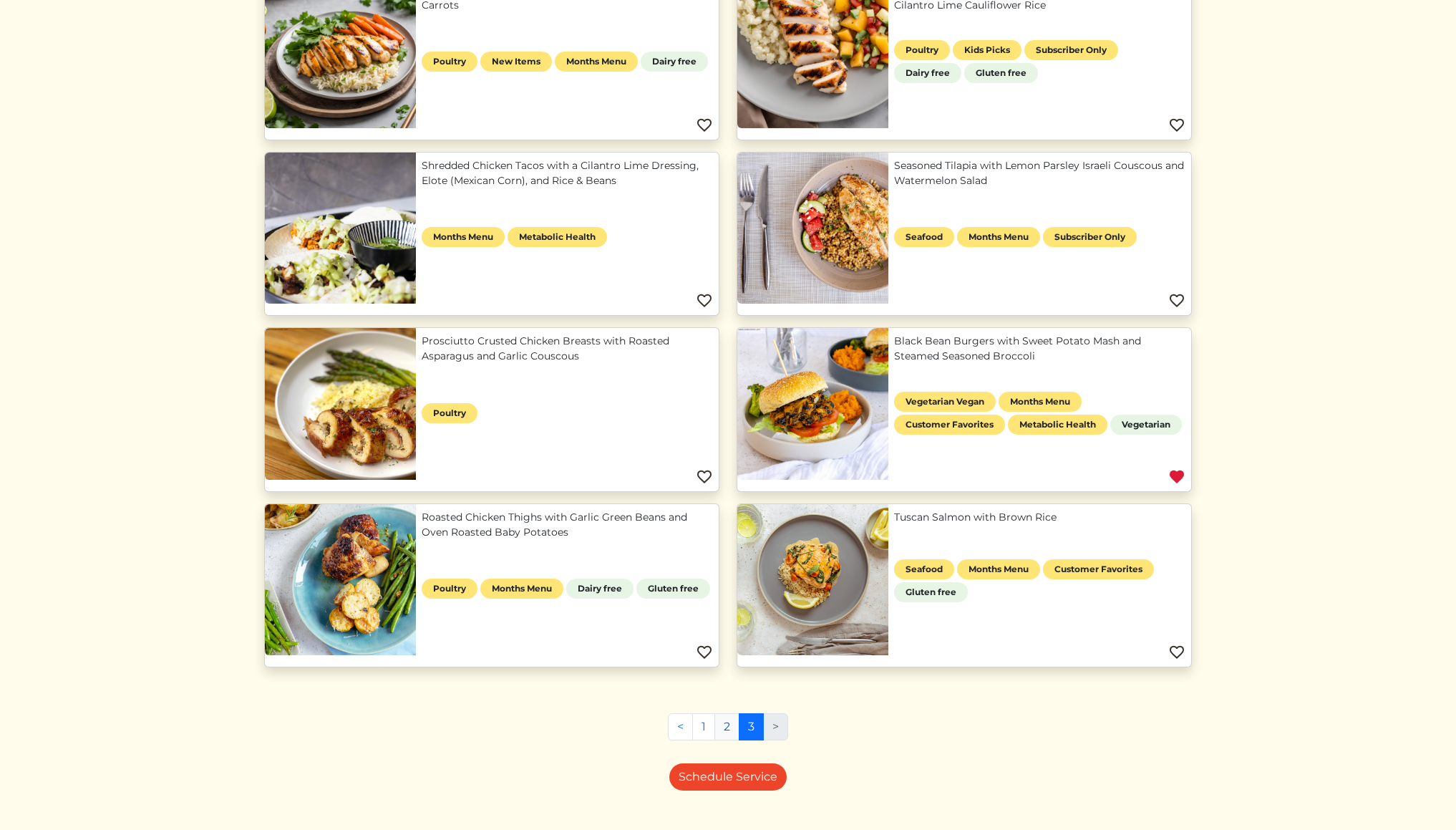
click at [728, 723] on link "2" at bounding box center [727, 726] width 25 height 27
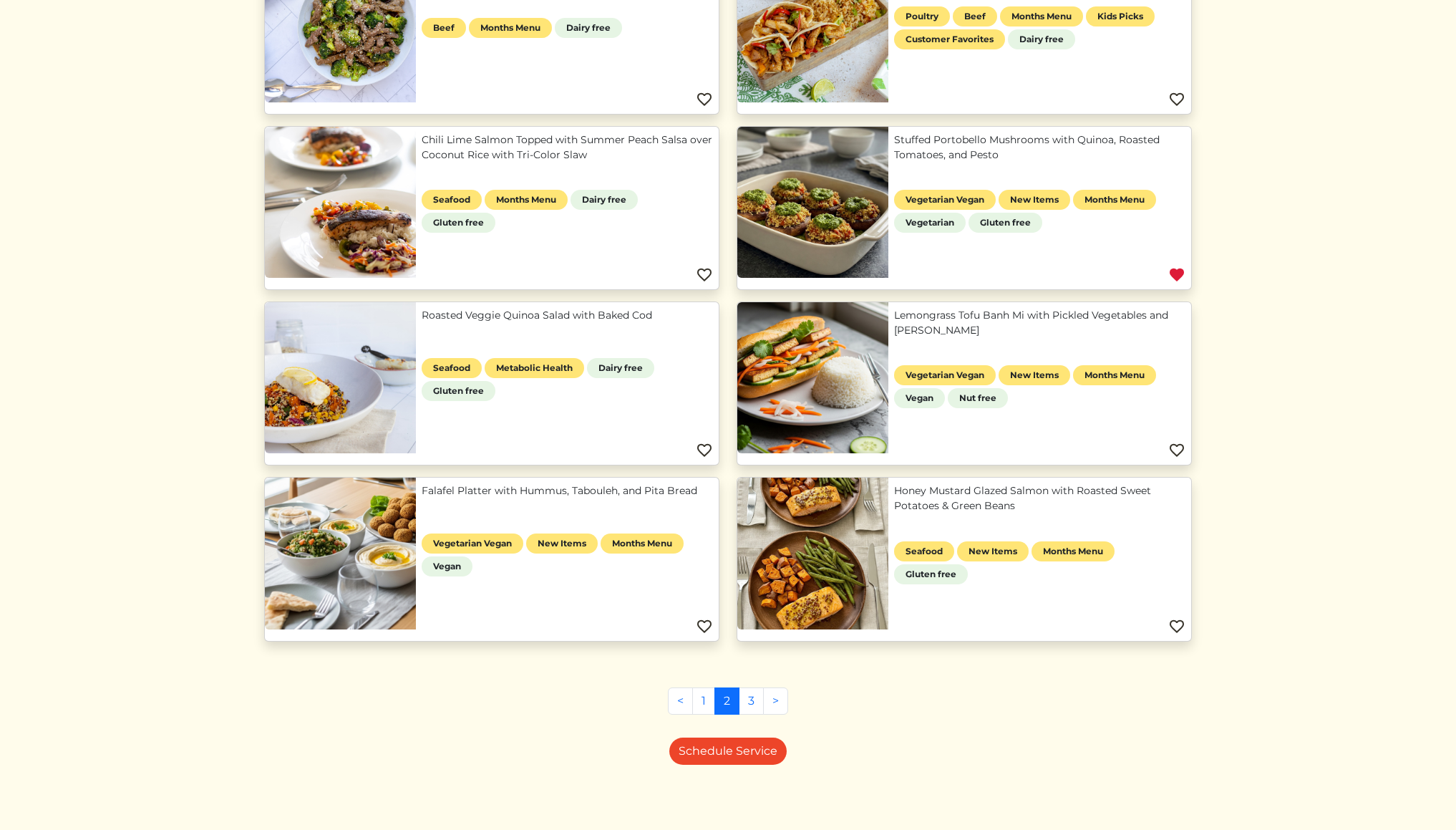
scroll to position [589, 0]
click at [1178, 447] on img at bounding box center [1176, 451] width 17 height 17
click at [701, 697] on link "1" at bounding box center [704, 702] width 23 height 27
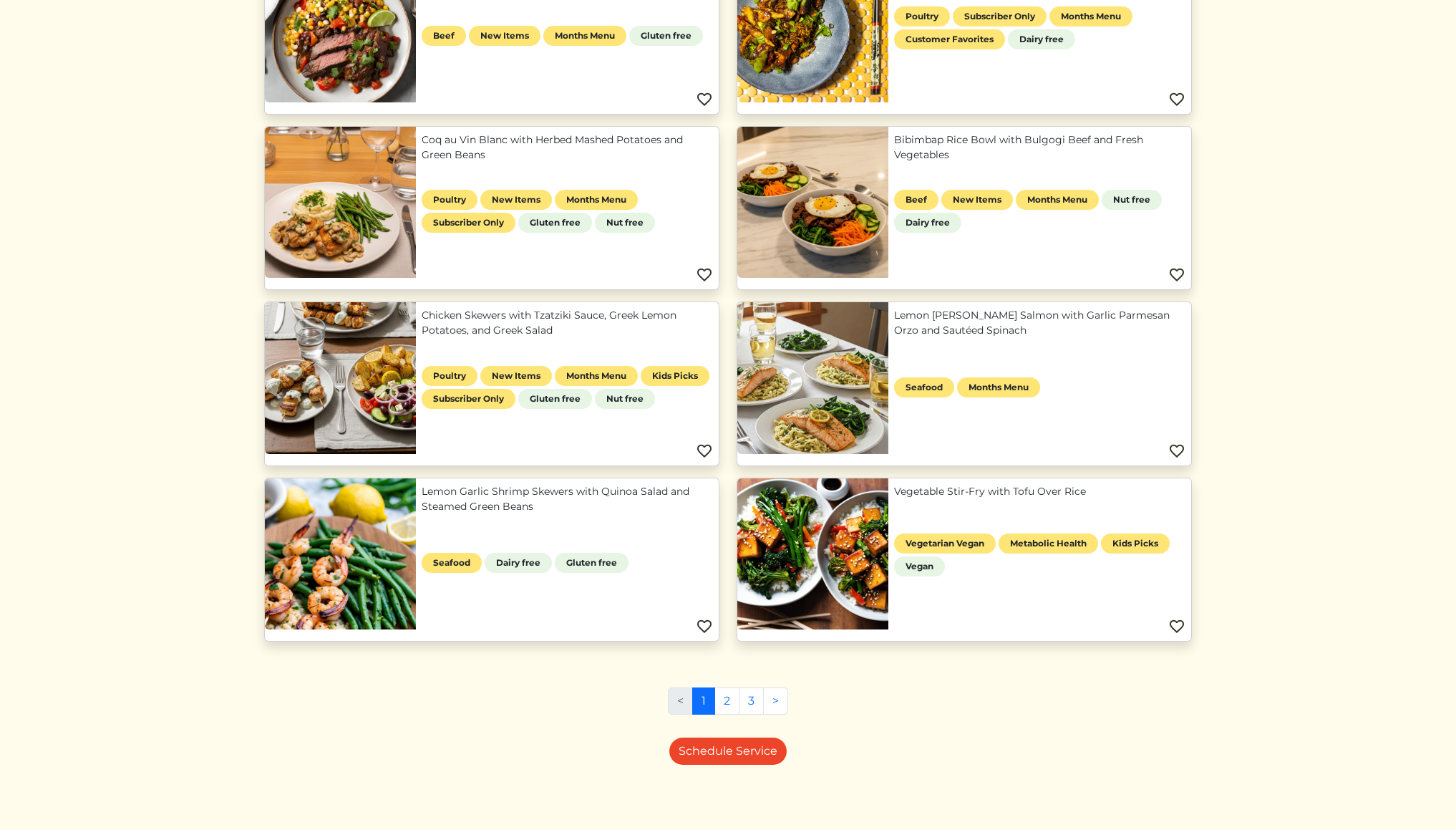
scroll to position [764, 0]
click at [1176, 451] on img at bounding box center [1176, 451] width 17 height 17
click at [730, 701] on link "2" at bounding box center [727, 702] width 25 height 27
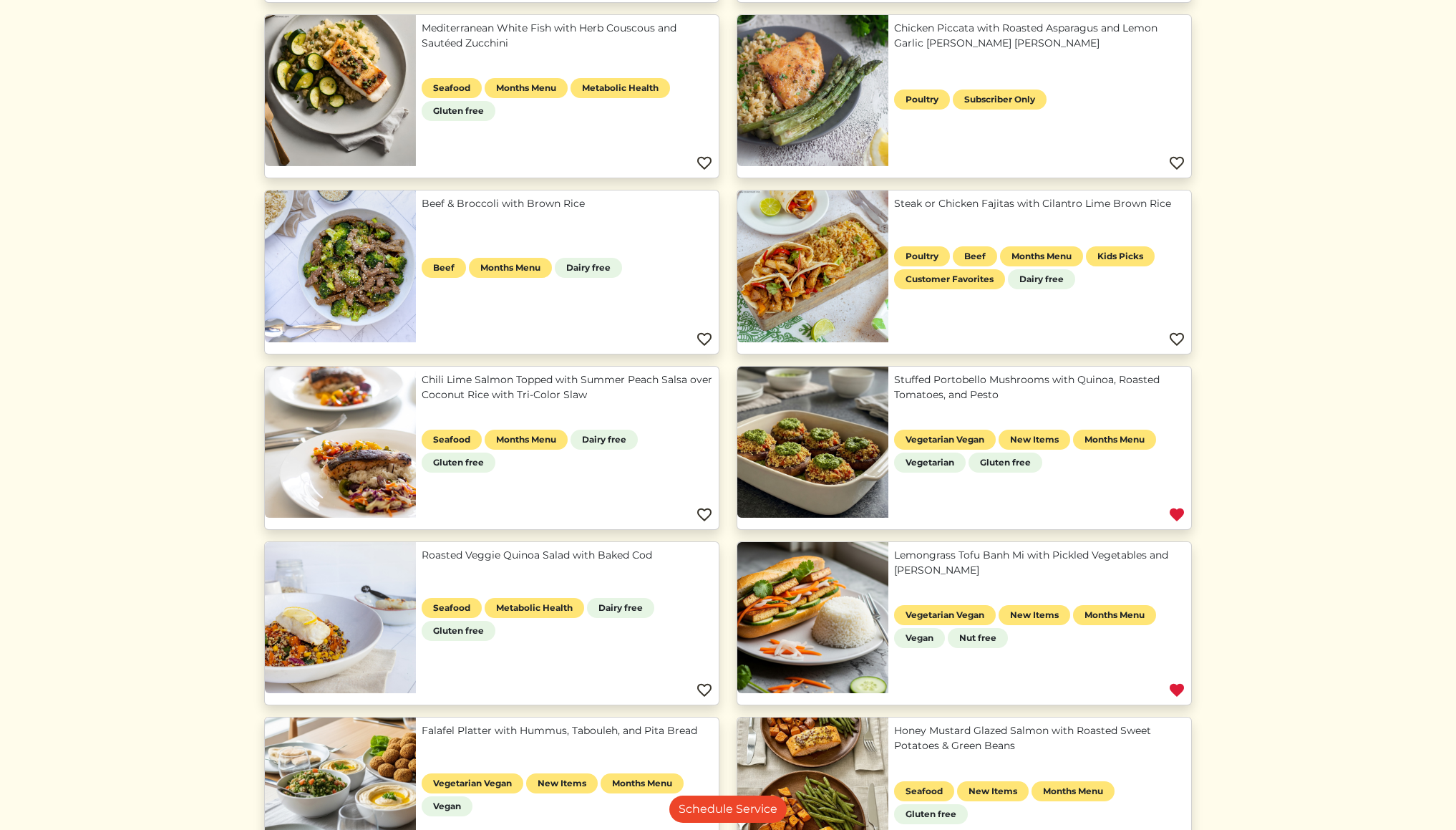
scroll to position [353, 0]
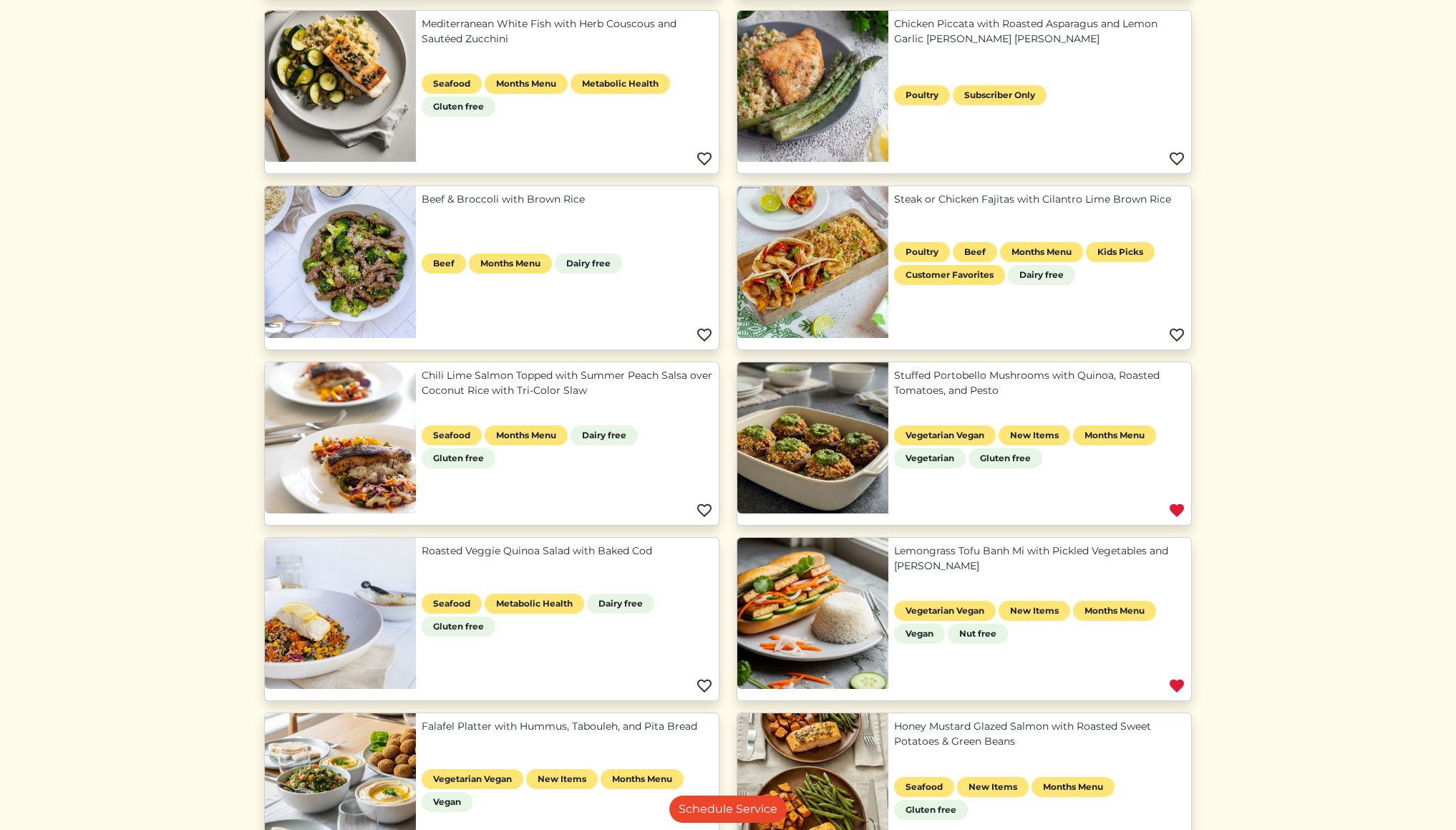
click at [703, 156] on img at bounding box center [704, 159] width 17 height 17
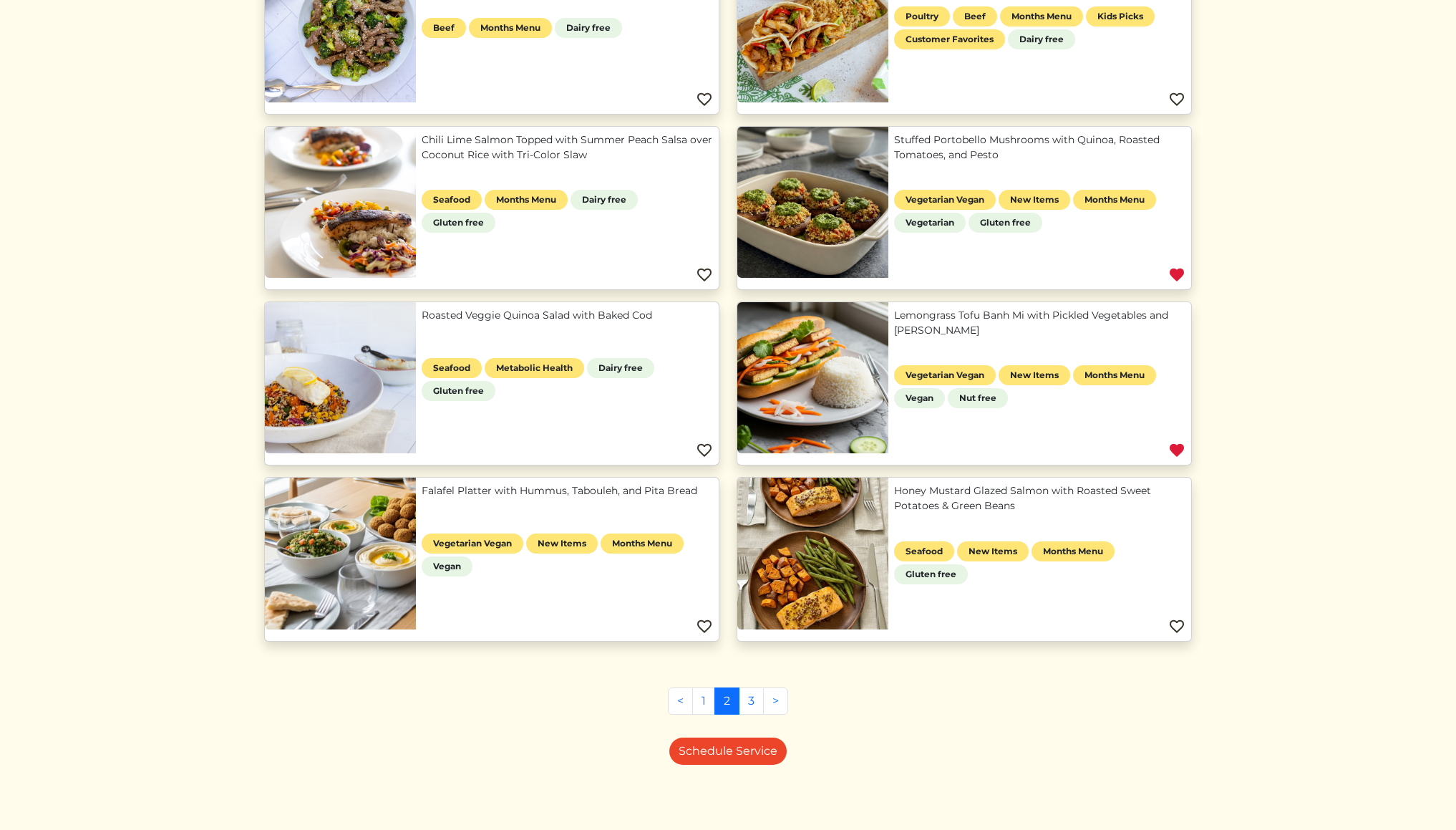
scroll to position [589, 0]
click at [751, 703] on link "3" at bounding box center [751, 702] width 25 height 27
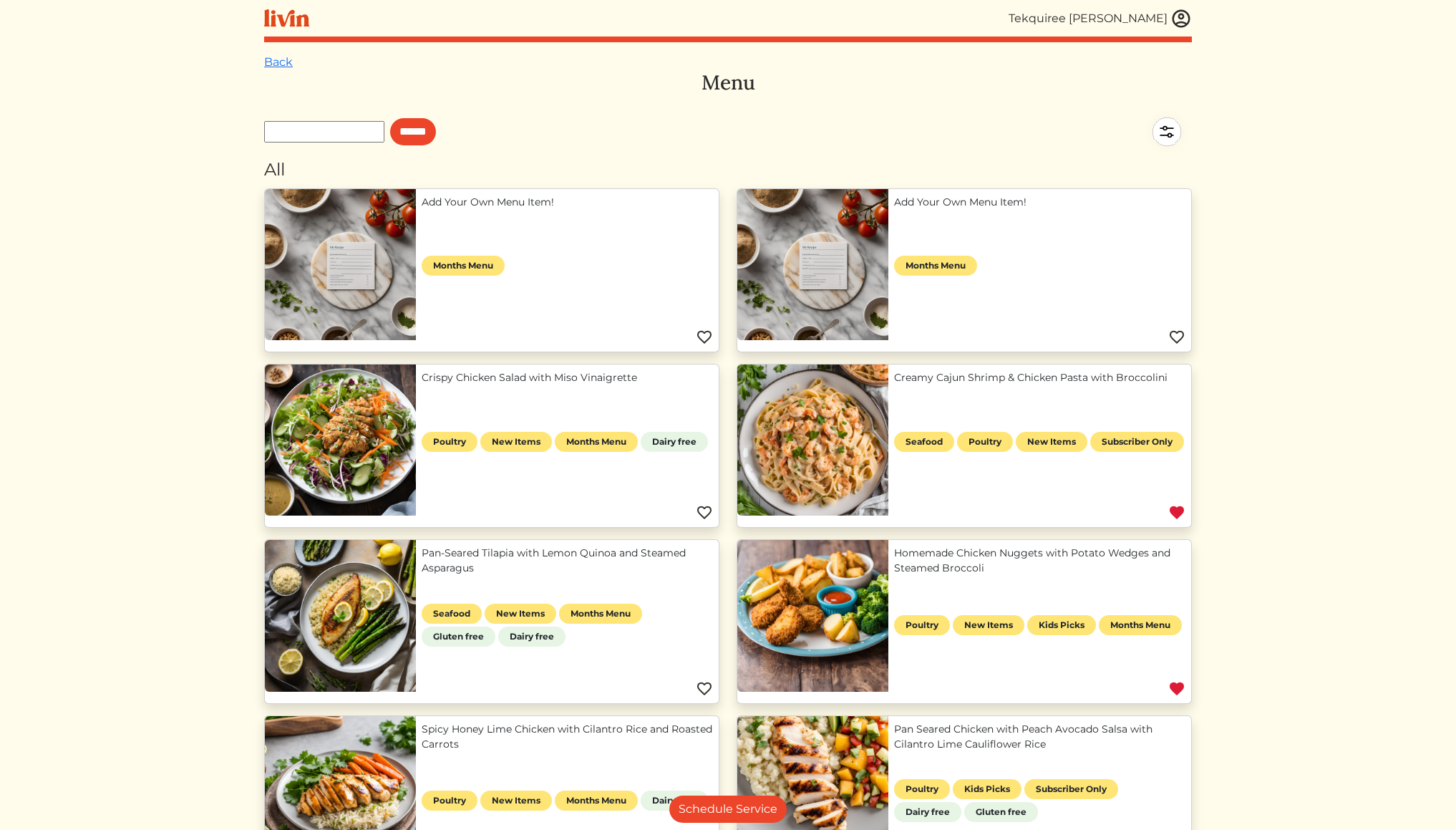
click at [1167, 126] on img at bounding box center [1166, 131] width 50 height 50
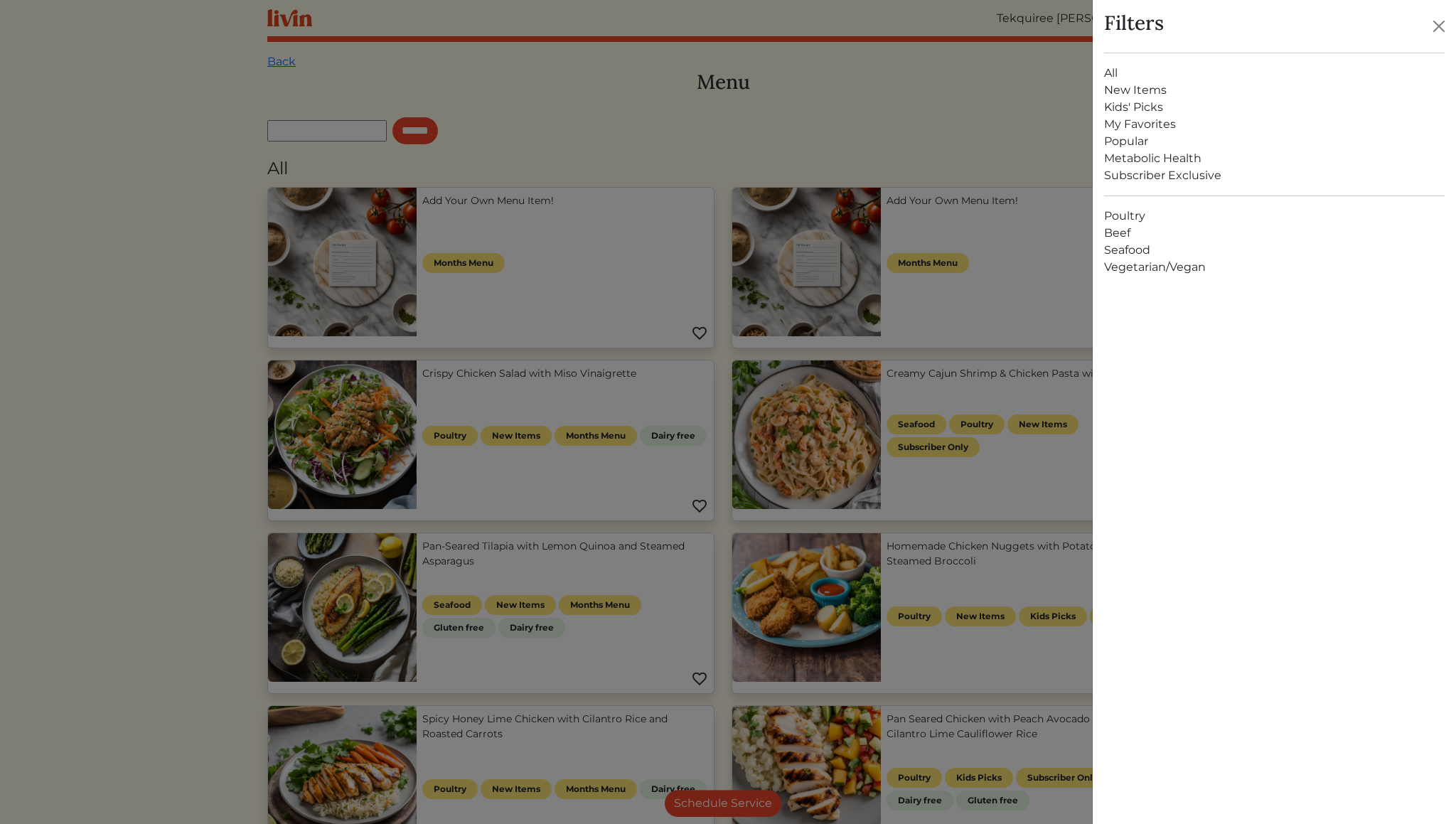
click at [1164, 120] on link "My Favorites" at bounding box center [1274, 124] width 340 height 17
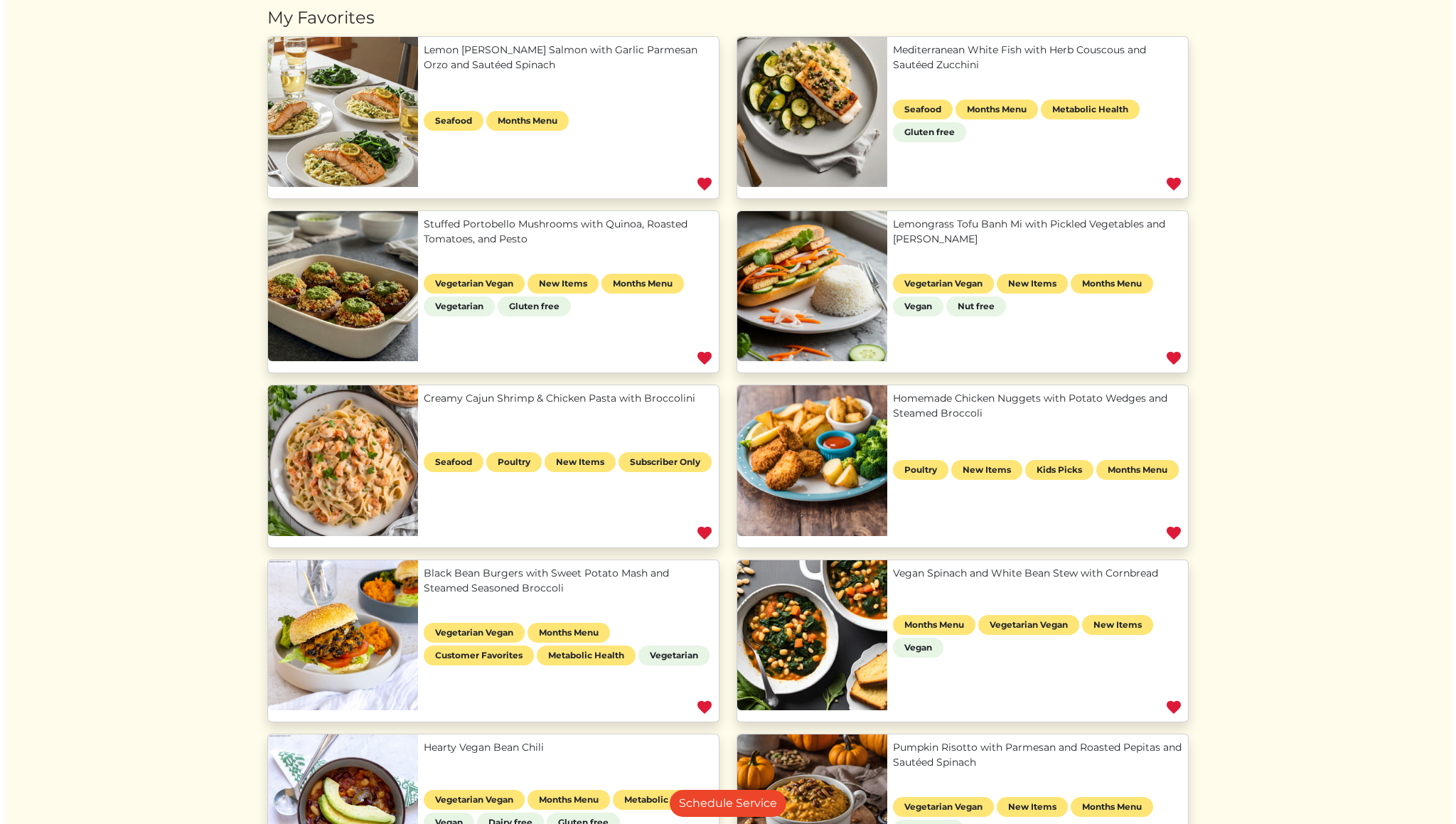
scroll to position [170, 0]
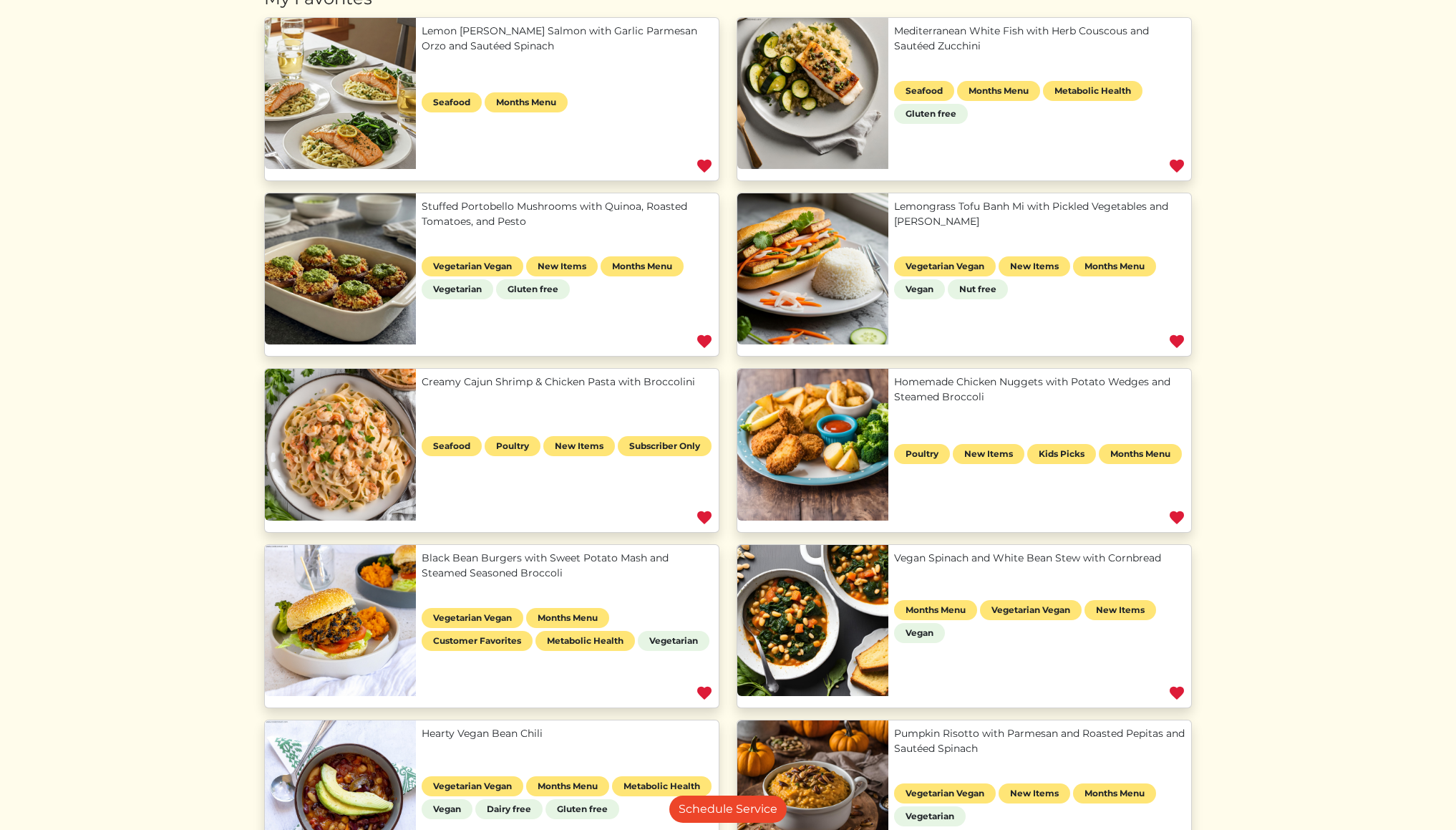
click at [1048, 54] on link "Mediterranean White Fish with Herb Couscous and Sautéed Zucchini" at bounding box center [1040, 39] width 291 height 30
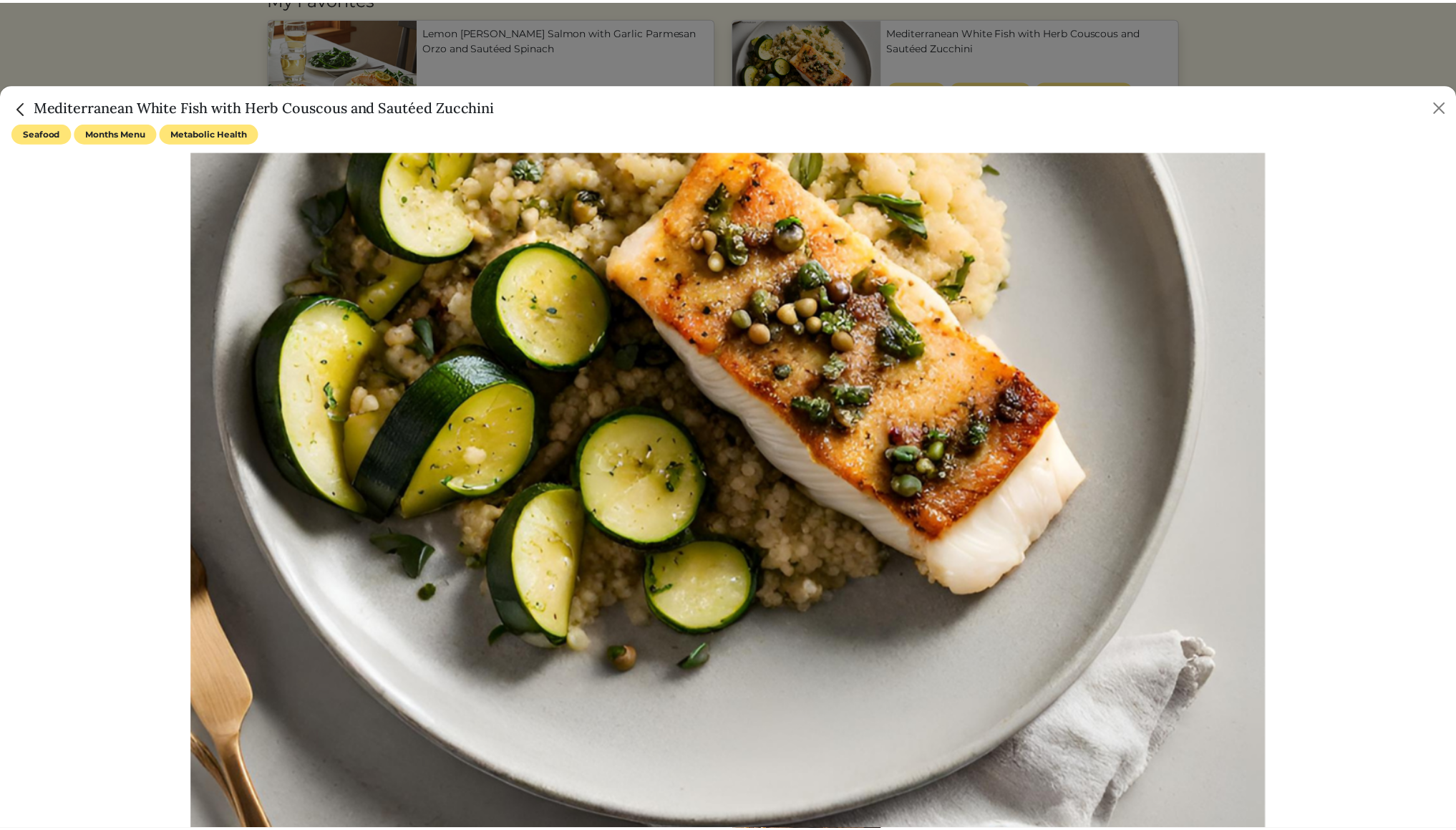
scroll to position [0, 0]
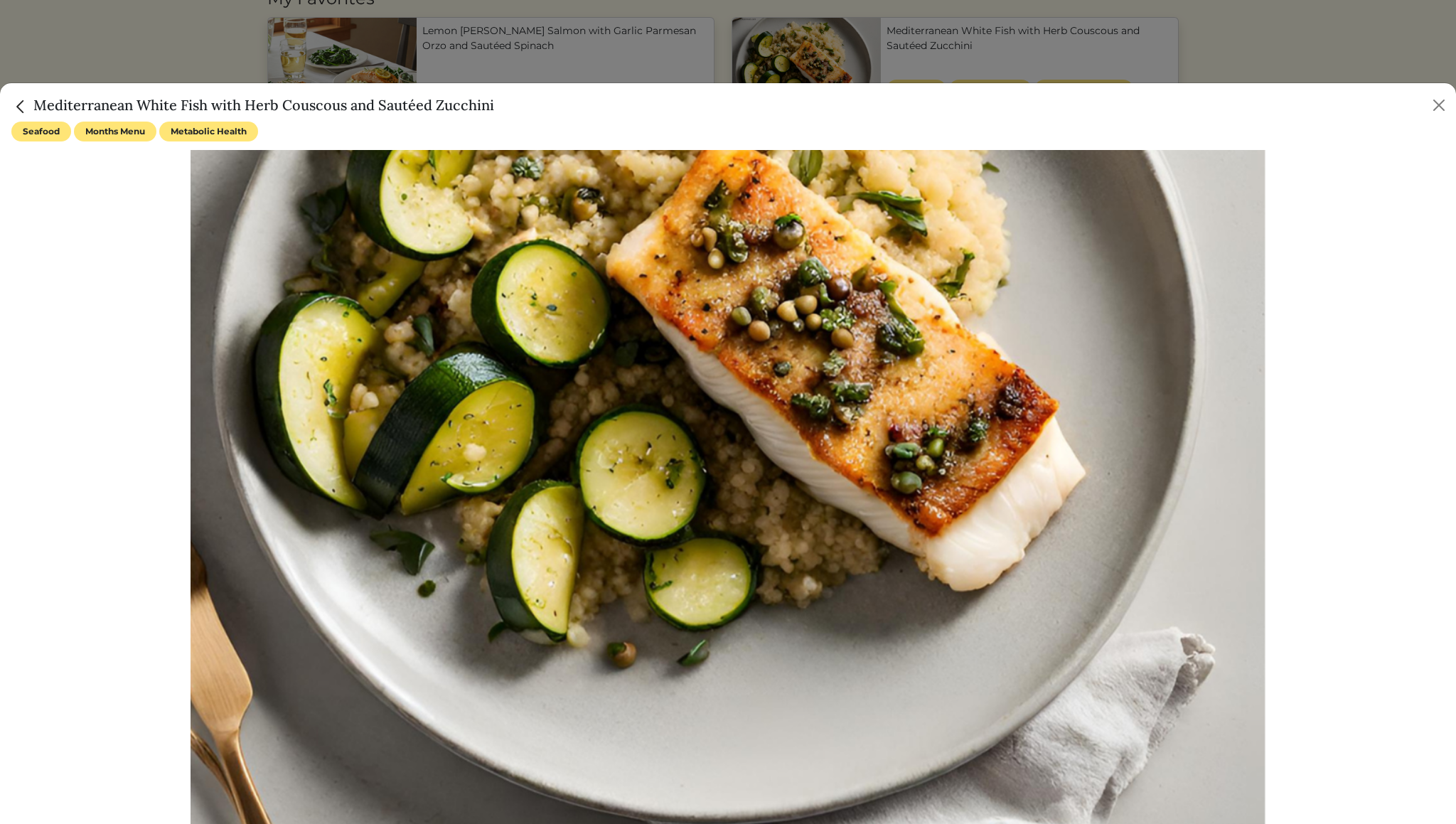
click at [22, 111] on img "Close" at bounding box center [20, 106] width 18 height 18
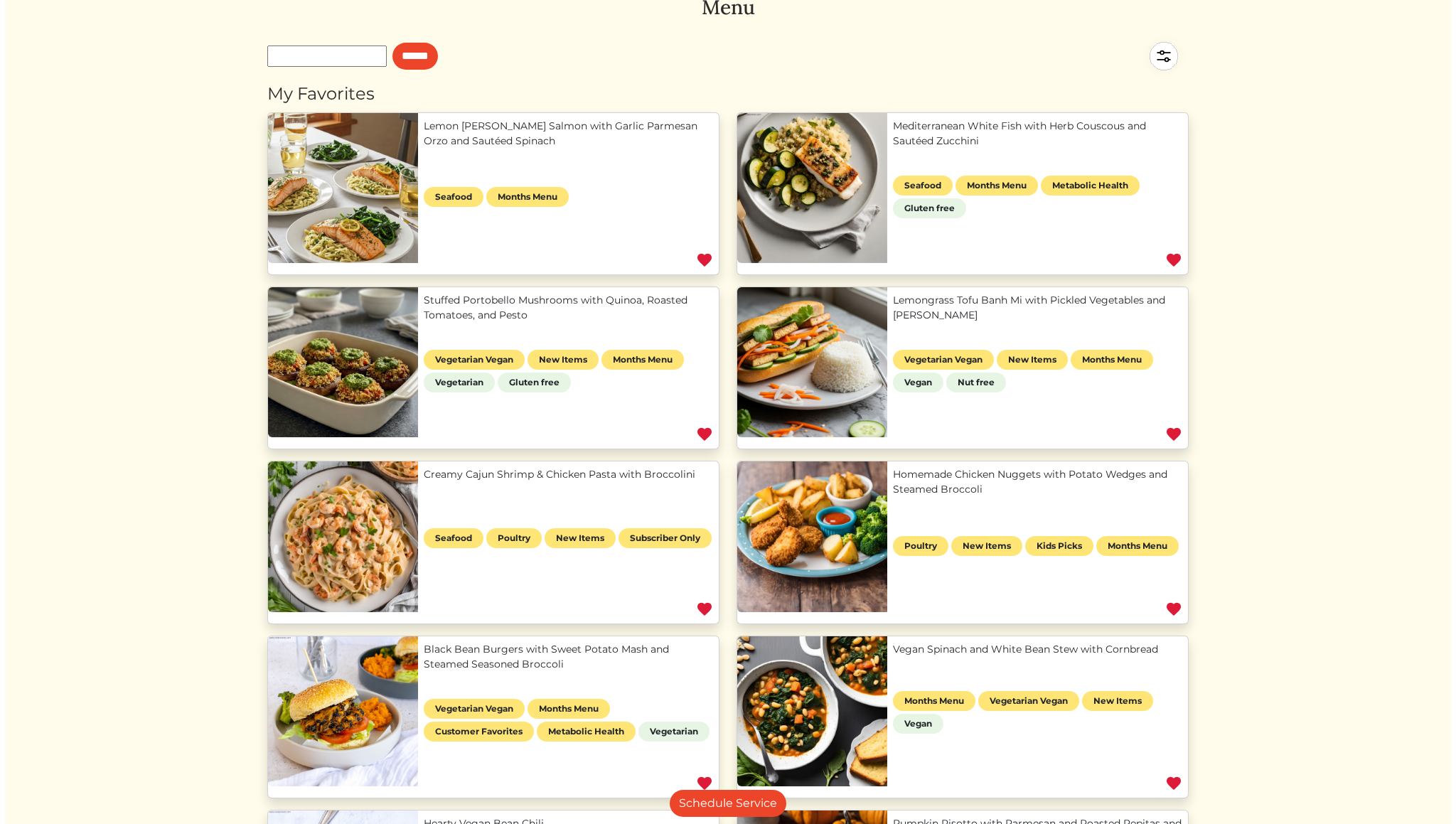
scroll to position [78, 0]
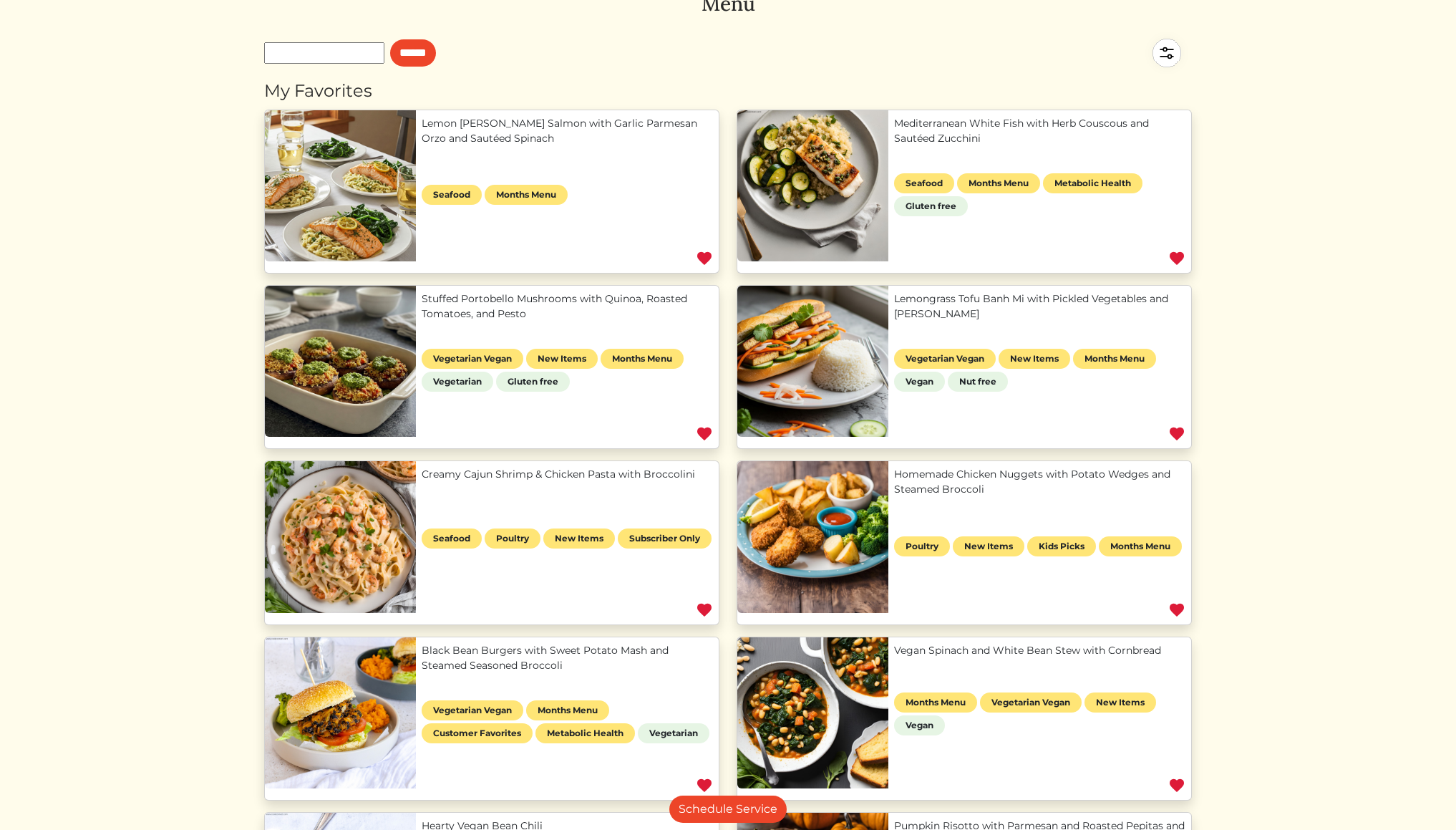
click at [985, 146] on link "Mediterranean White Fish with Herb Couscous and Sautéed Zucchini" at bounding box center [1040, 131] width 291 height 30
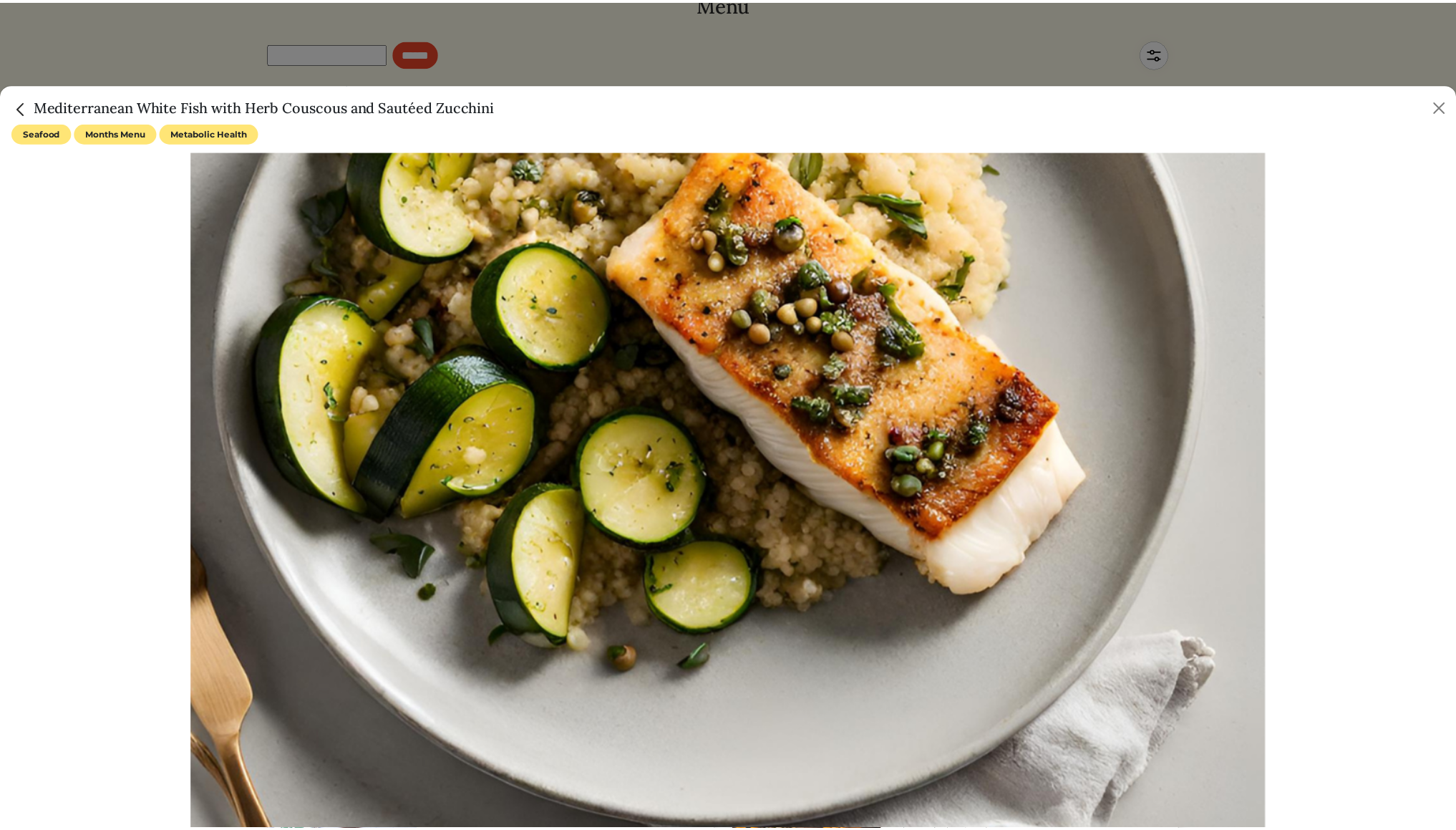
scroll to position [0, 0]
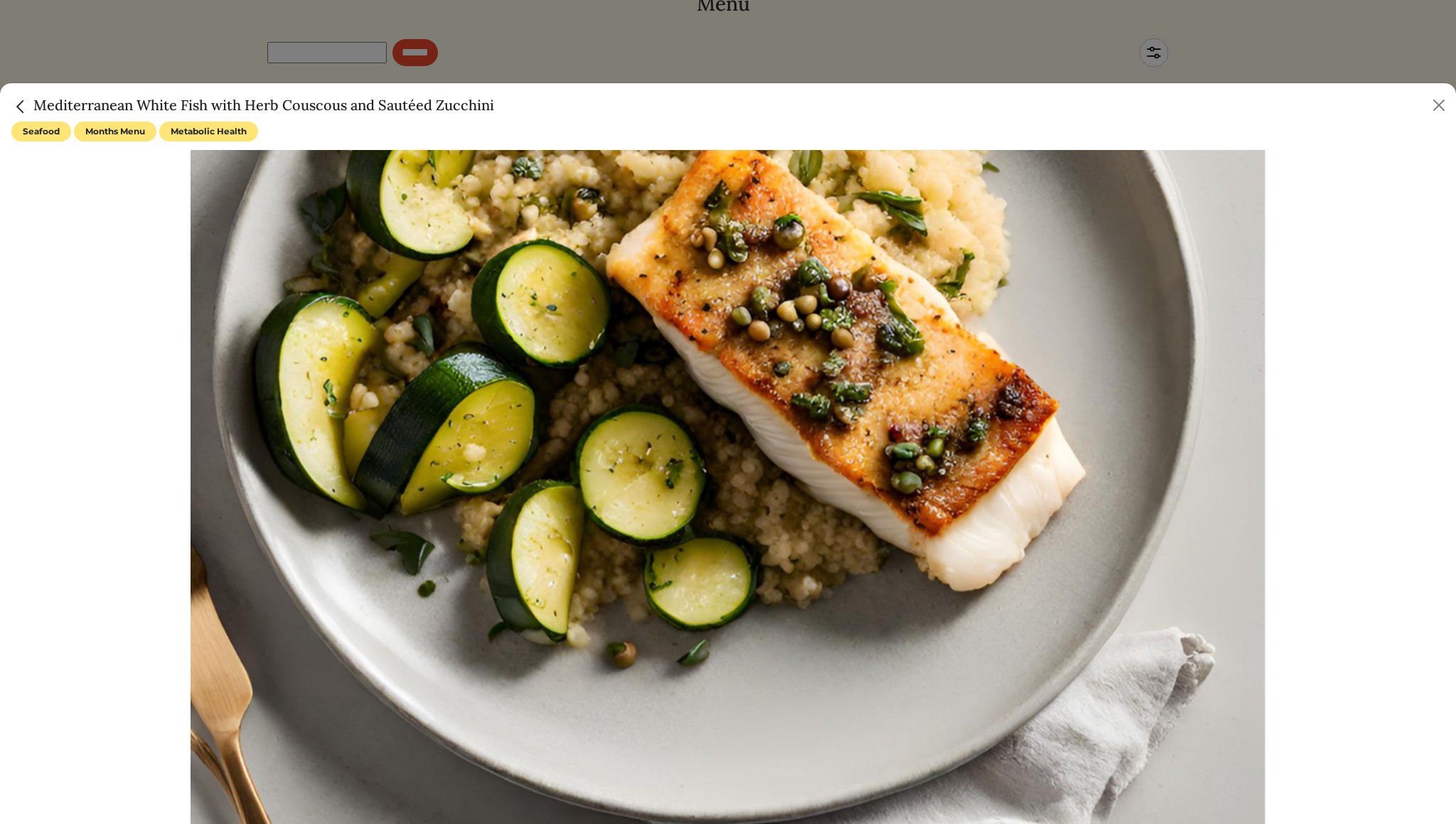
click at [20, 109] on img "Close" at bounding box center [20, 106] width 18 height 18
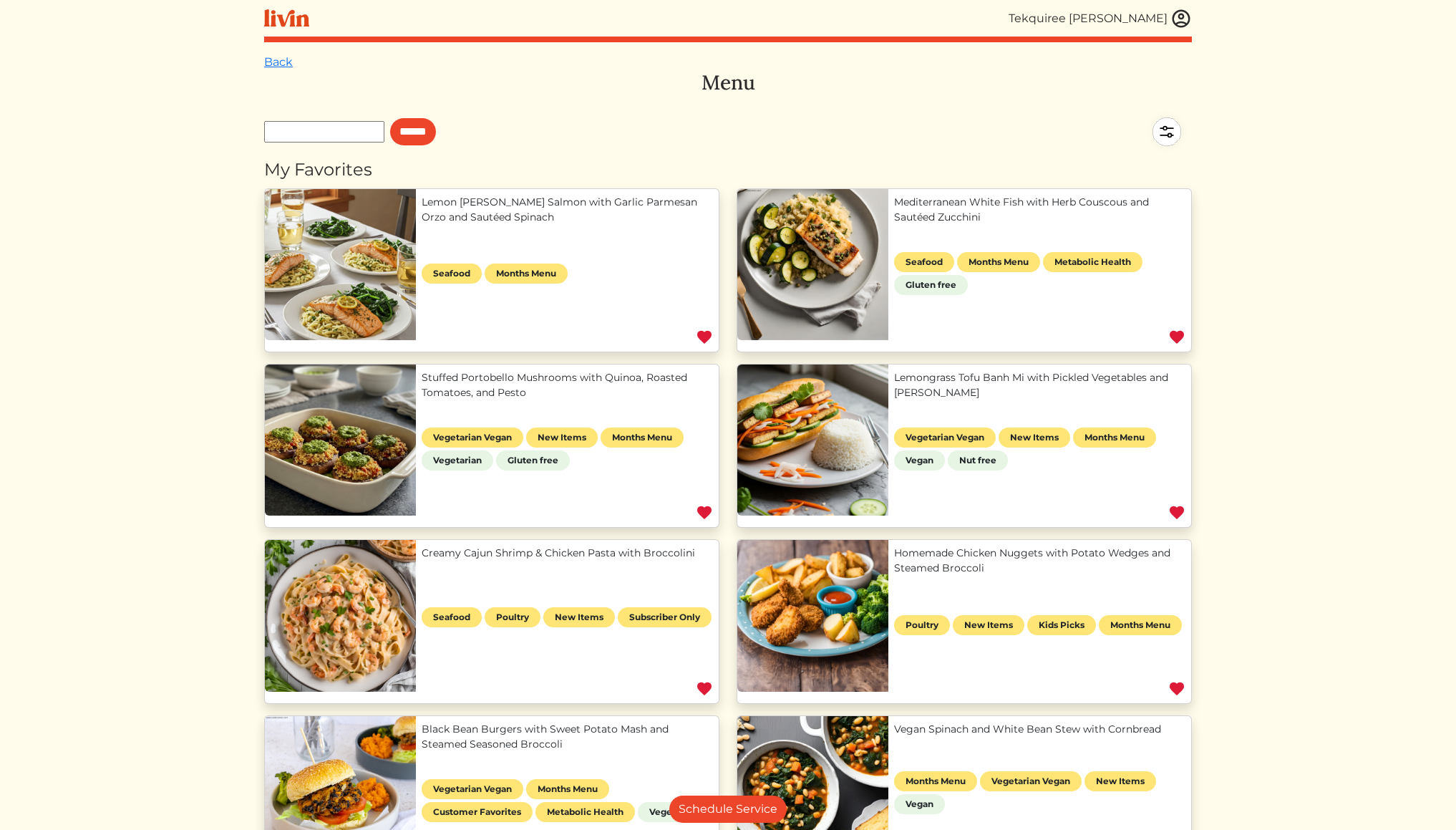
click at [990, 225] on link "Mediterranean White Fish with Herb Couscous and Sautéed Zucchini" at bounding box center [1040, 210] width 291 height 30
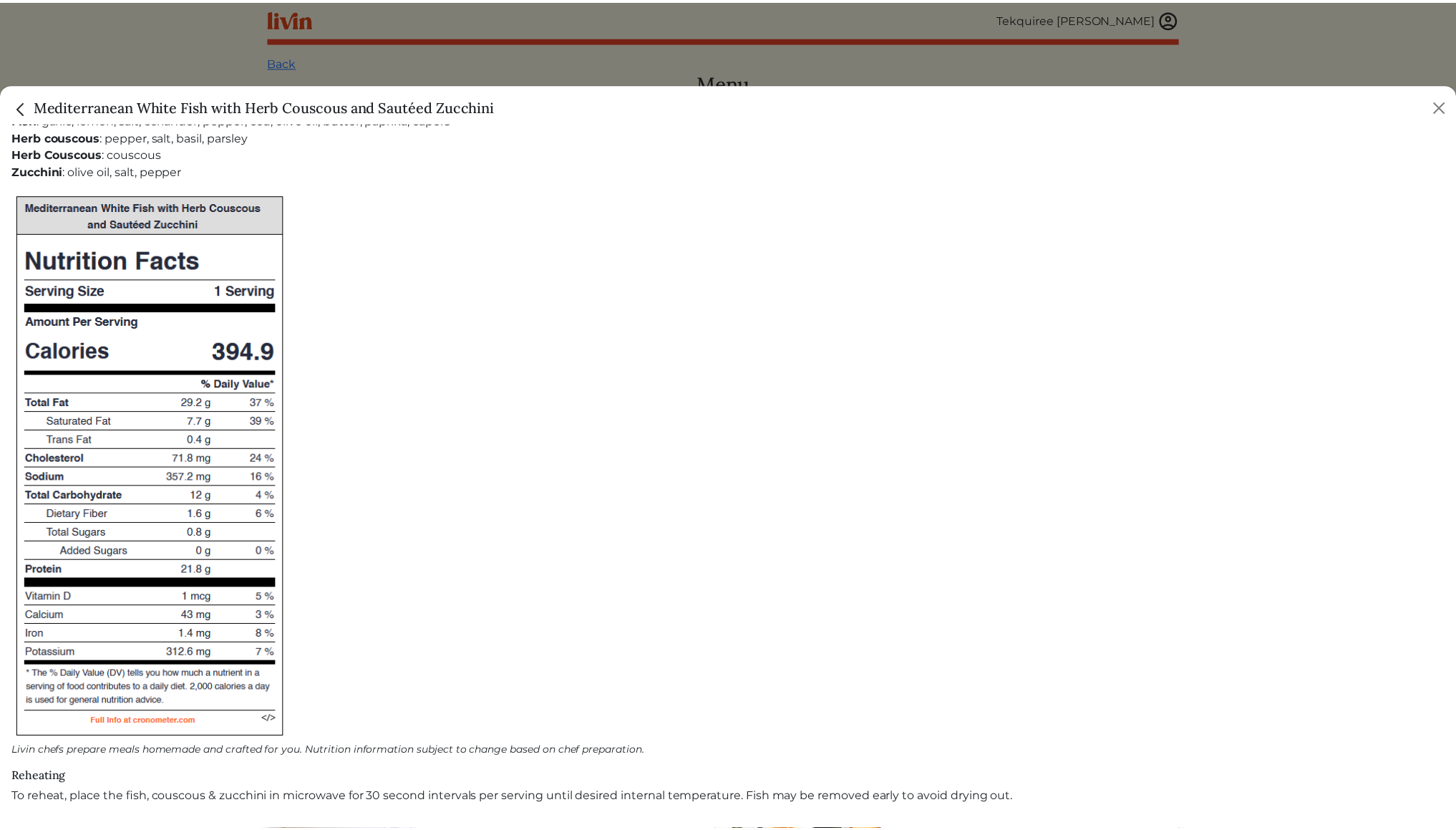
scroll to position [840, 0]
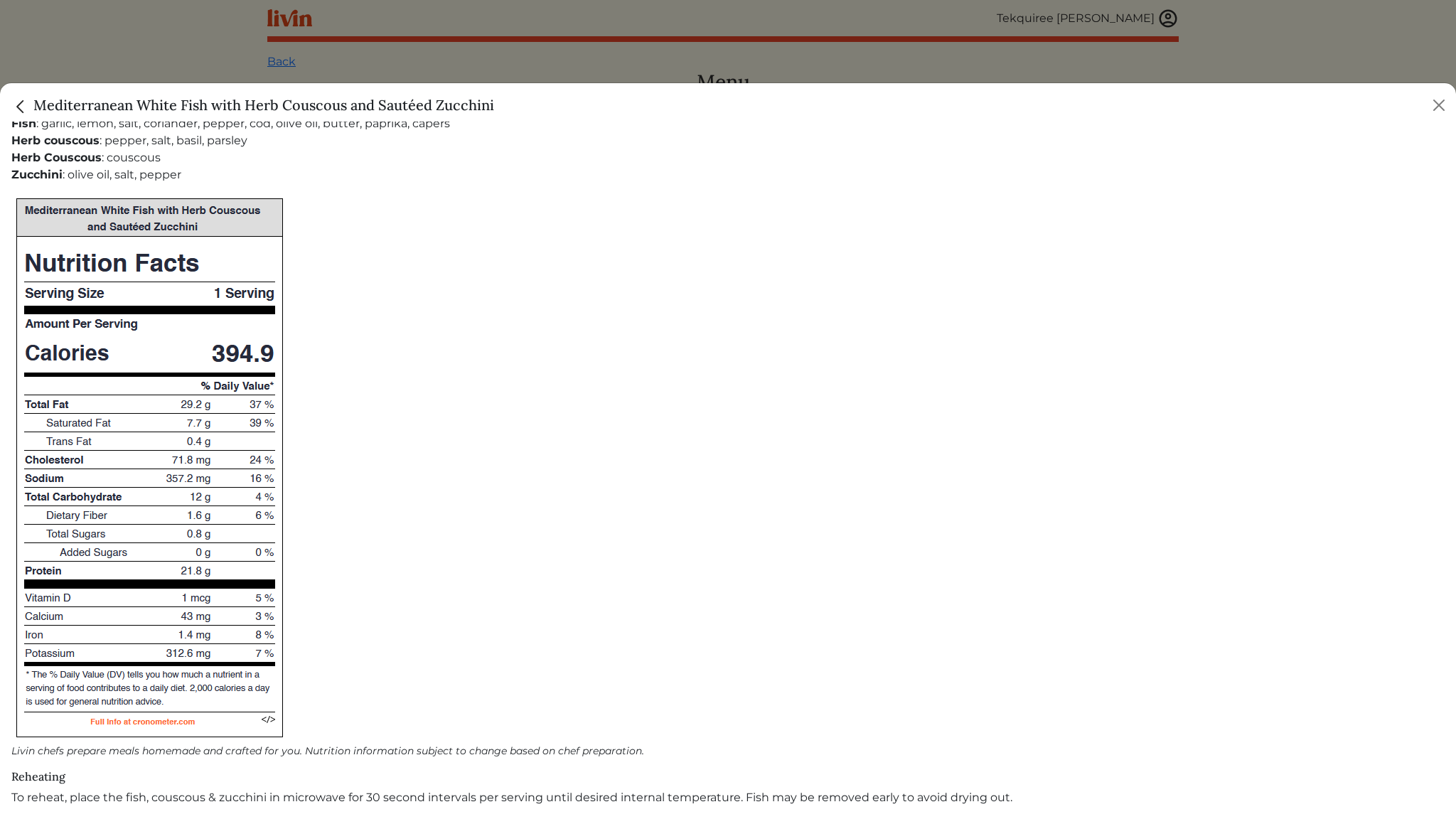
click at [21, 106] on img "Close" at bounding box center [20, 106] width 18 height 18
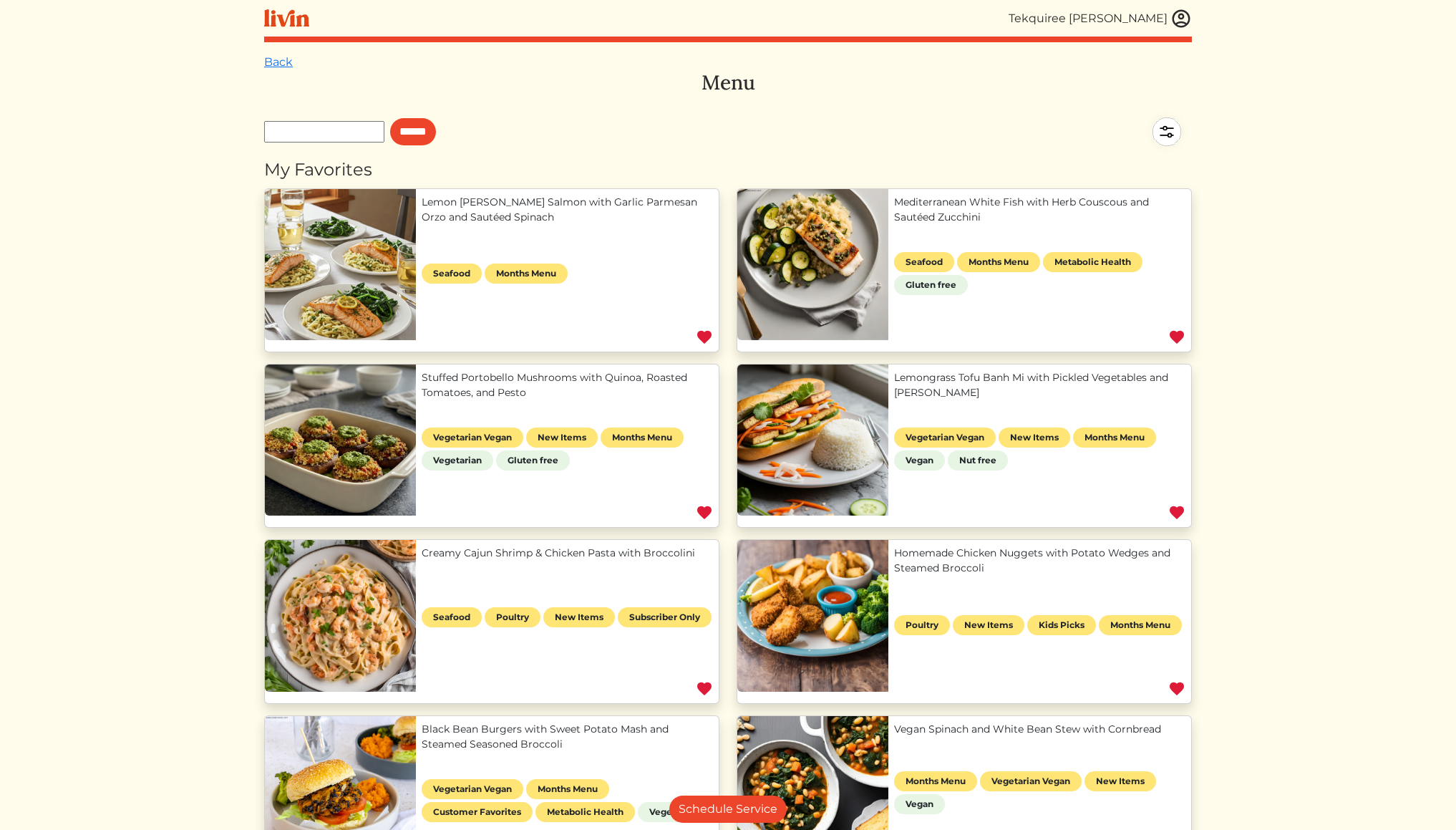
scroll to position [0, 0]
click at [1157, 20] on div "Tekquiree [PERSON_NAME]" at bounding box center [1088, 18] width 159 height 17
click at [1175, 13] on img at bounding box center [1181, 19] width 21 height 21
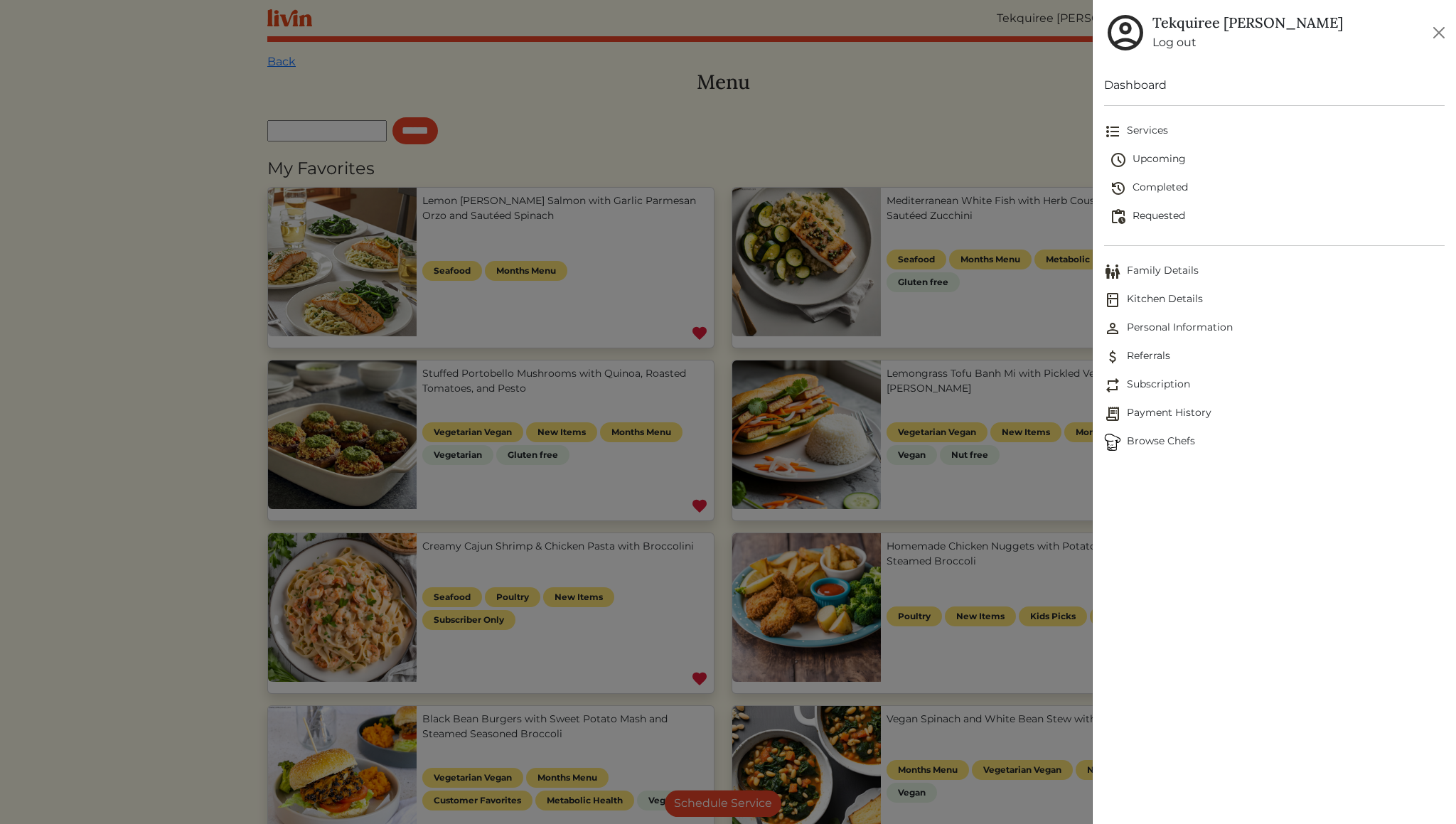
click at [1178, 158] on span "Upcoming" at bounding box center [1277, 159] width 335 height 17
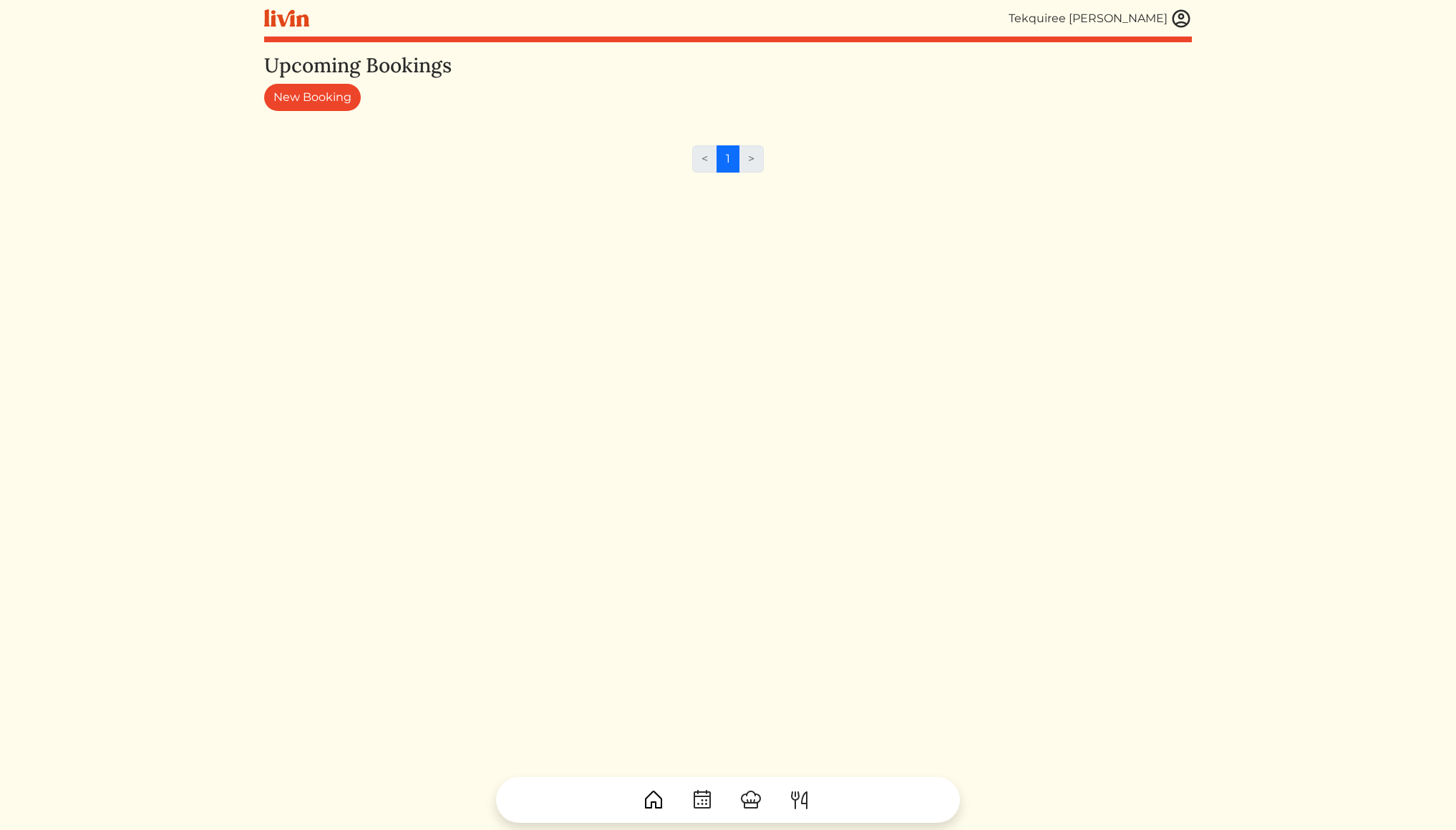
click at [1181, 27] on img at bounding box center [1181, 19] width 21 height 21
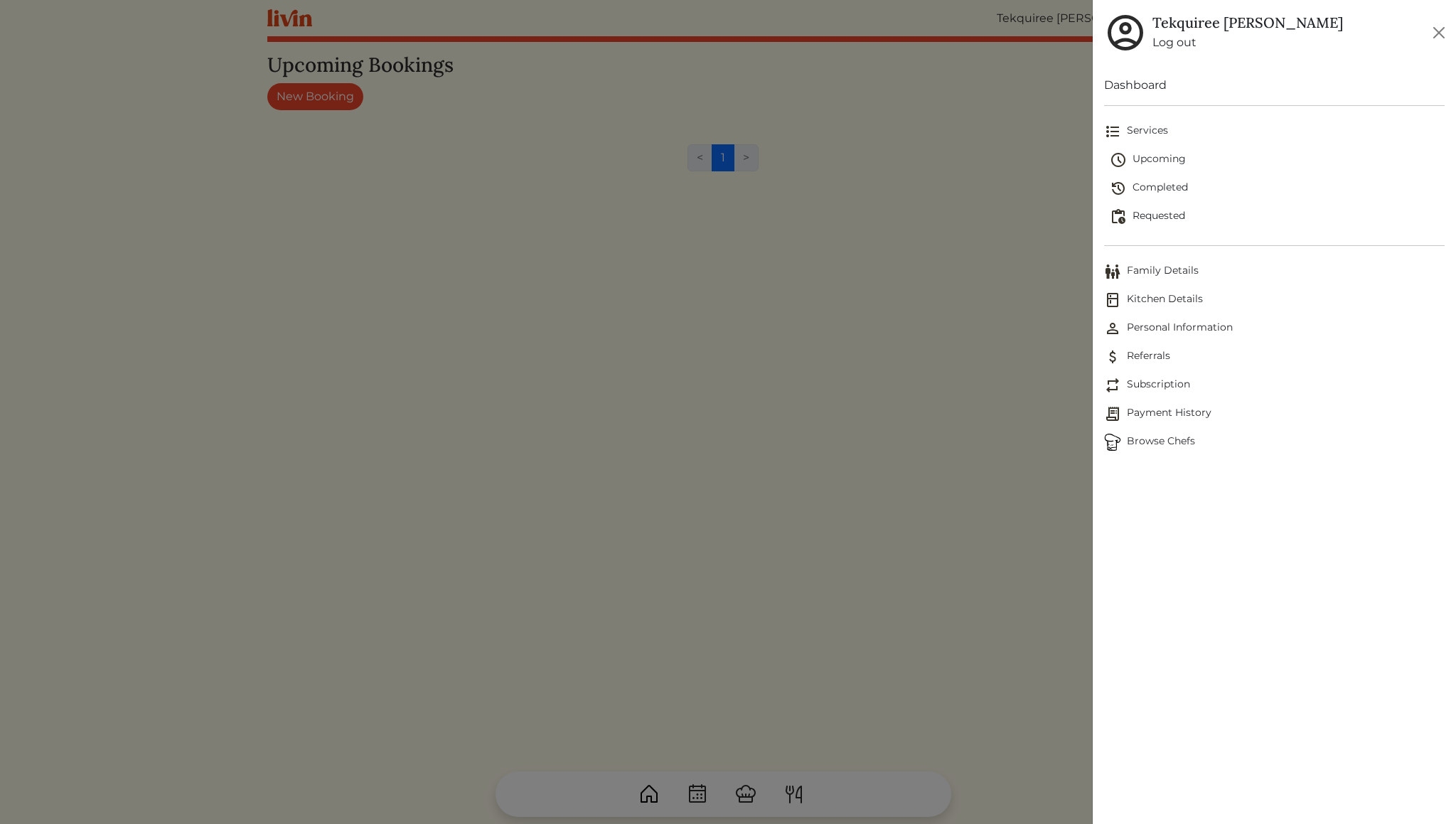
click at [1166, 213] on span "Requested" at bounding box center [1277, 216] width 335 height 17
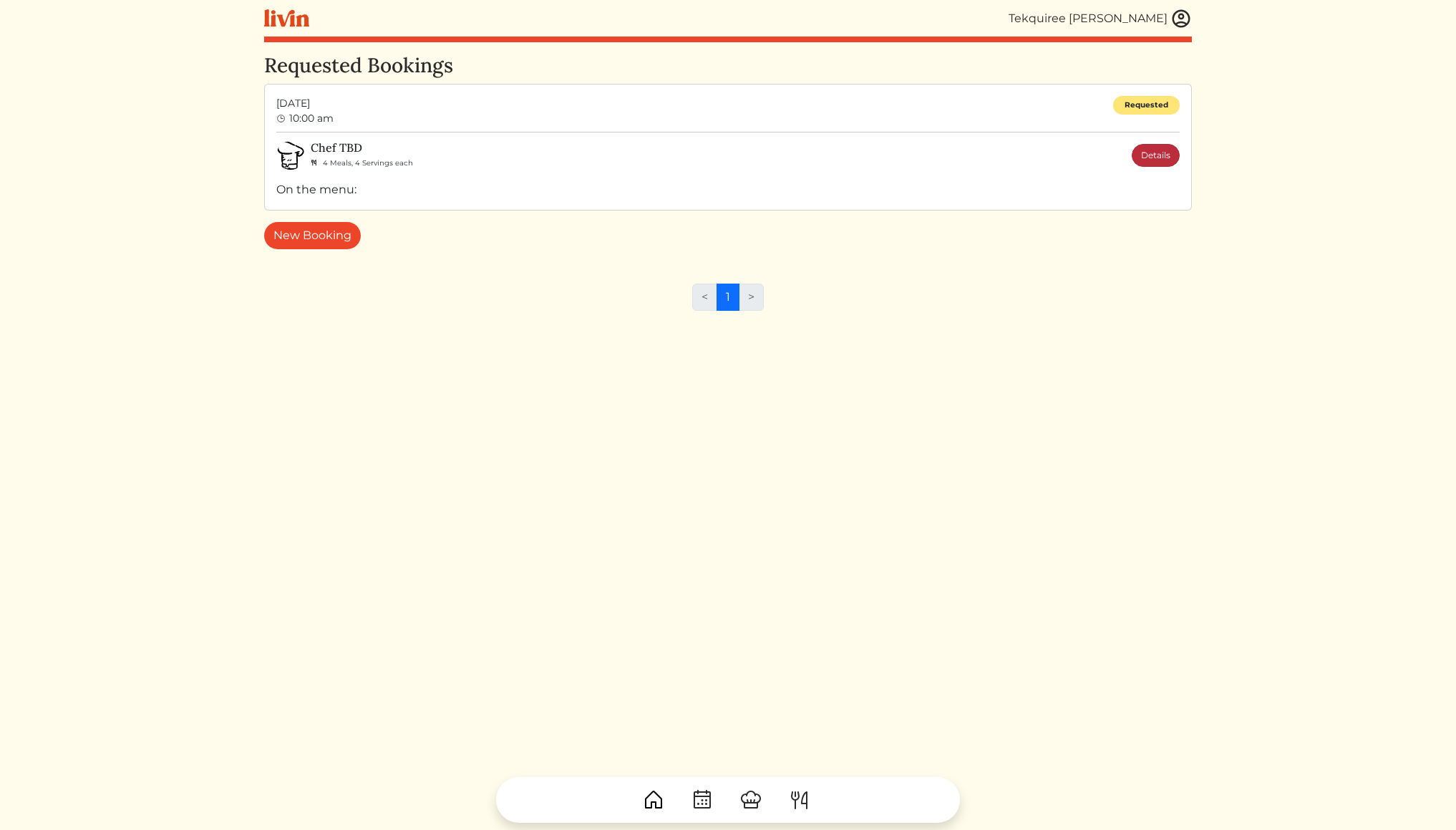
click at [1158, 158] on link "Details" at bounding box center [1156, 155] width 48 height 23
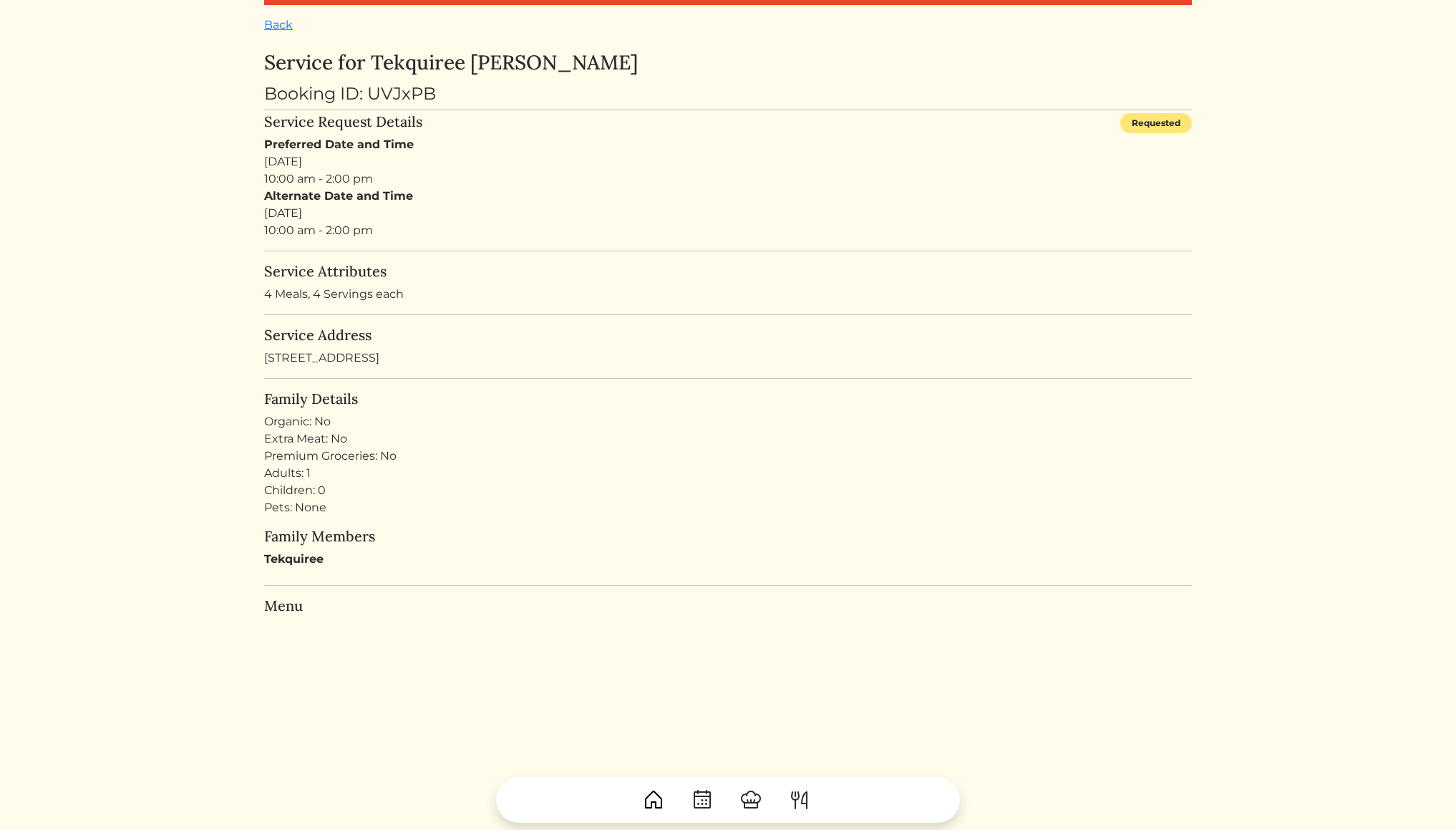
scroll to position [96, 0]
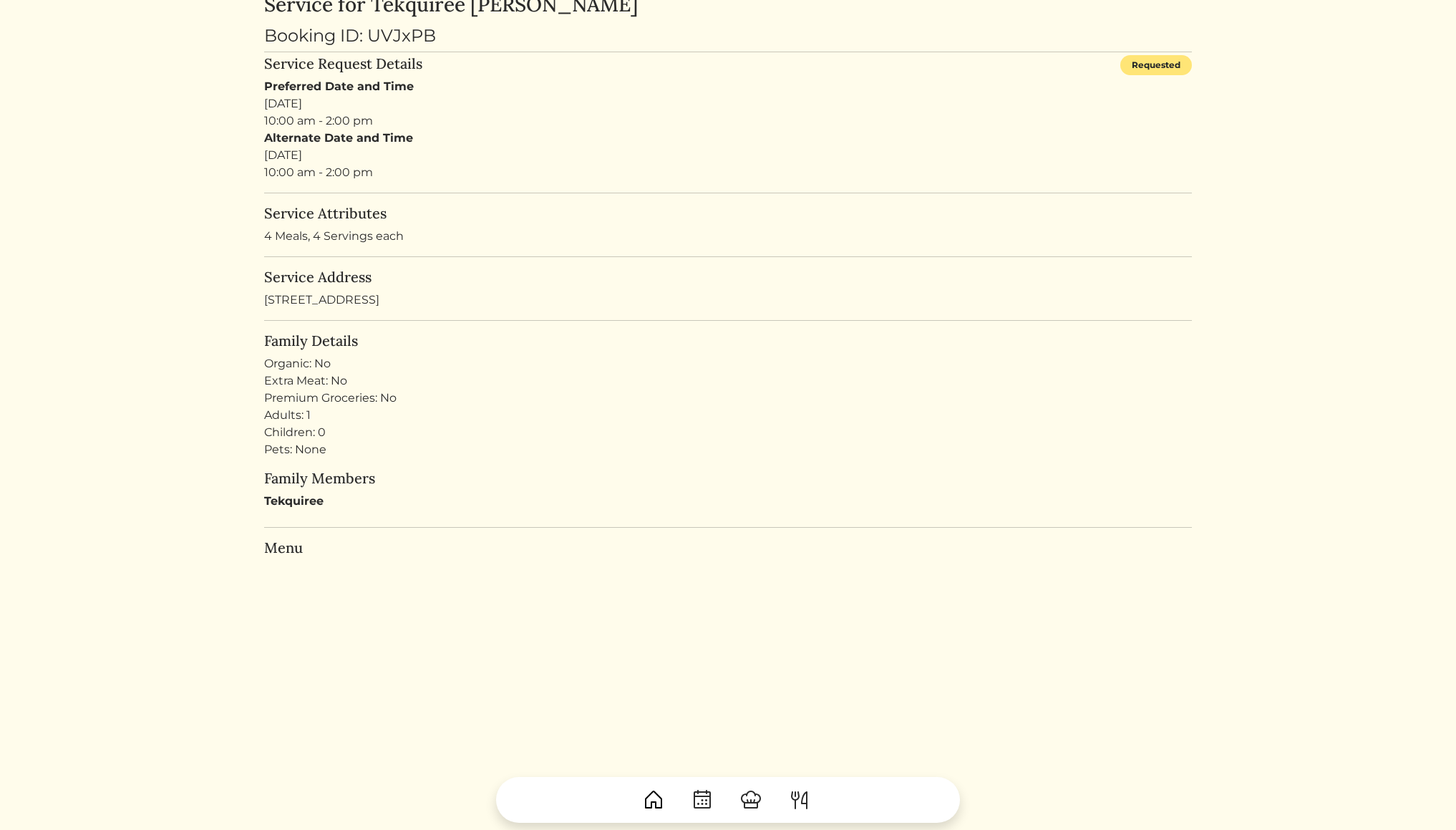
click at [283, 546] on h5 "Menu" at bounding box center [728, 547] width 928 height 17
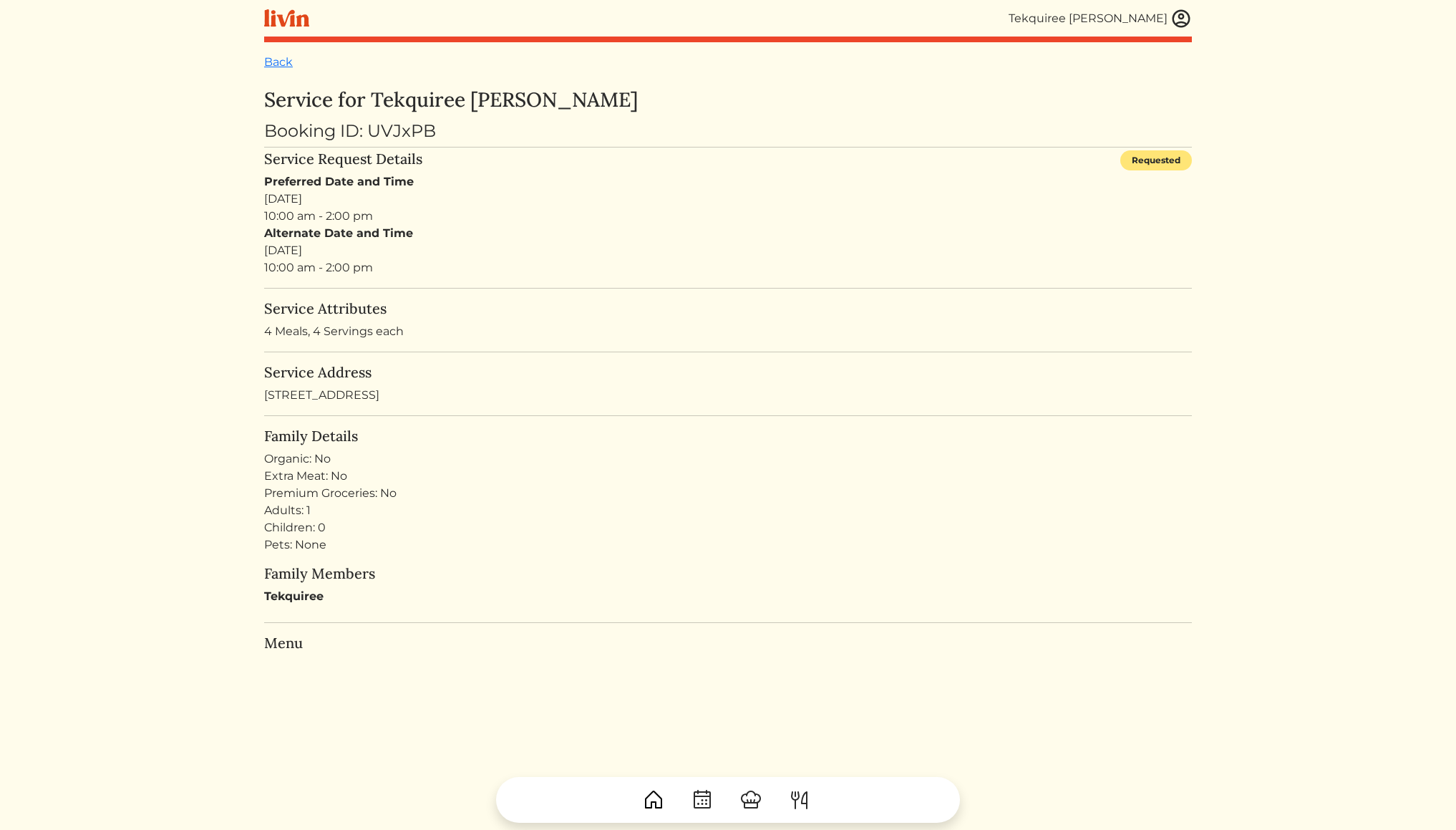
scroll to position [0, 0]
click at [704, 796] on img at bounding box center [702, 800] width 23 height 23
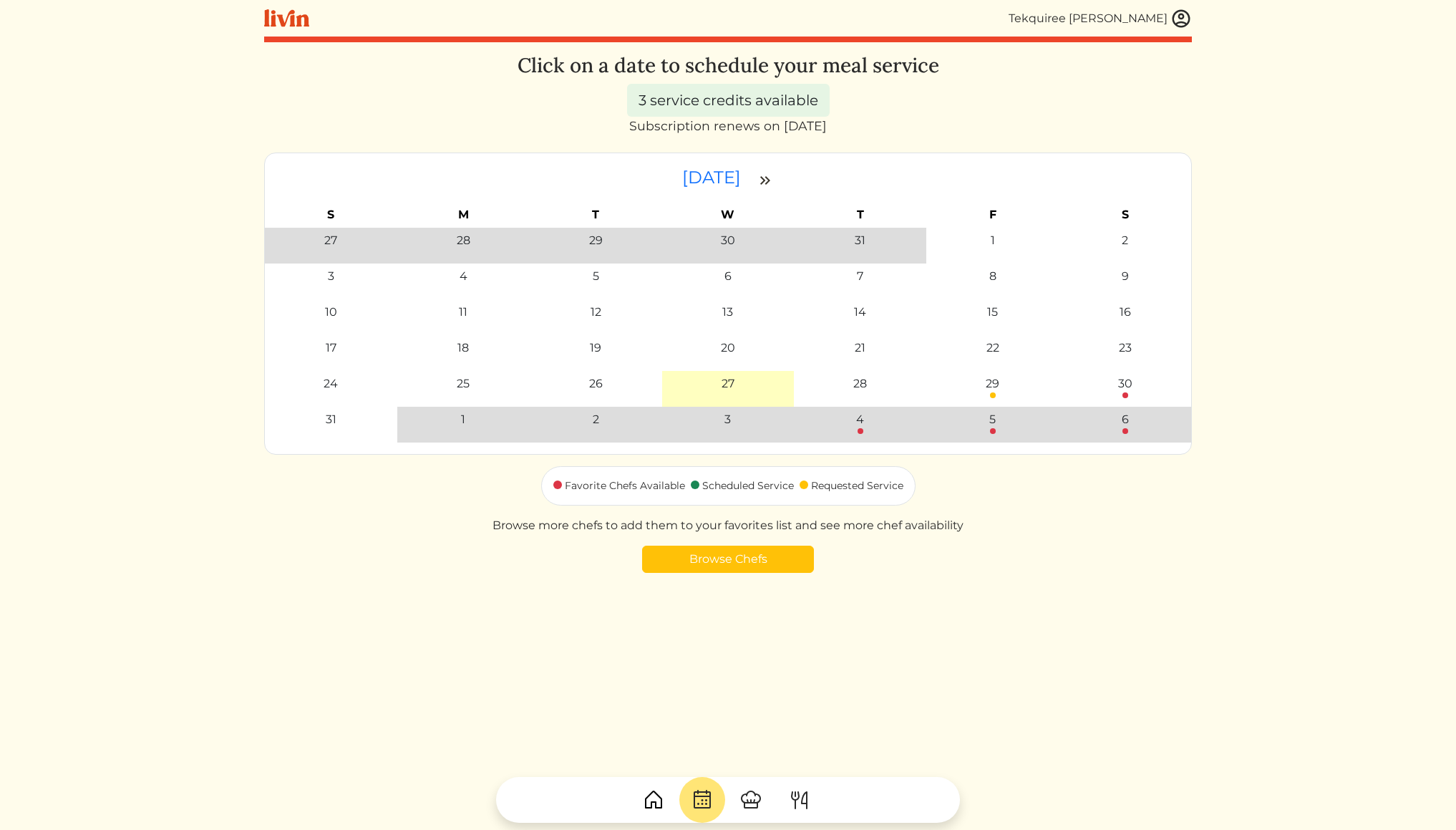
click at [761, 802] on img at bounding box center [751, 800] width 23 height 23
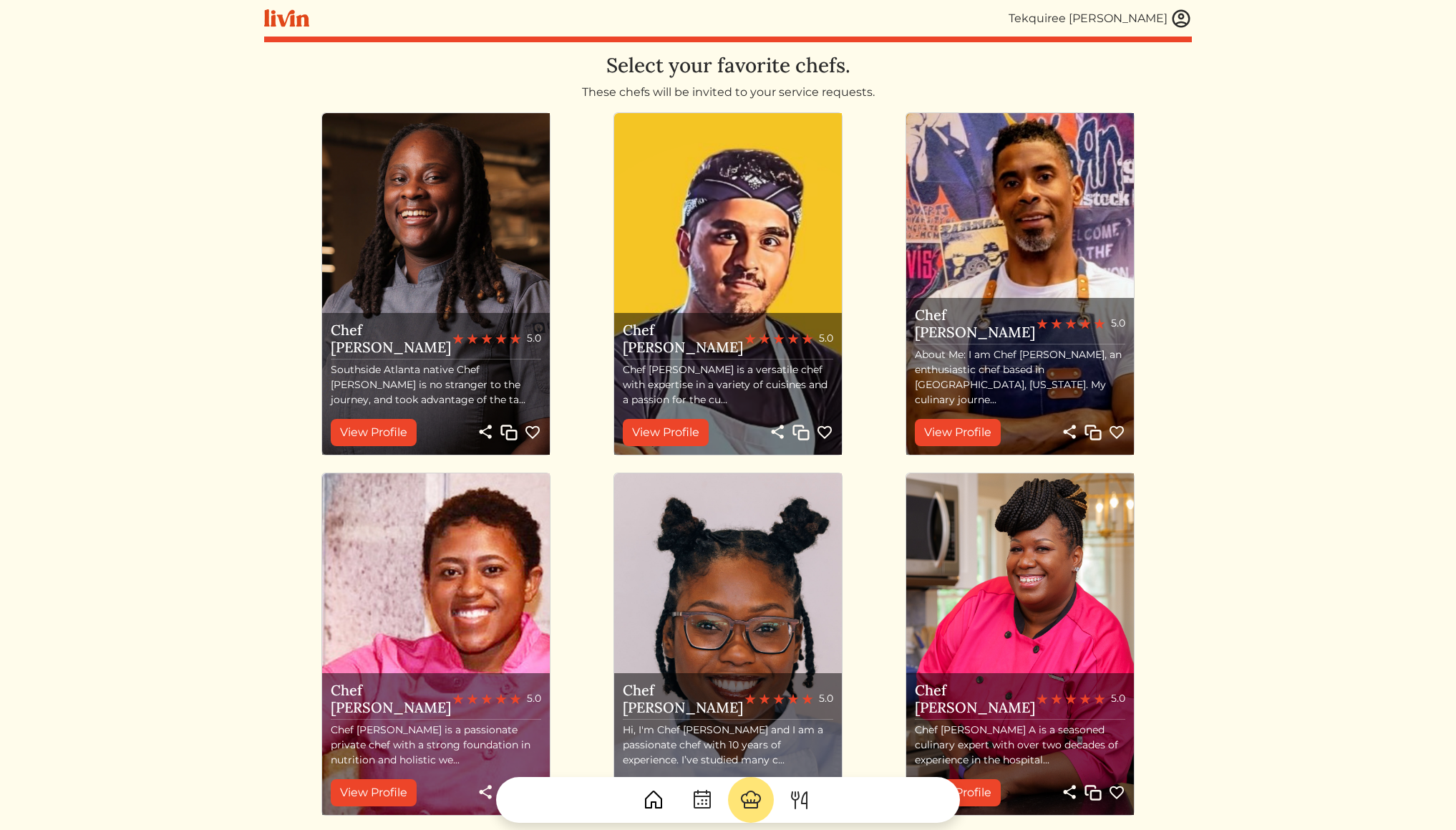
click at [802, 802] on img at bounding box center [800, 800] width 23 height 23
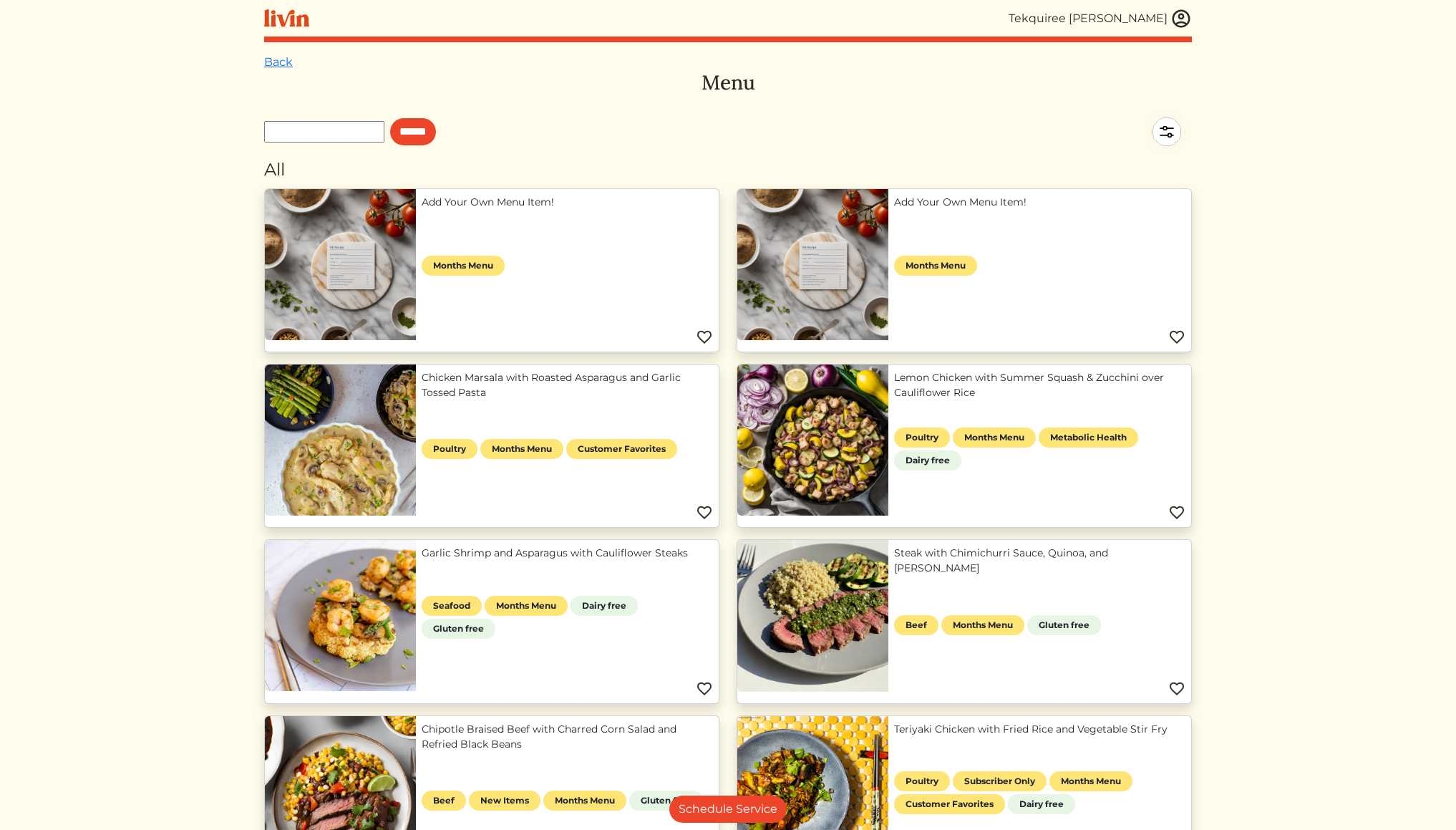
click at [1173, 136] on img at bounding box center [1166, 131] width 50 height 50
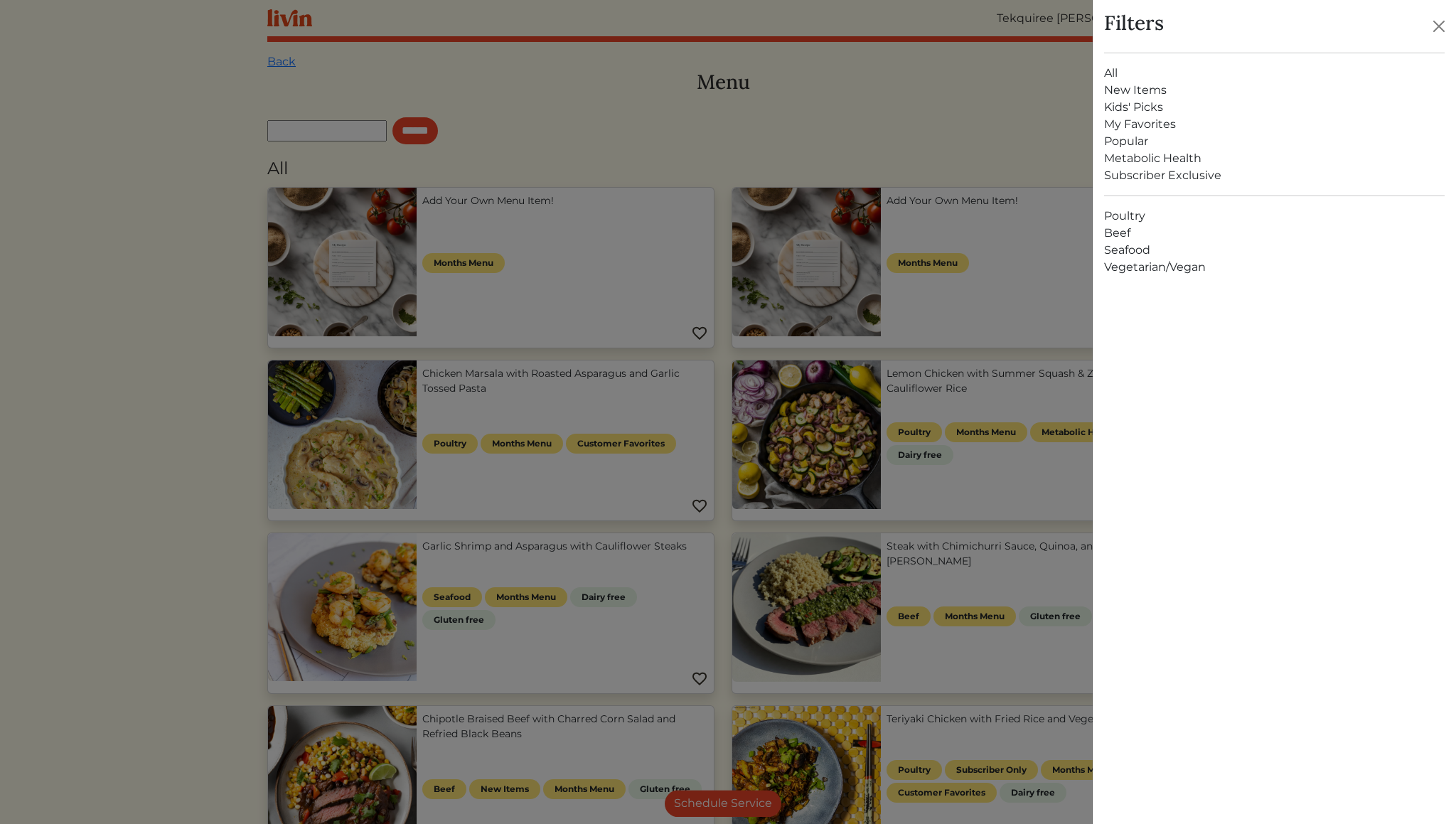
click at [1195, 272] on link "Vegetarian/Vegan" at bounding box center [1274, 266] width 340 height 17
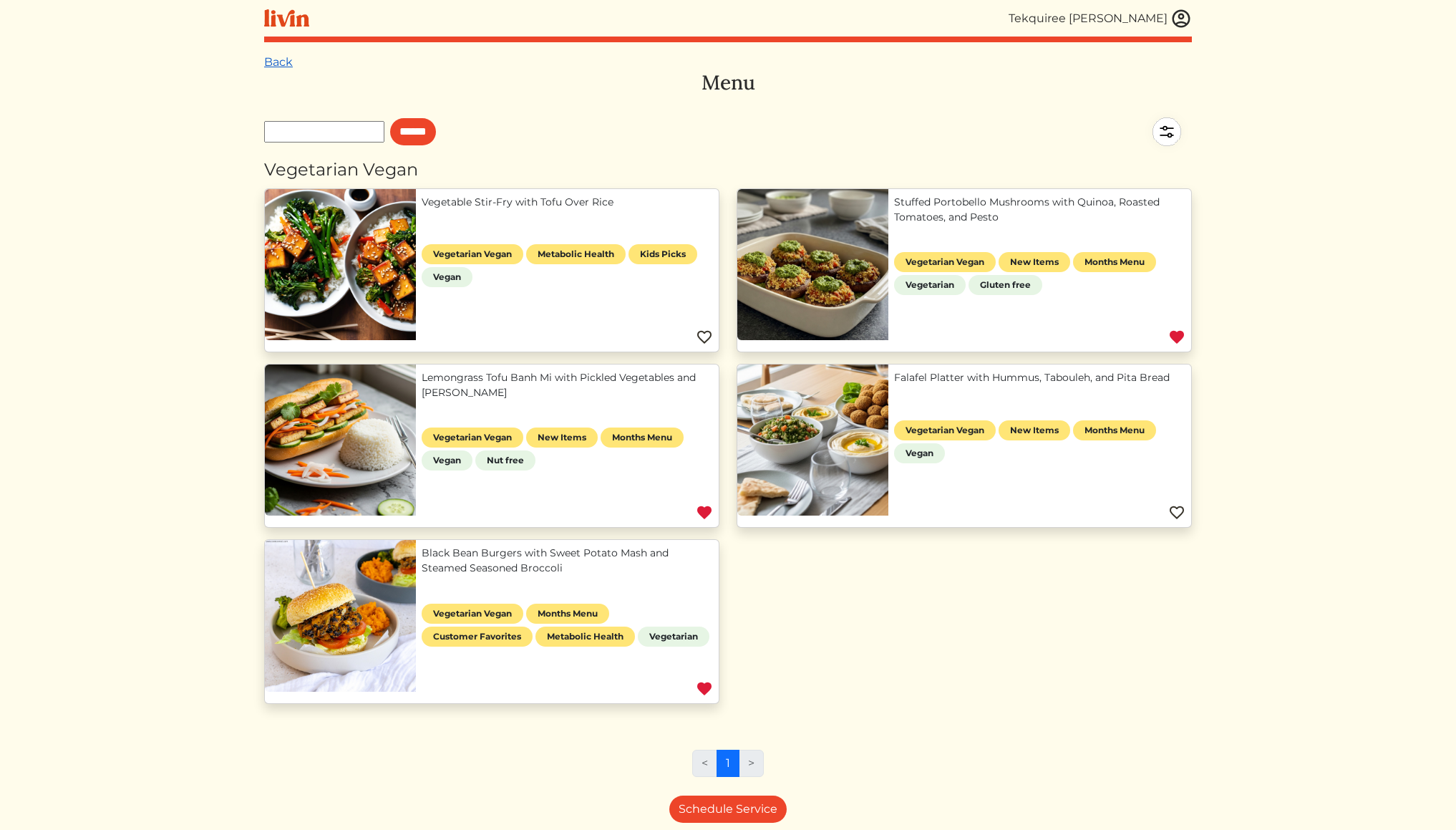
click at [288, 62] on link "Back" at bounding box center [278, 61] width 28 height 13
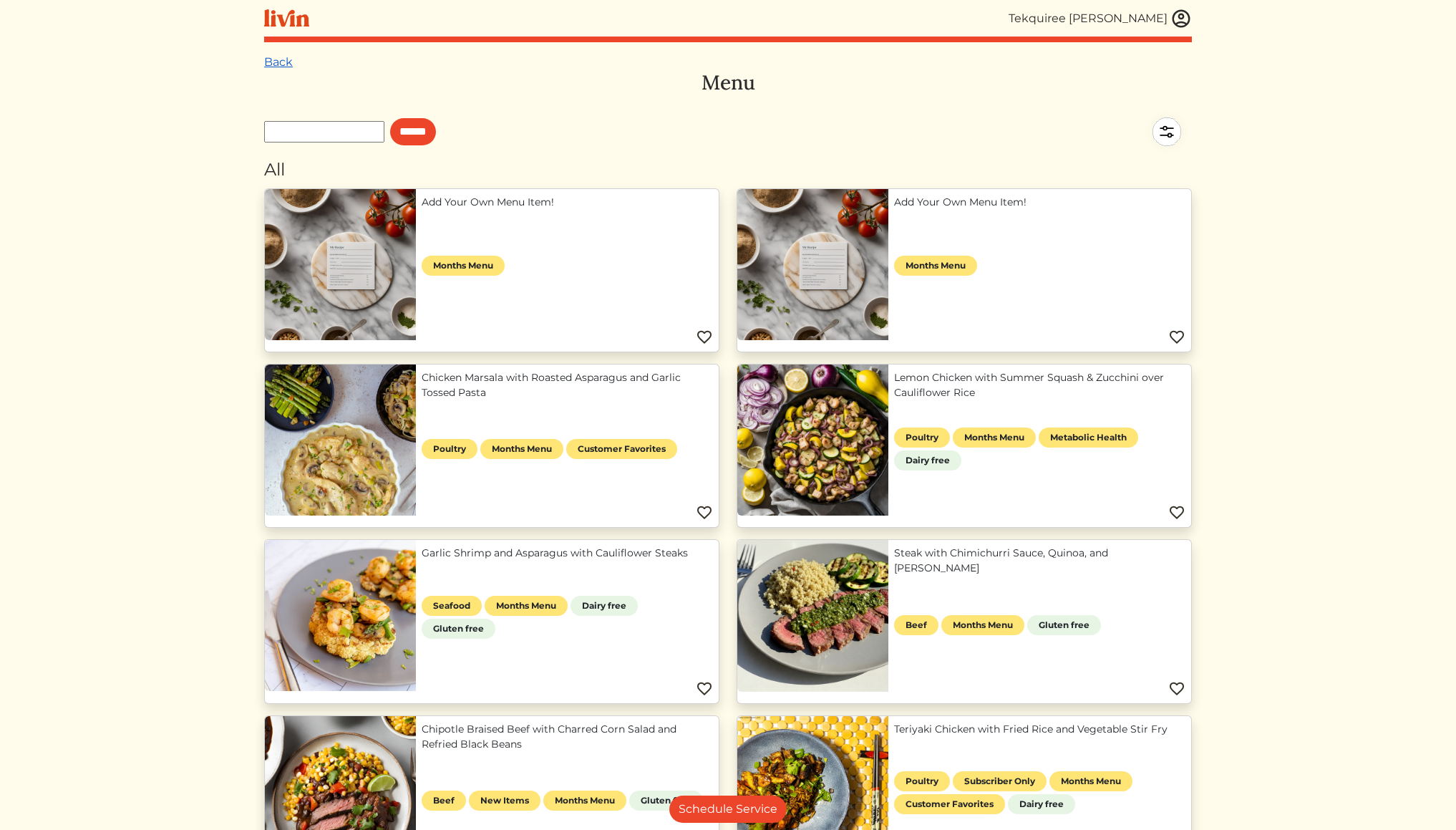
click at [283, 62] on link "Back" at bounding box center [278, 61] width 28 height 13
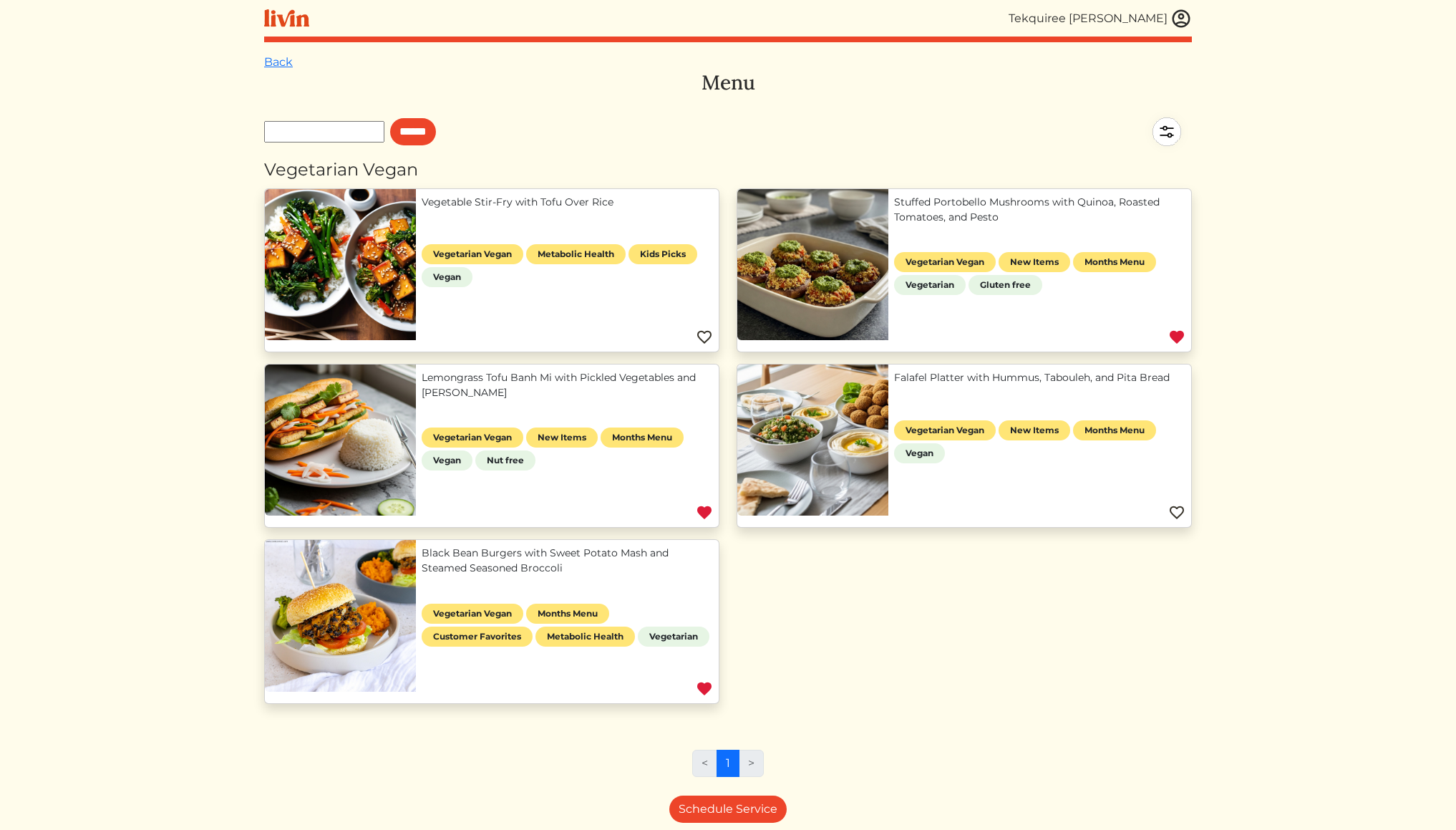
click at [283, 62] on link "Back" at bounding box center [278, 61] width 28 height 13
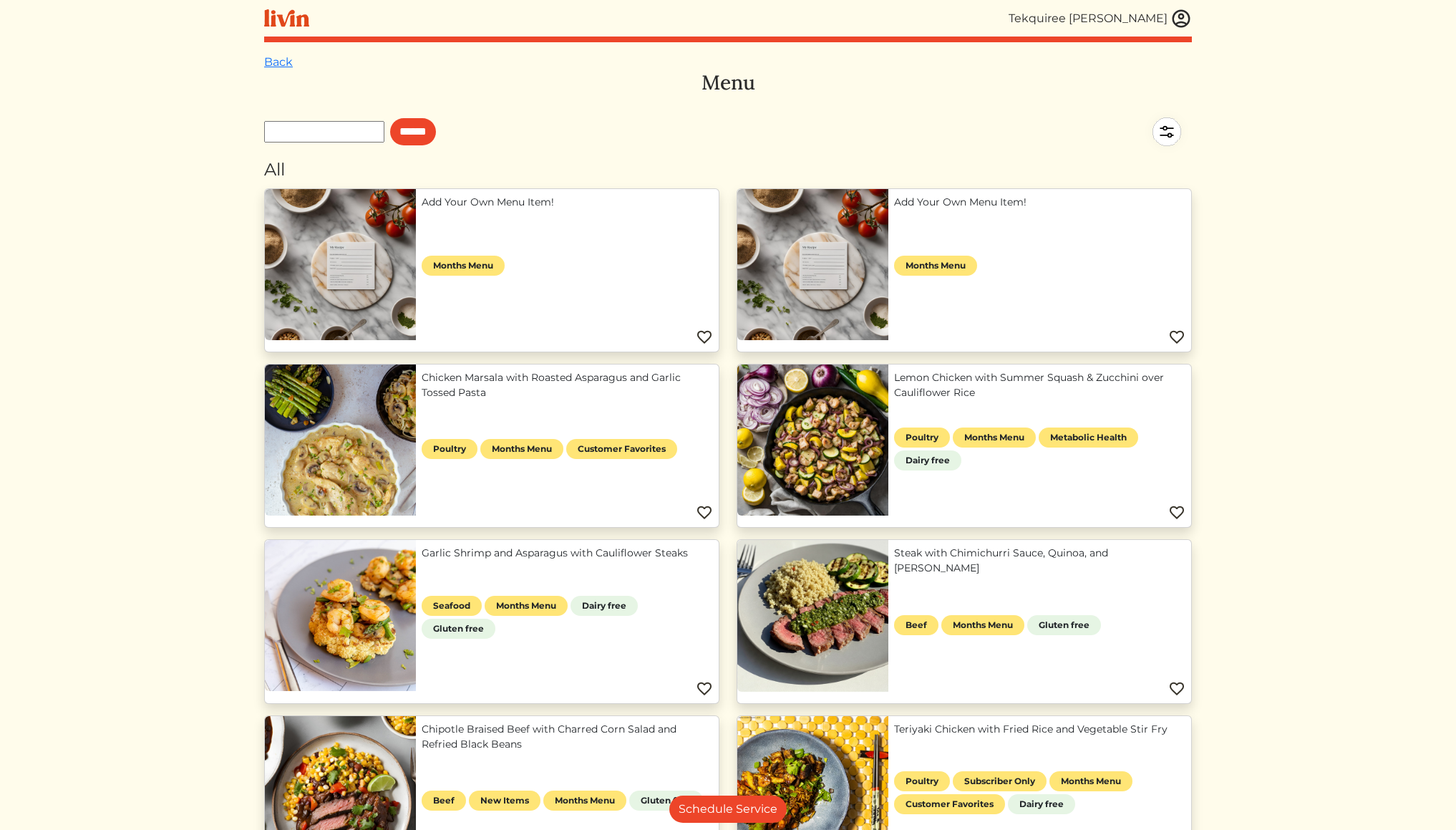
click at [296, 16] on img at bounding box center [286, 19] width 45 height 18
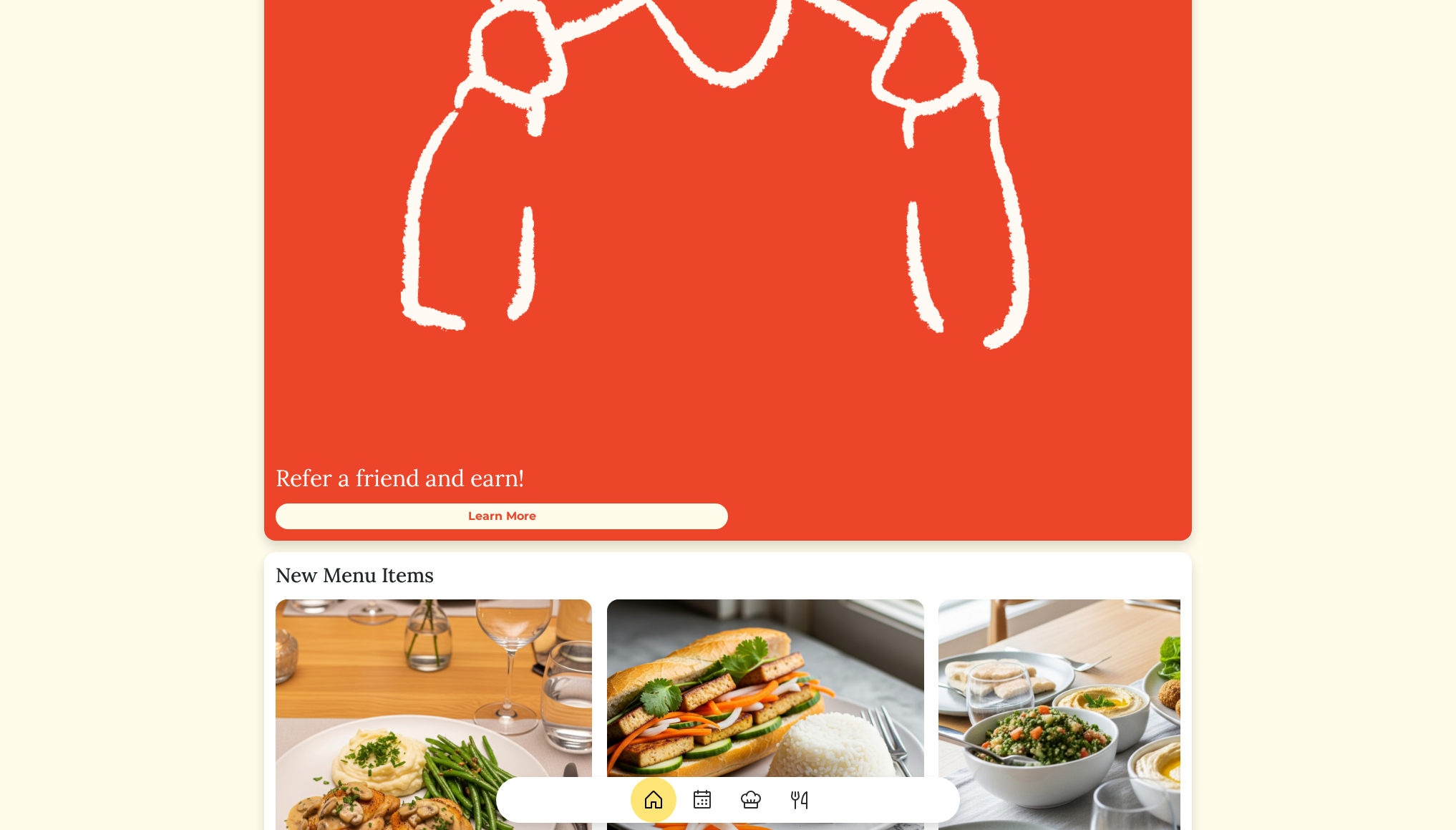
scroll to position [1354, 0]
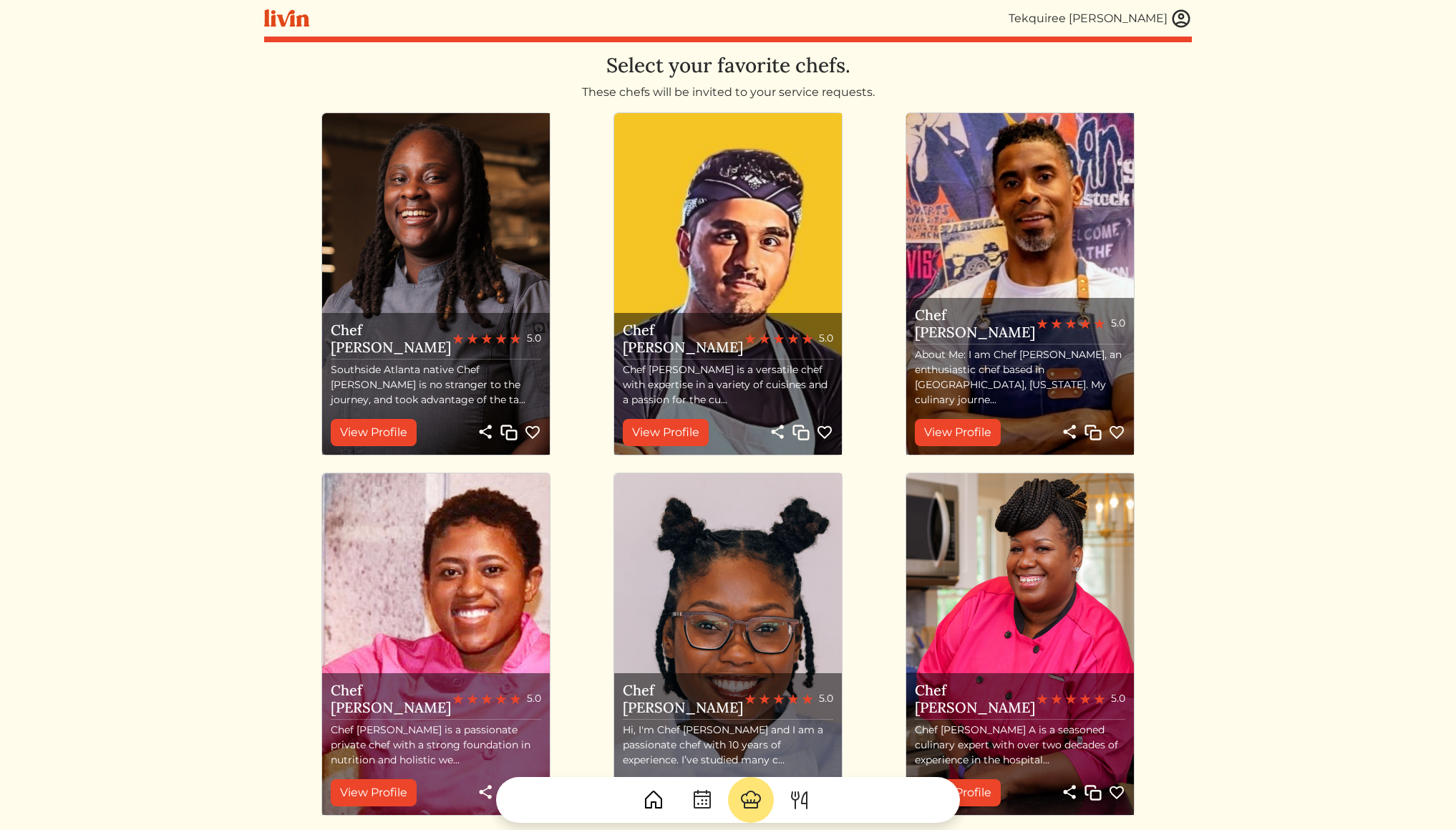
click at [698, 798] on img at bounding box center [702, 800] width 23 height 23
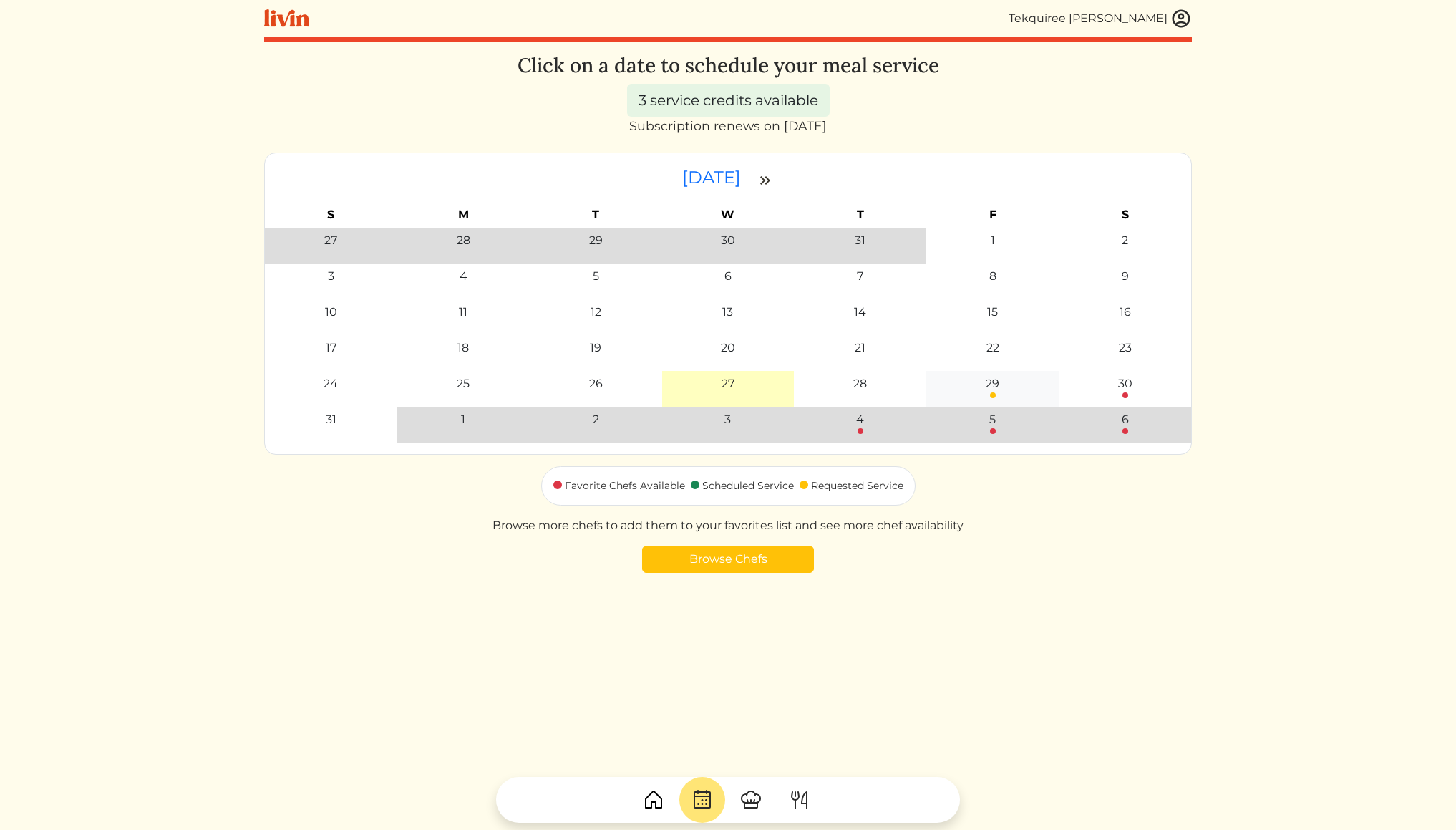
click at [1006, 384] on div "29" at bounding box center [993, 387] width 124 height 23
click at [993, 380] on div "29" at bounding box center [992, 384] width 13 height 17
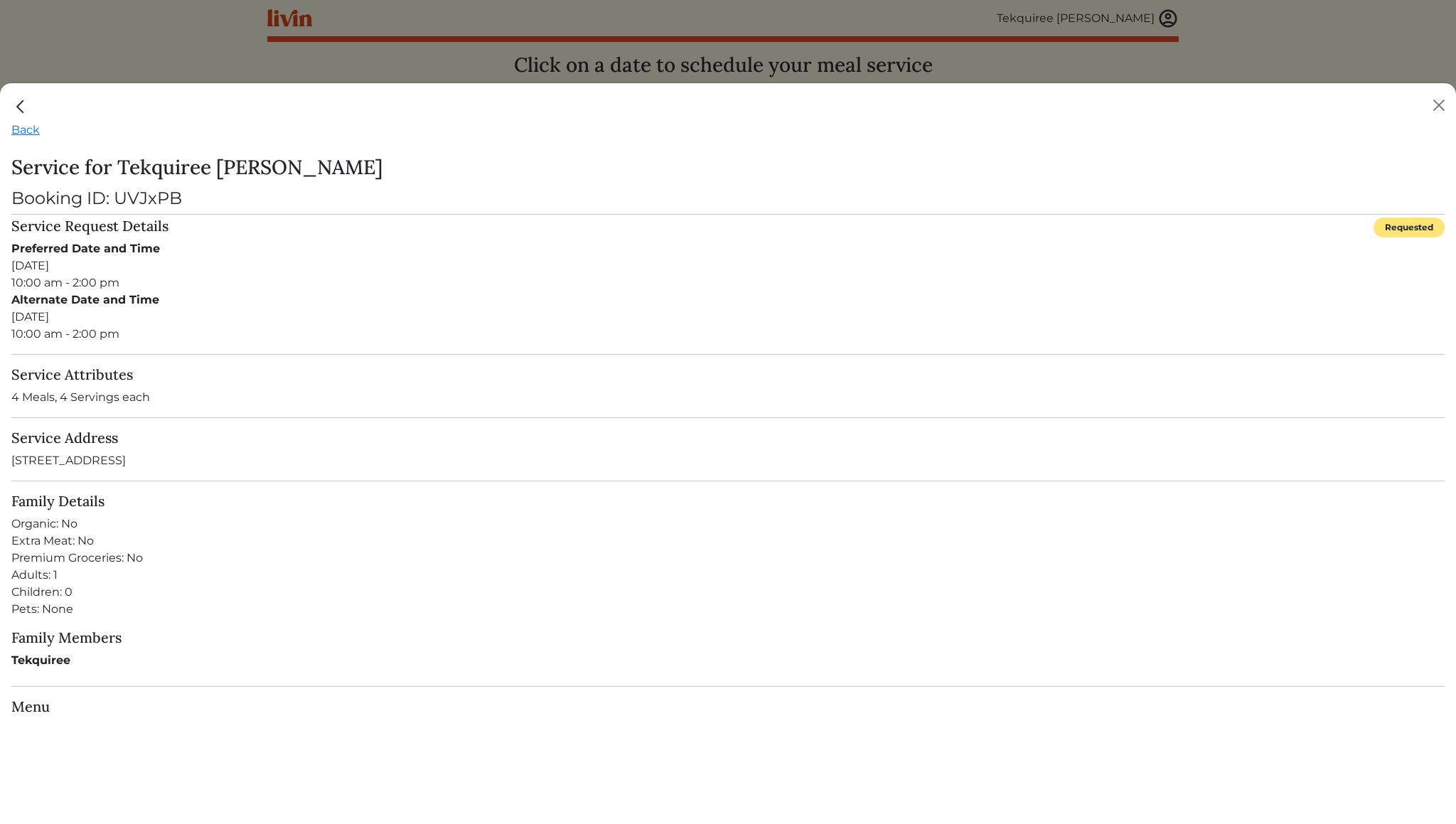
click at [1403, 229] on div "Requested" at bounding box center [1409, 227] width 71 height 20
click at [91, 281] on div "Preferred Date and Time [DATE] 10:00 am - 2:00 pm" at bounding box center [728, 266] width 1433 height 51
click at [84, 282] on div "Preferred Date and Time [DATE] 10:00 am - 2:00 pm" at bounding box center [728, 266] width 1433 height 51
click at [1438, 102] on button "Close" at bounding box center [1438, 106] width 23 height 23
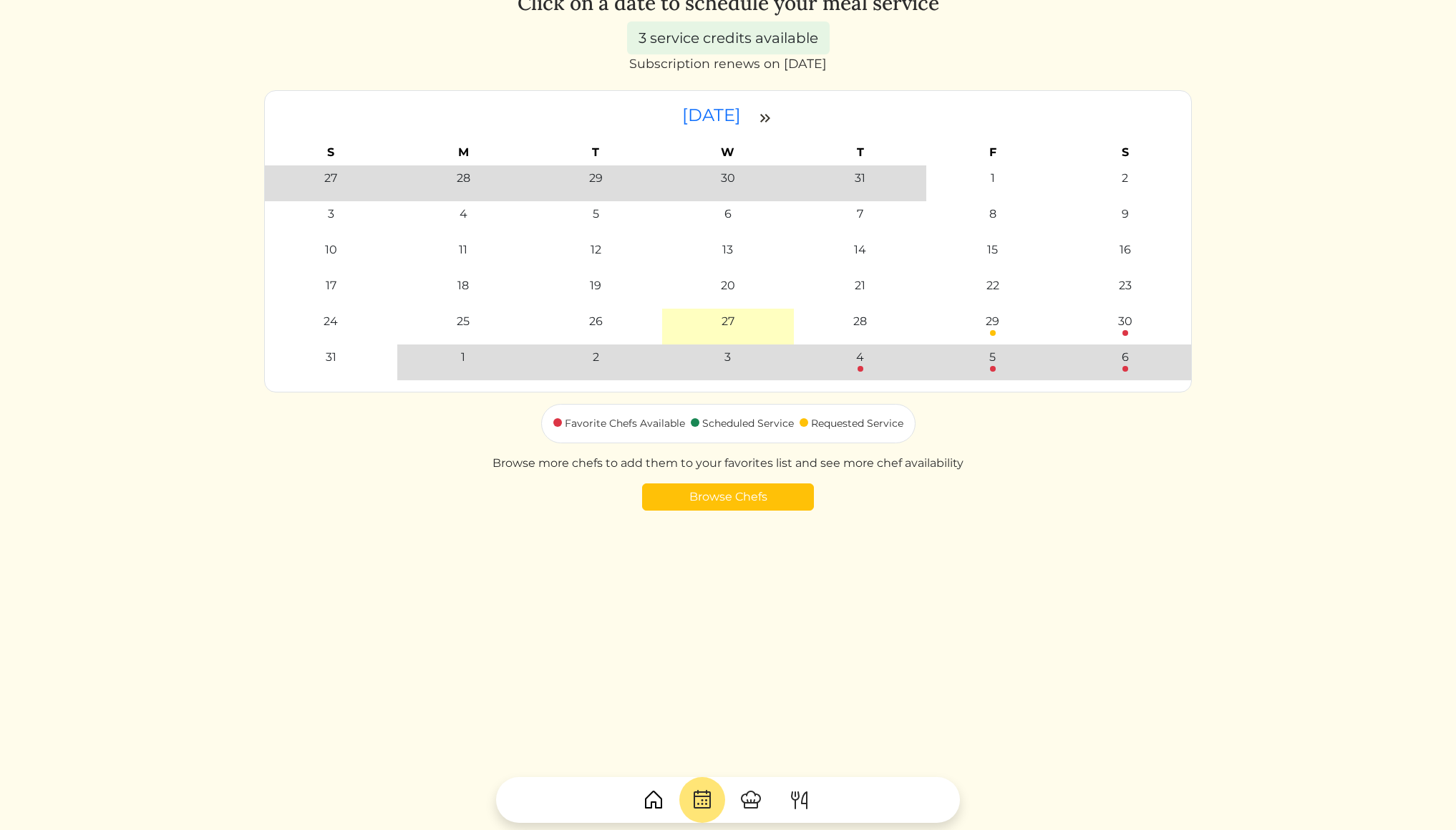
scroll to position [105, 0]
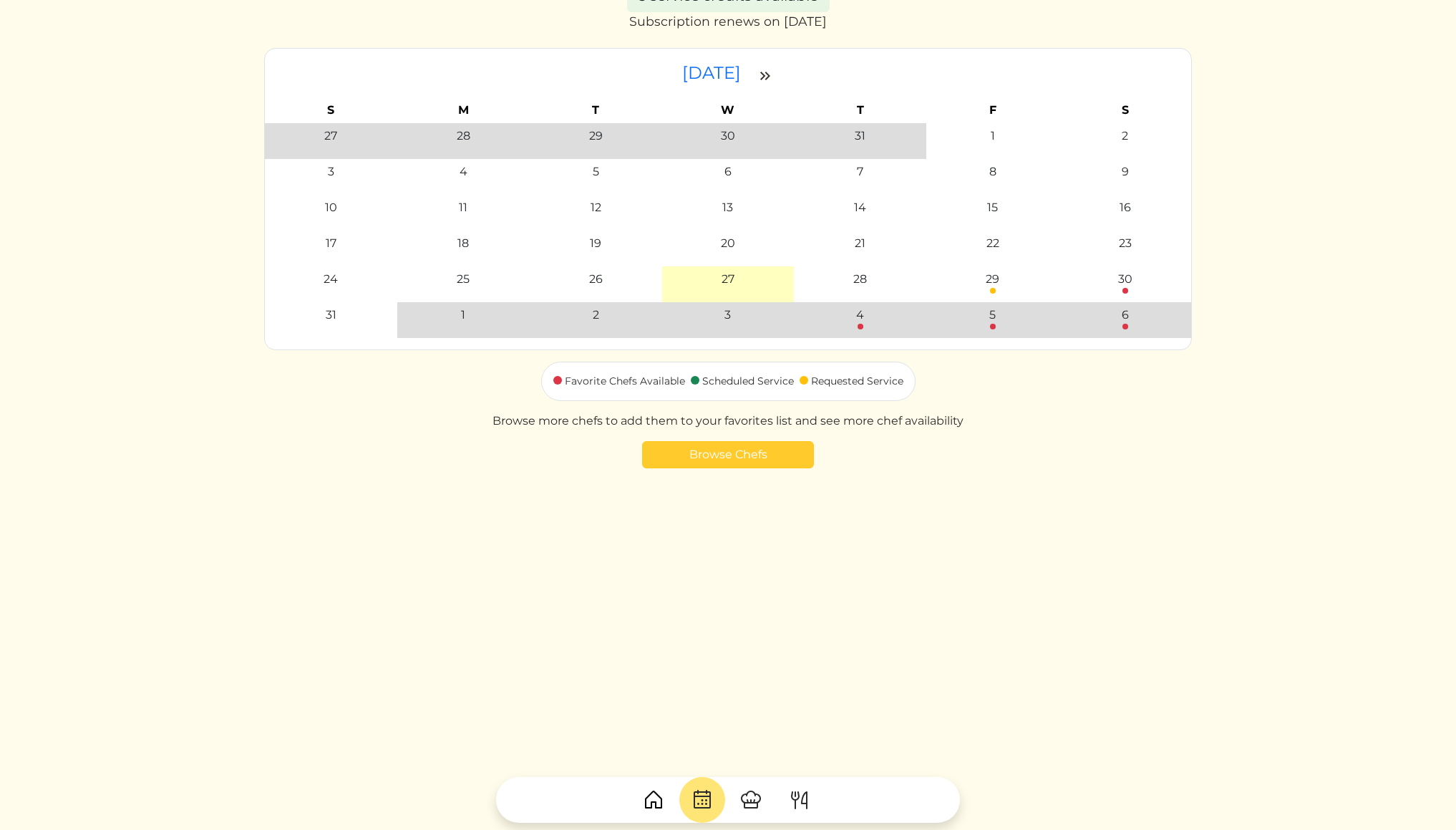
click at [770, 454] on link "Browse Chefs" at bounding box center [728, 454] width 172 height 27
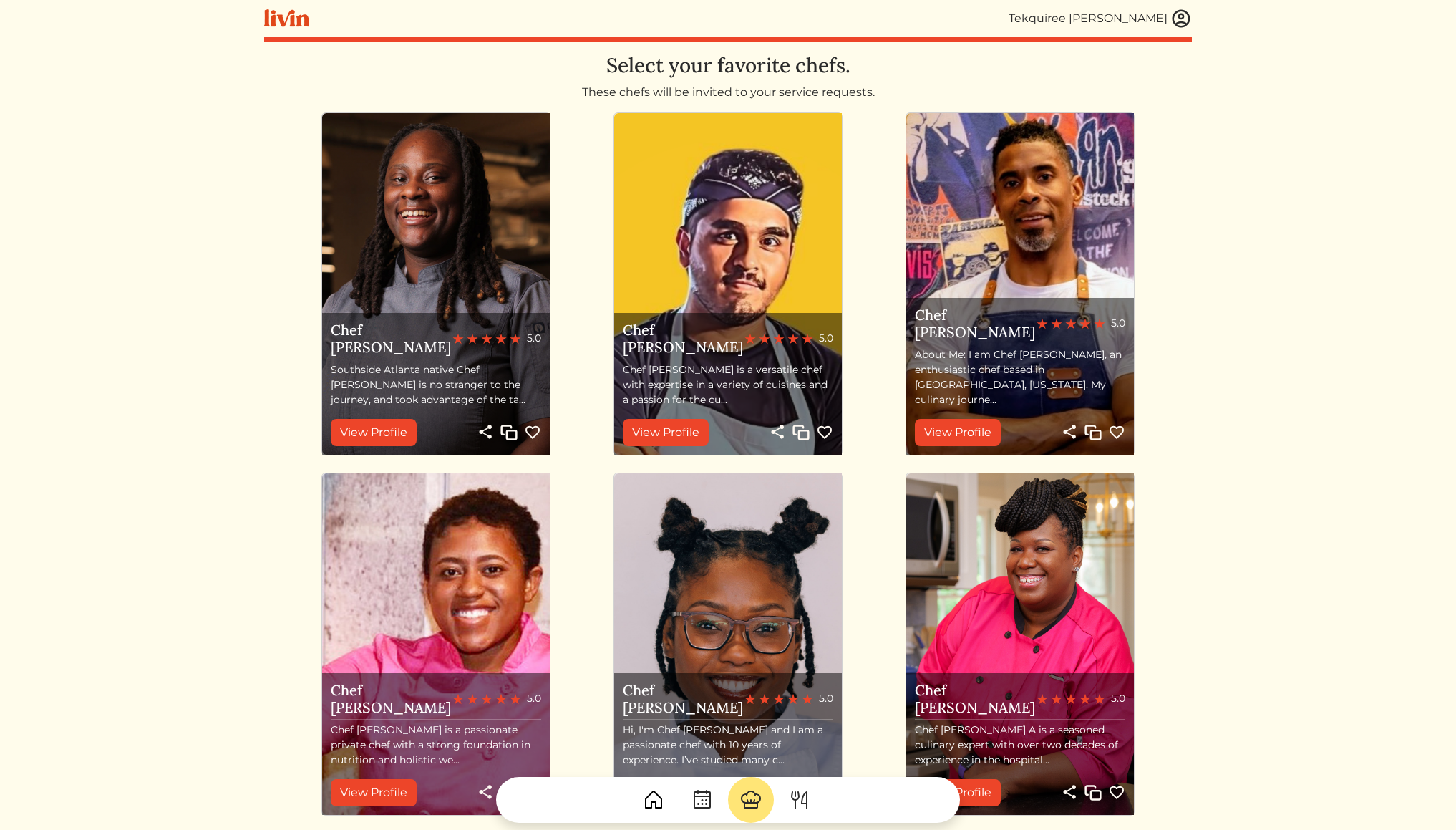
click at [798, 801] on img at bounding box center [800, 800] width 23 height 23
